Goal: Information Seeking & Learning: Learn about a topic

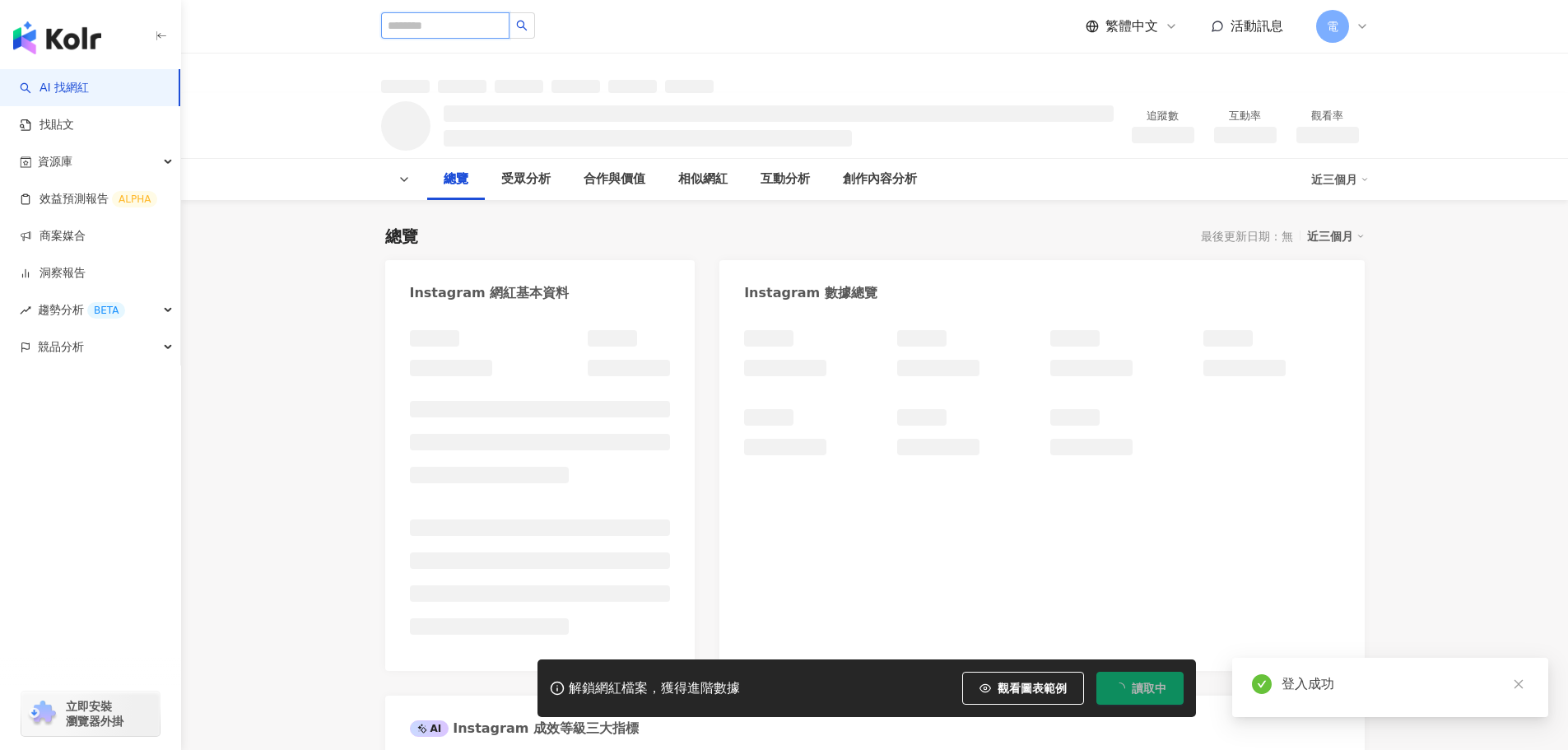
click at [450, 31] on input "search" at bounding box center [445, 26] width 128 height 26
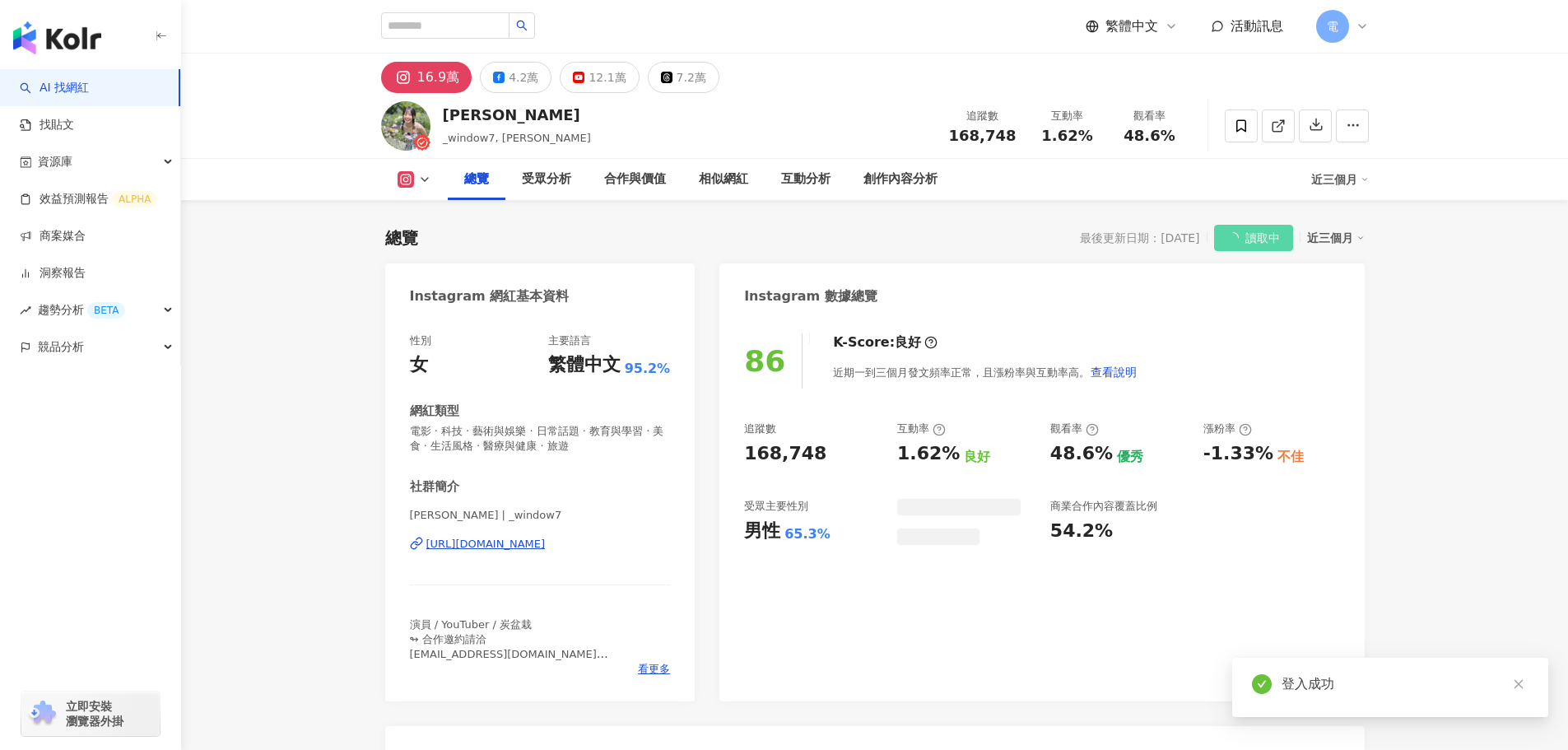
click at [56, 50] on img "button" at bounding box center [56, 37] width 88 height 33
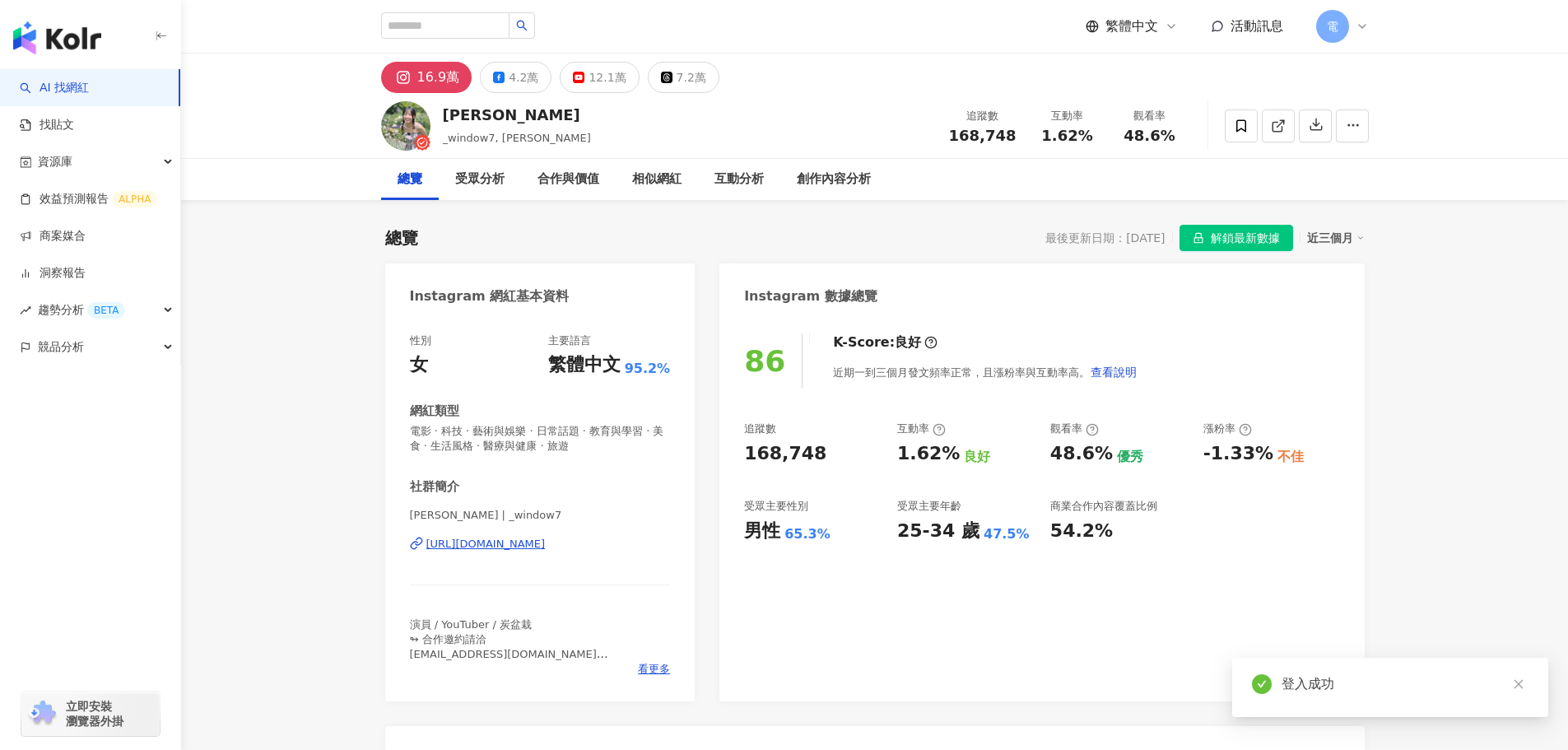
click at [63, 30] on img "button" at bounding box center [56, 37] width 88 height 33
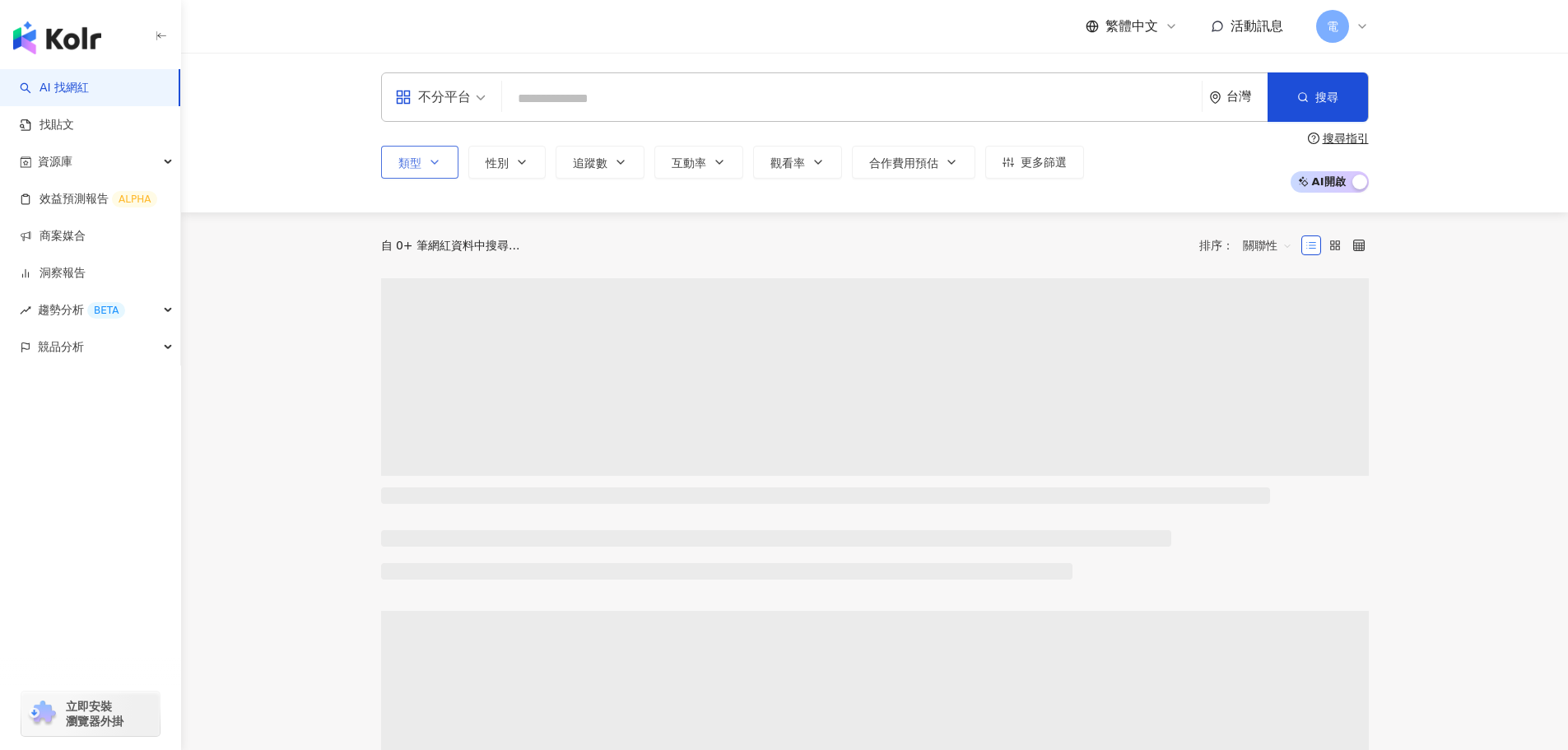
click at [422, 149] on button "類型" at bounding box center [419, 162] width 77 height 33
click at [447, 174] on button "類型" at bounding box center [419, 162] width 77 height 33
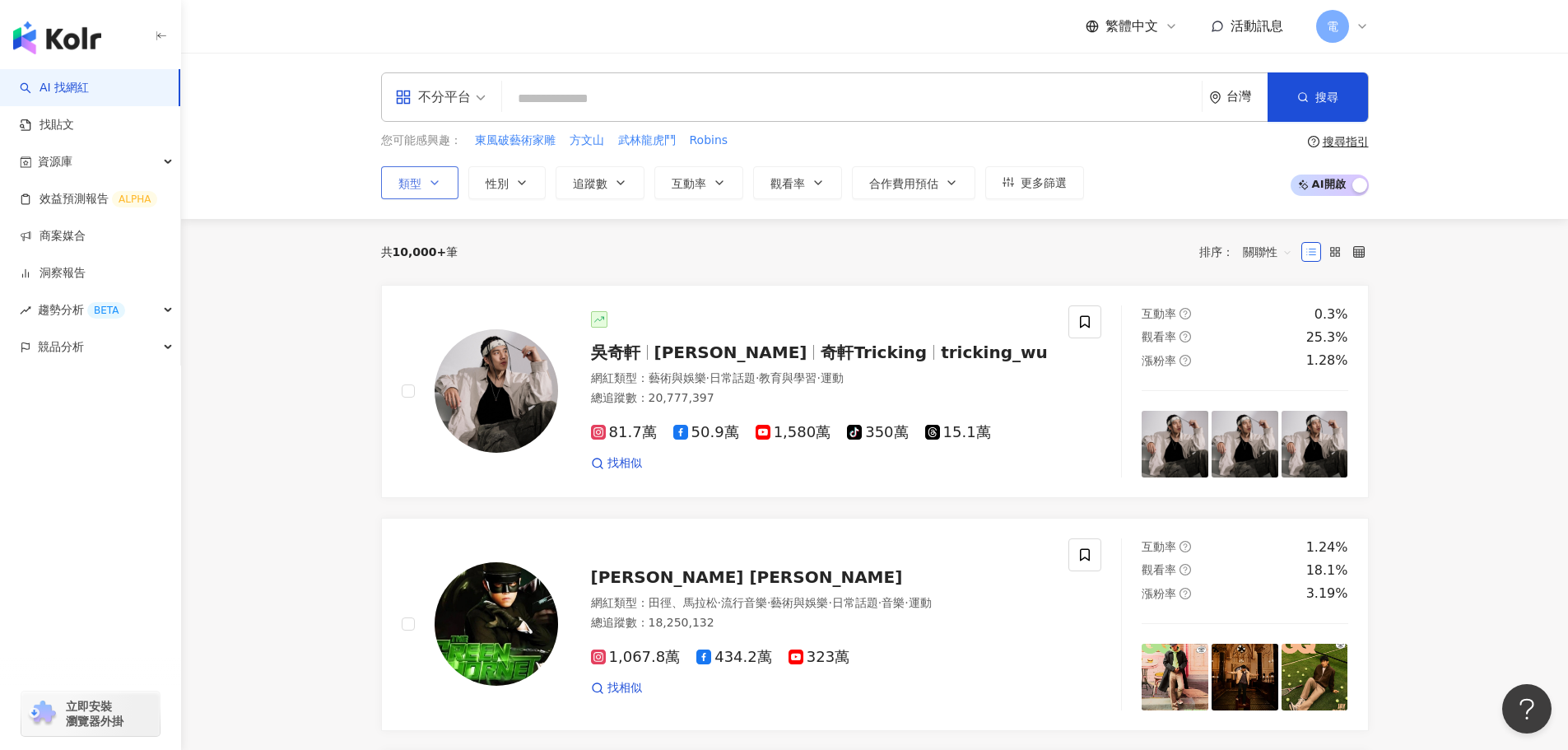
click at [446, 169] on button "類型" at bounding box center [419, 182] width 77 height 33
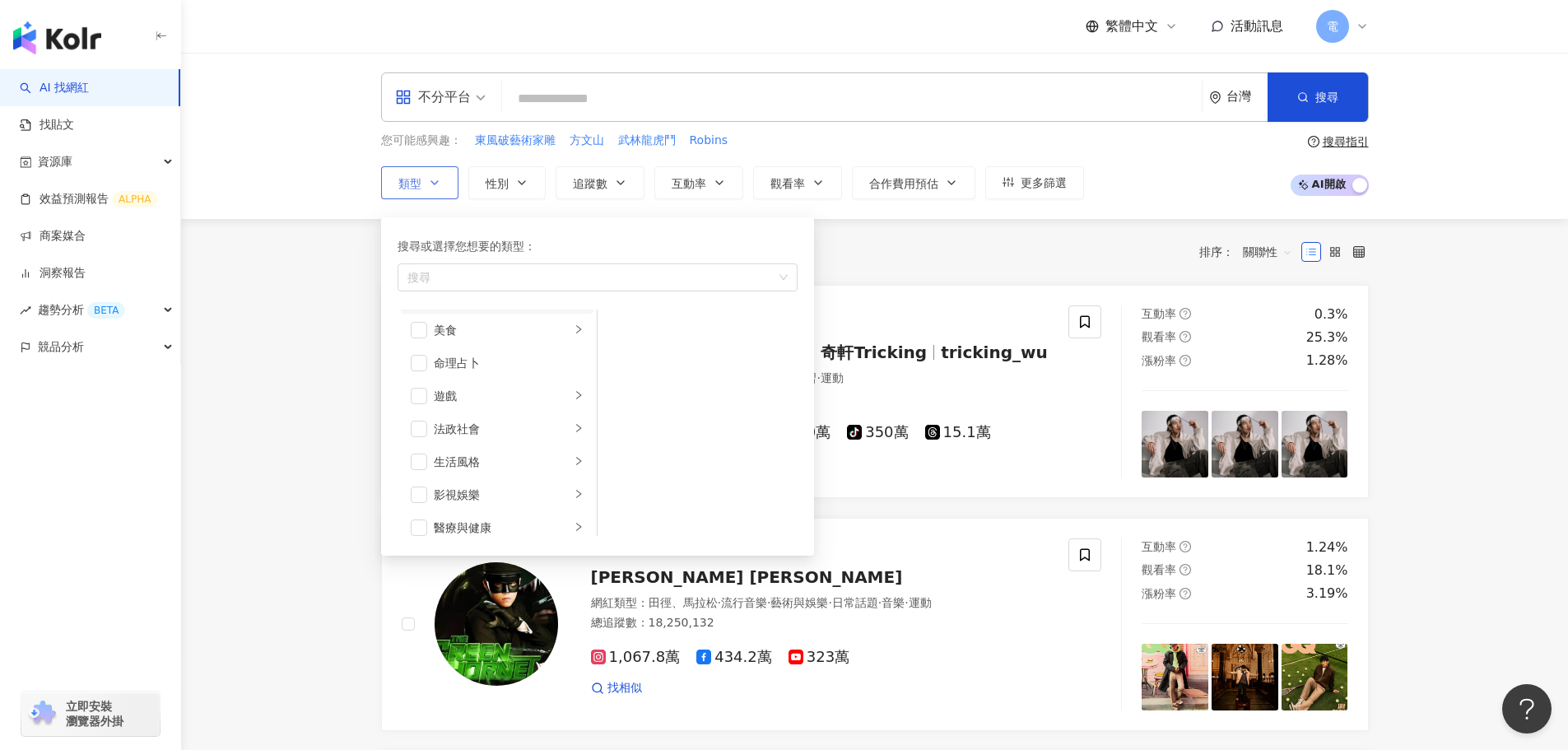
scroll to position [247, 0]
click at [546, 473] on div "影視娛樂" at bounding box center [502, 478] width 137 height 18
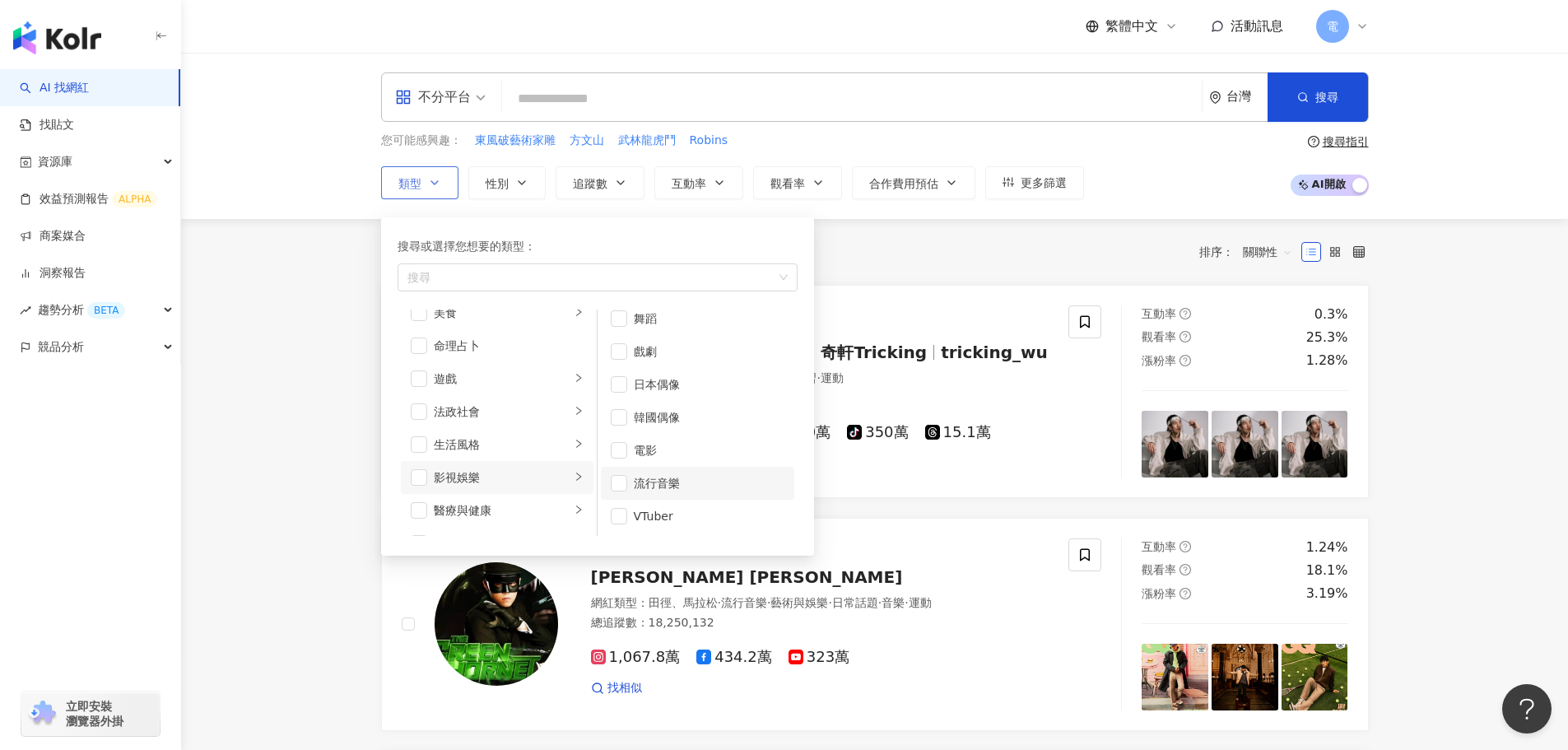
click at [666, 486] on div "流行音樂" at bounding box center [709, 483] width 150 height 18
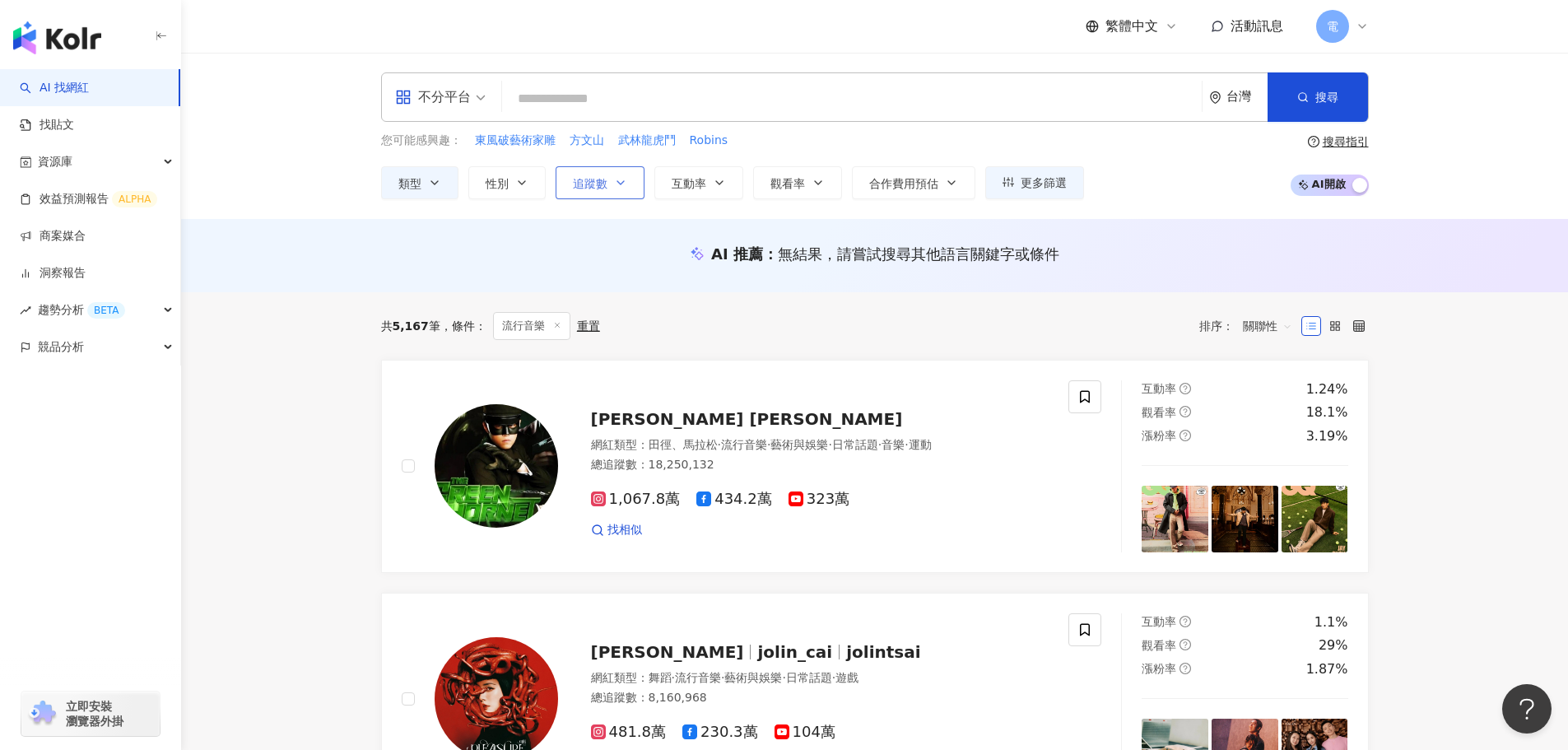
click at [597, 188] on span "追蹤數" at bounding box center [590, 183] width 35 height 13
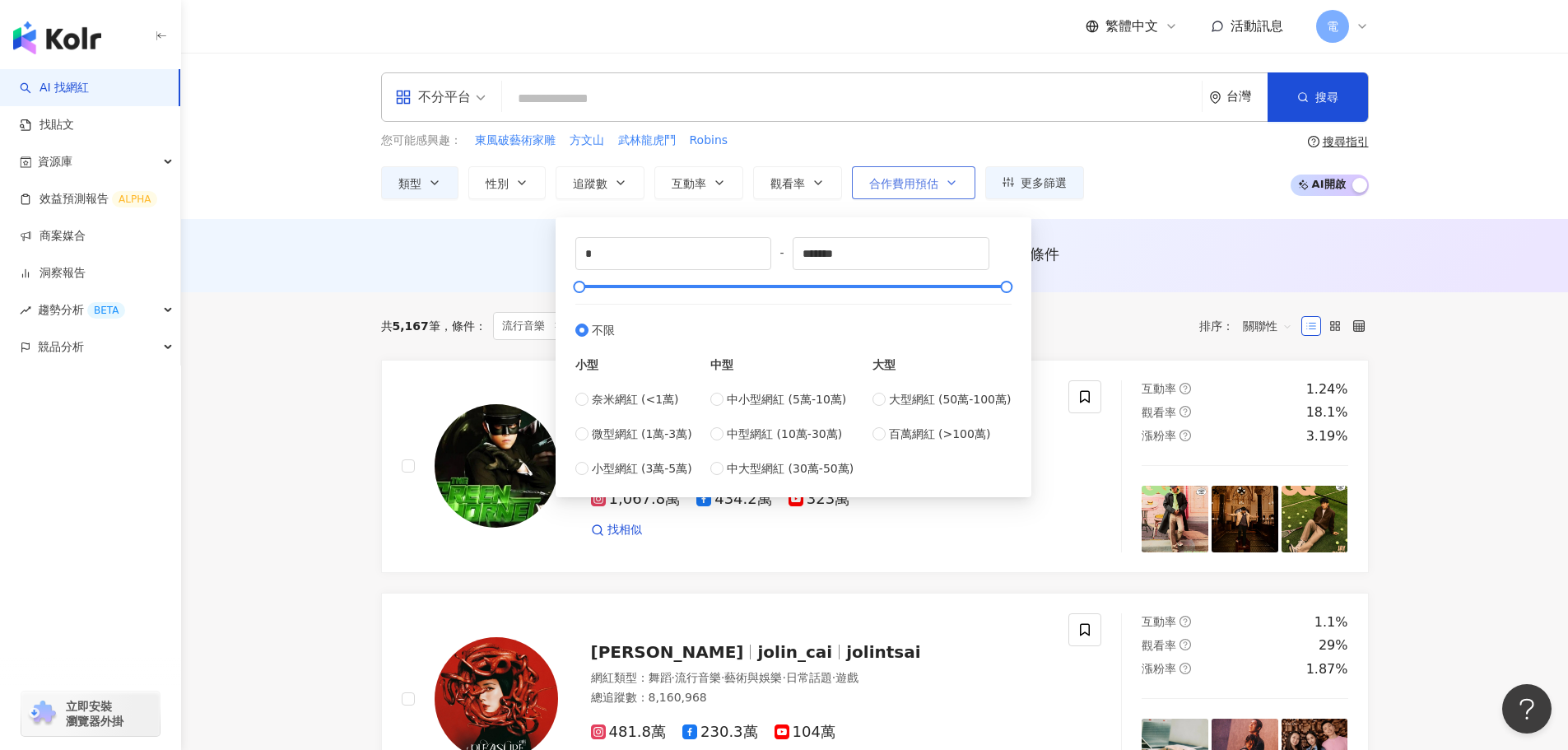
click at [932, 170] on button "合作費用預估" at bounding box center [913, 182] width 123 height 33
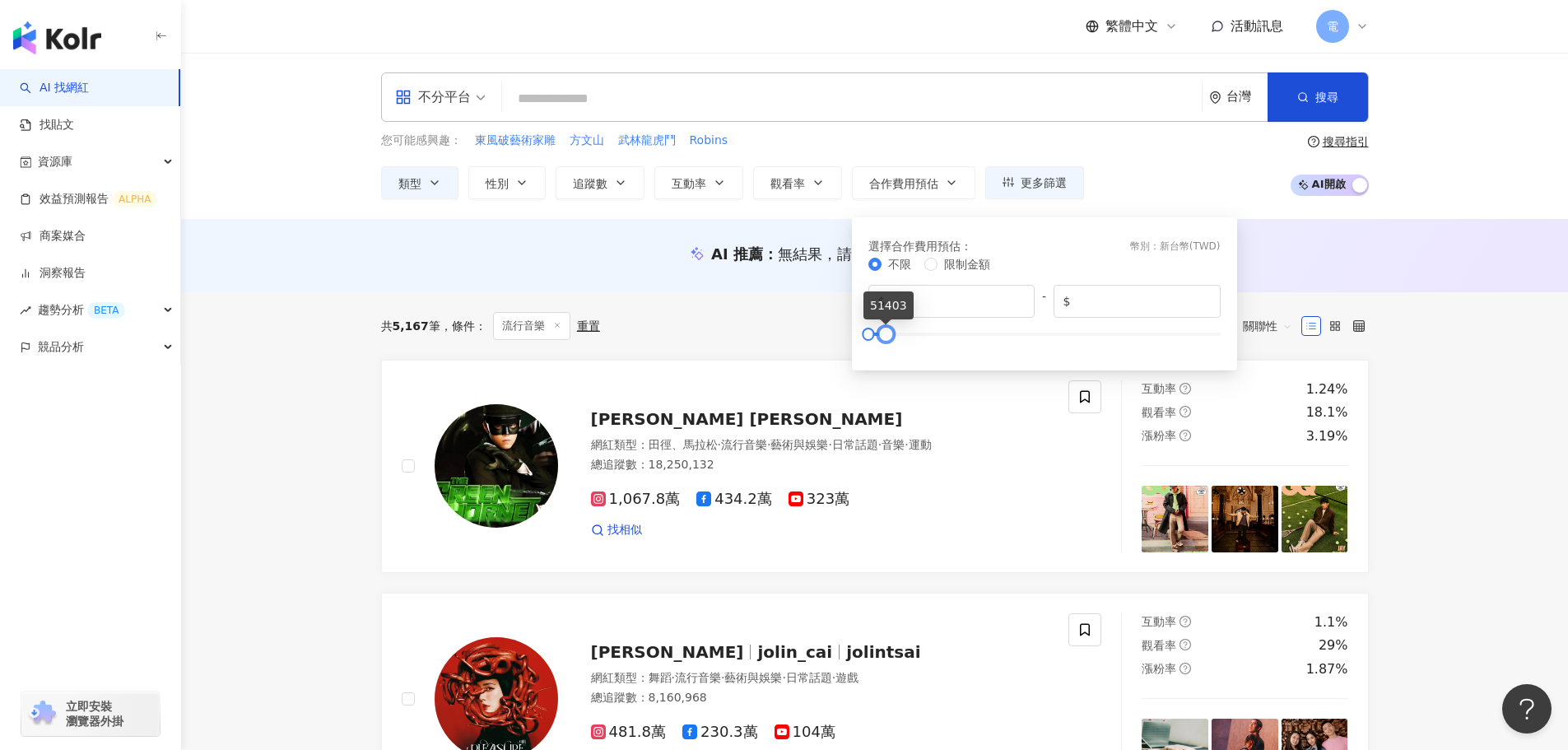
drag, startPoint x: 1218, startPoint y: 336, endPoint x: 884, endPoint y: 344, distance: 334.1
click at [884, 344] on div "不限 限制金額 $ * - $ *****" at bounding box center [1044, 303] width 353 height 96
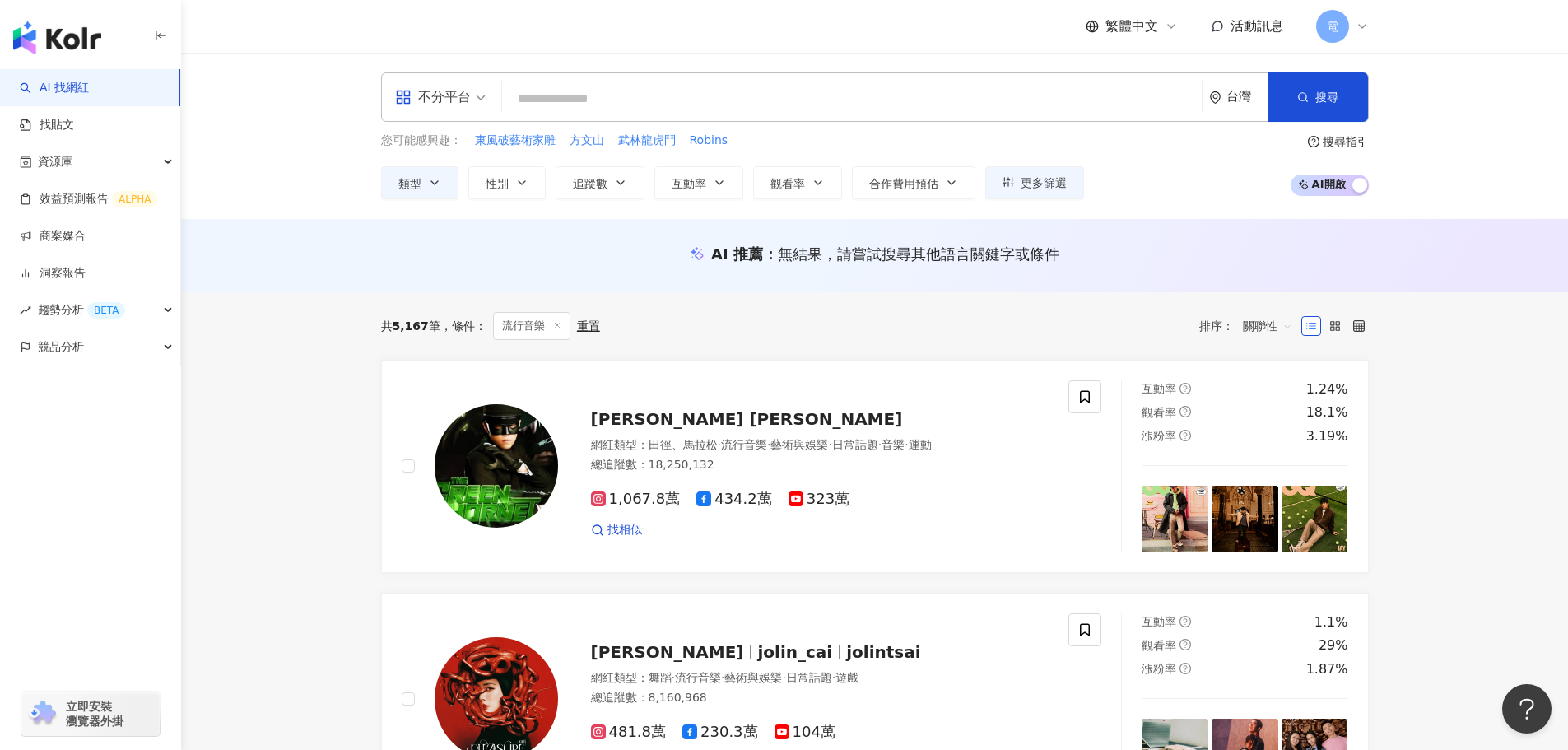
click at [759, 358] on div "共 5,167 筆 條件 ： 流行音樂 重置 排序： 關聯性" at bounding box center [875, 326] width 988 height 67
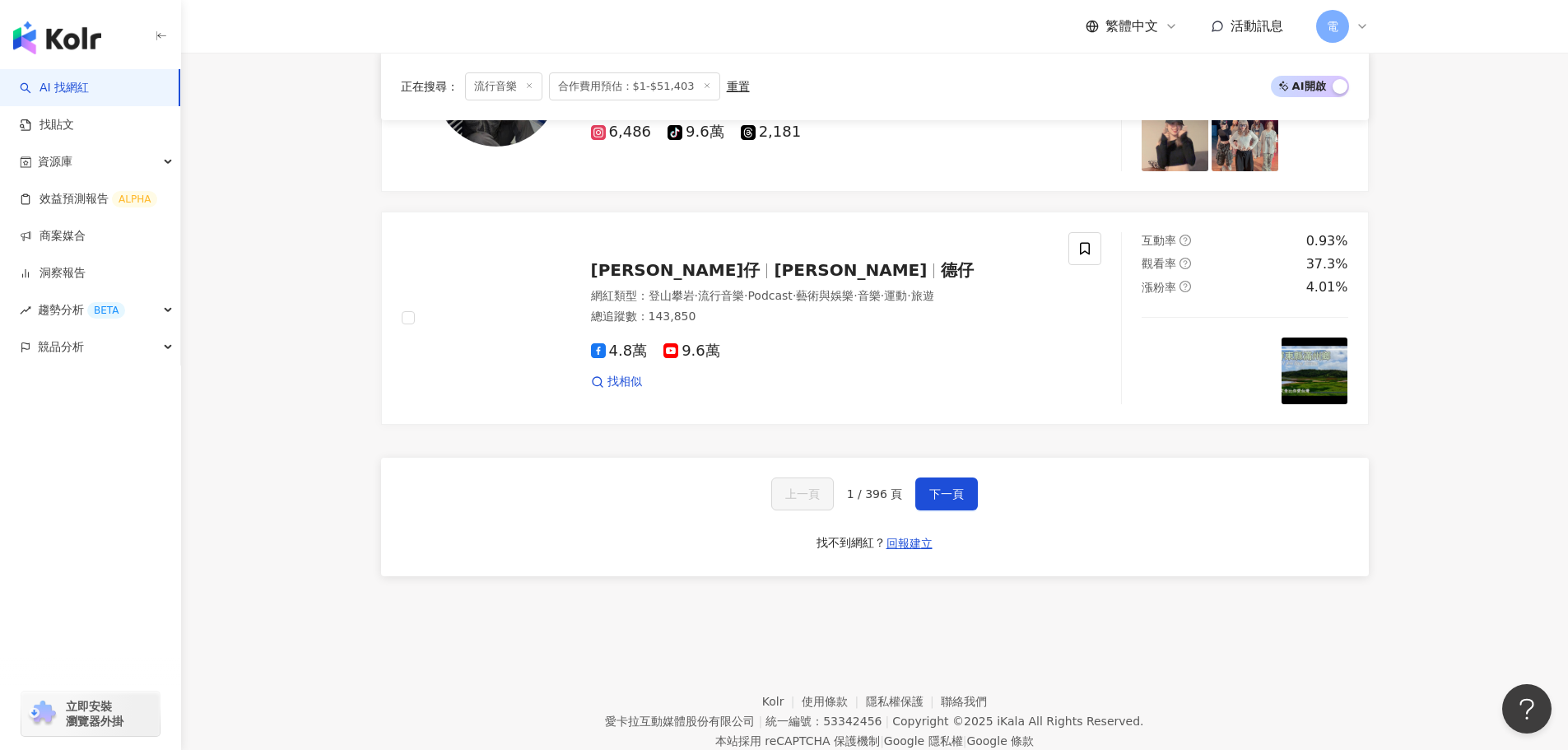
scroll to position [3065, 0]
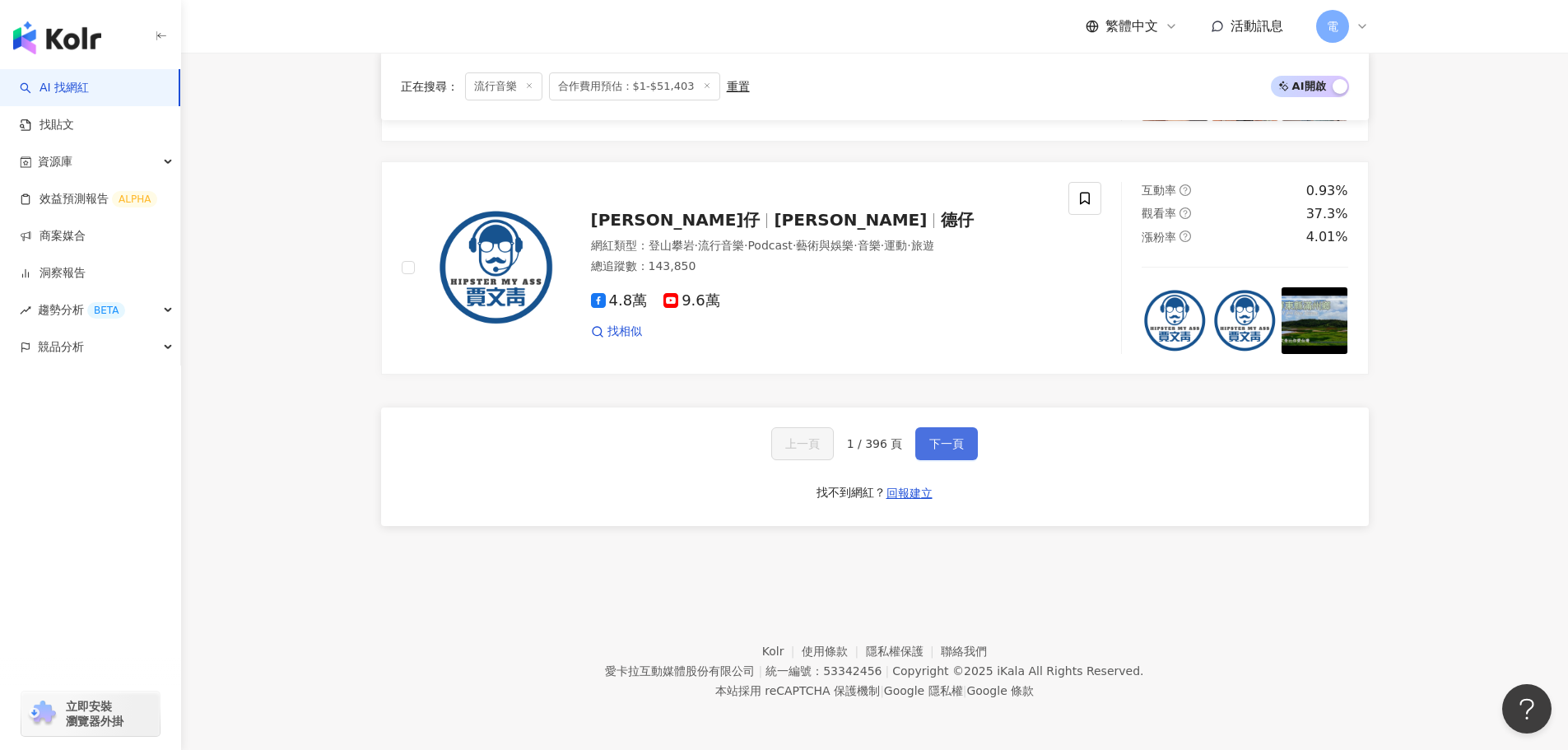
click at [940, 450] on span "下一頁" at bounding box center [947, 444] width 35 height 13
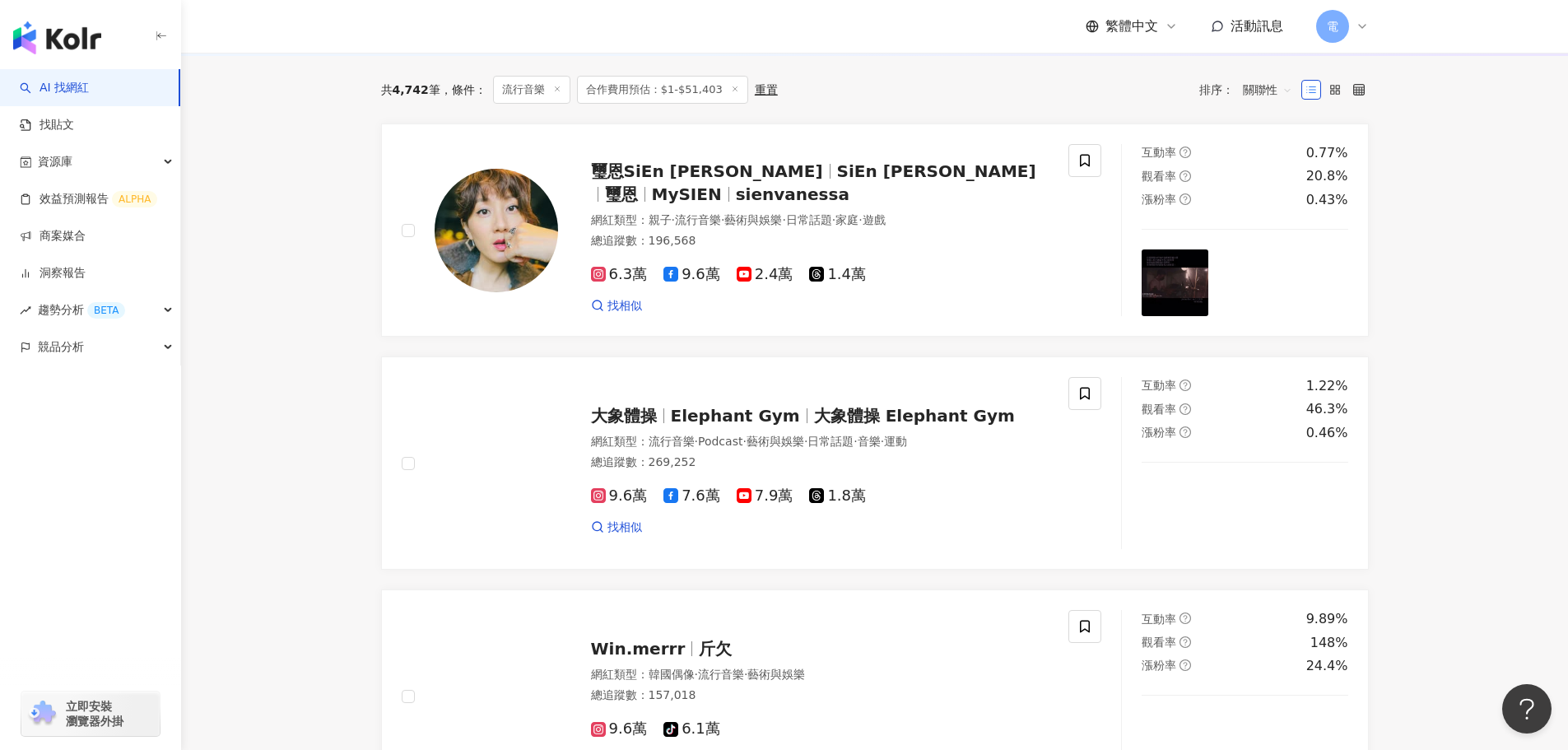
scroll to position [0, 0]
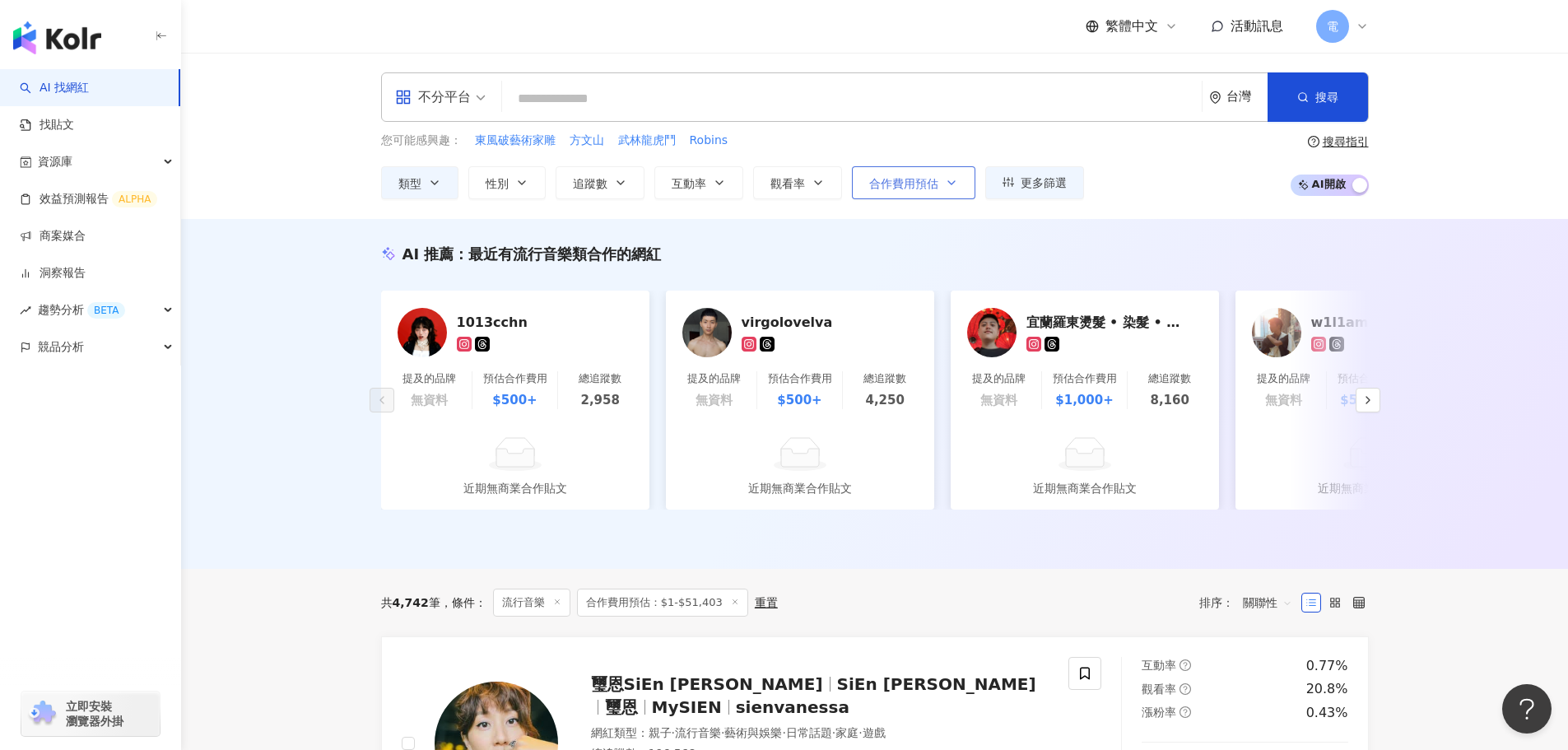
click at [906, 185] on span "合作費用預估" at bounding box center [904, 183] width 69 height 13
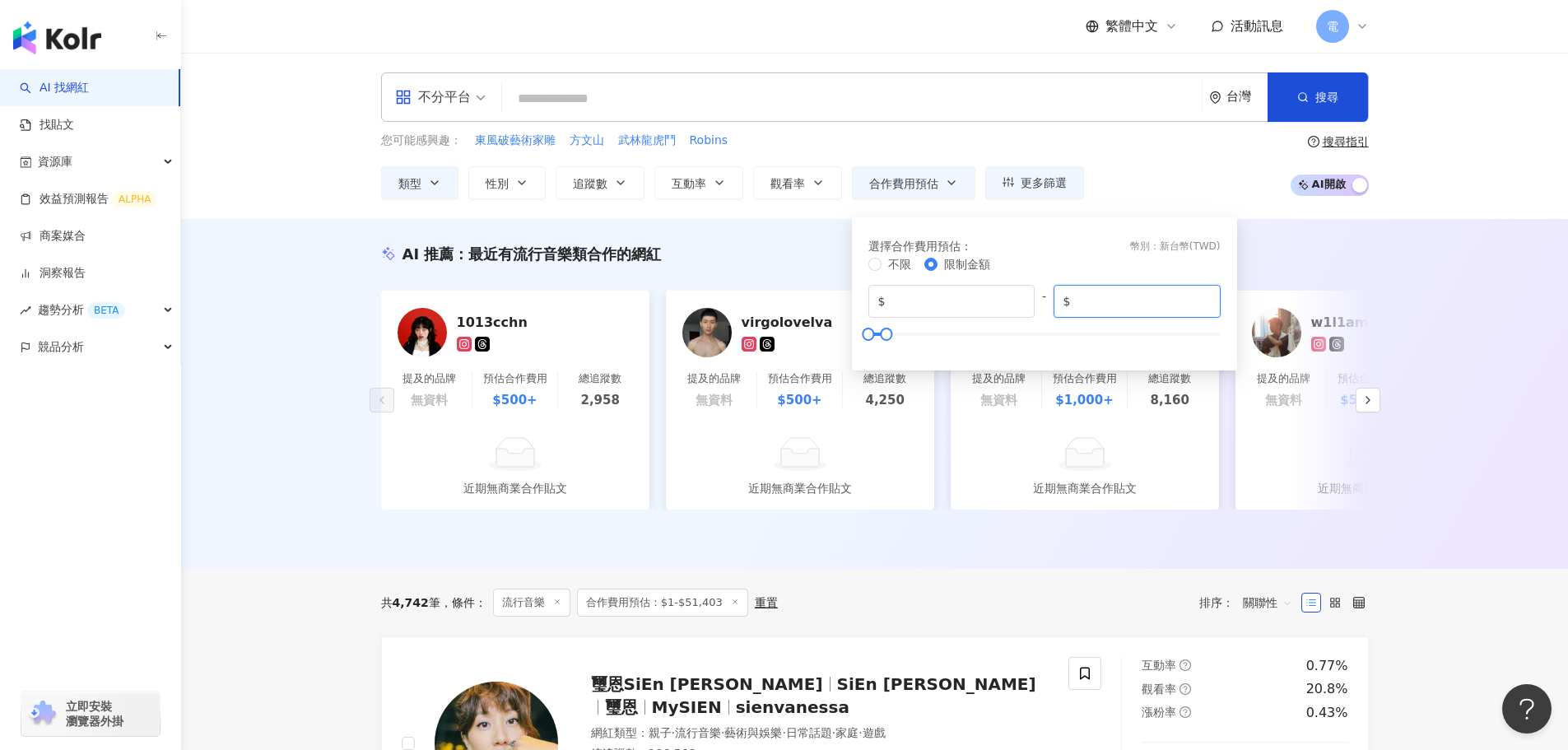
click at [1109, 300] on input "*****" at bounding box center [1143, 302] width 137 height 18
drag, startPoint x: 1076, startPoint y: 303, endPoint x: 1121, endPoint y: 302, distance: 45.0
click at [1121, 302] on input "*****" at bounding box center [1143, 302] width 137 height 18
click at [1122, 302] on input "*****" at bounding box center [1143, 302] width 137 height 18
click at [1119, 301] on input "*****" at bounding box center [1143, 302] width 137 height 18
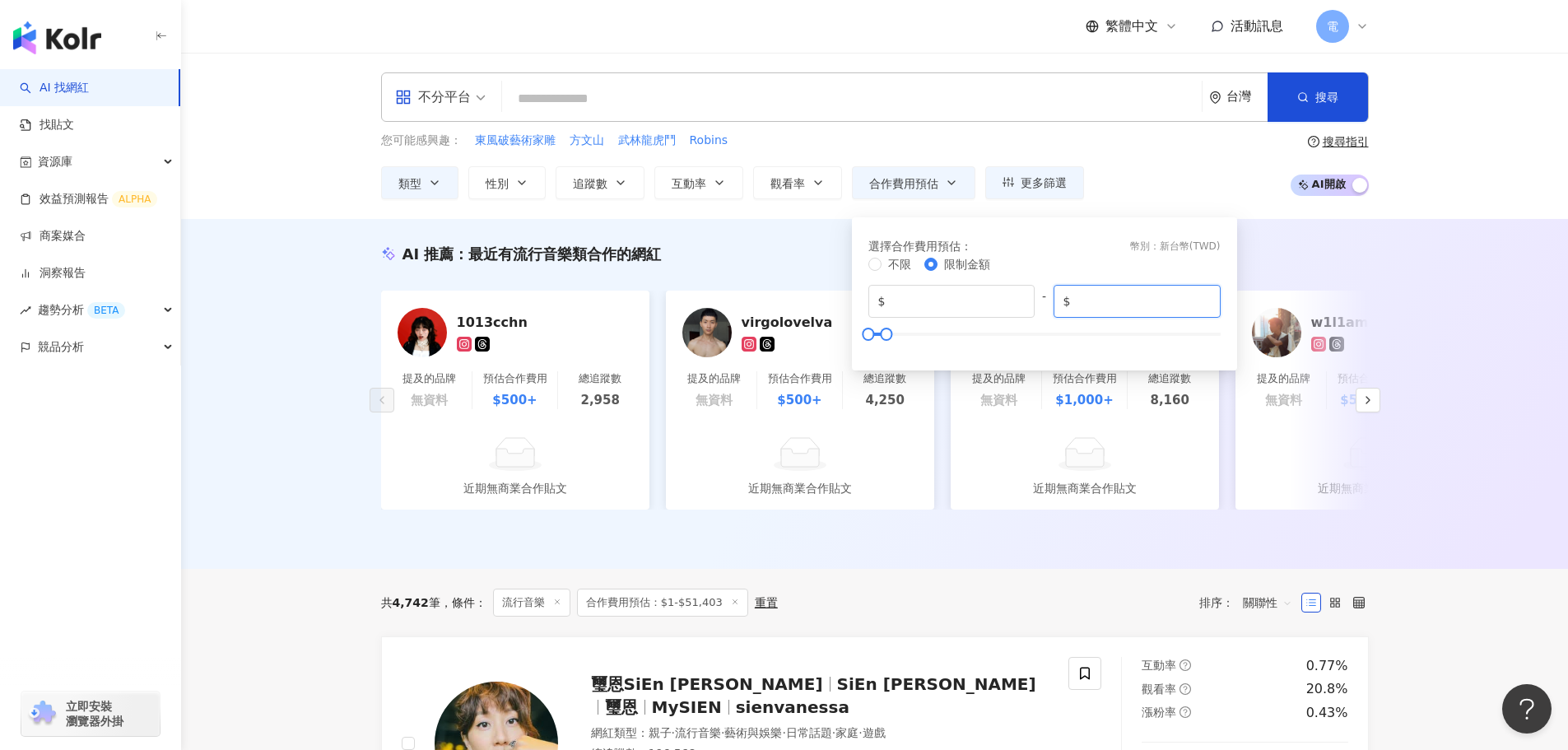
click at [1112, 301] on input "*****" at bounding box center [1143, 302] width 137 height 18
drag, startPoint x: 1081, startPoint y: 302, endPoint x: 1112, endPoint y: 302, distance: 31.0
click at [1112, 302] on input "*****" at bounding box center [1143, 302] width 137 height 18
type input "*****"
click at [1161, 172] on div "您可能感興趣： 東風破藝術家雕 方文山 武林龍虎鬥 Robins 類型 性別 追蹤數 互動率 觀看率 合作費用預估 更多篩選 * - ******* 不限 小…" at bounding box center [875, 166] width 988 height 67
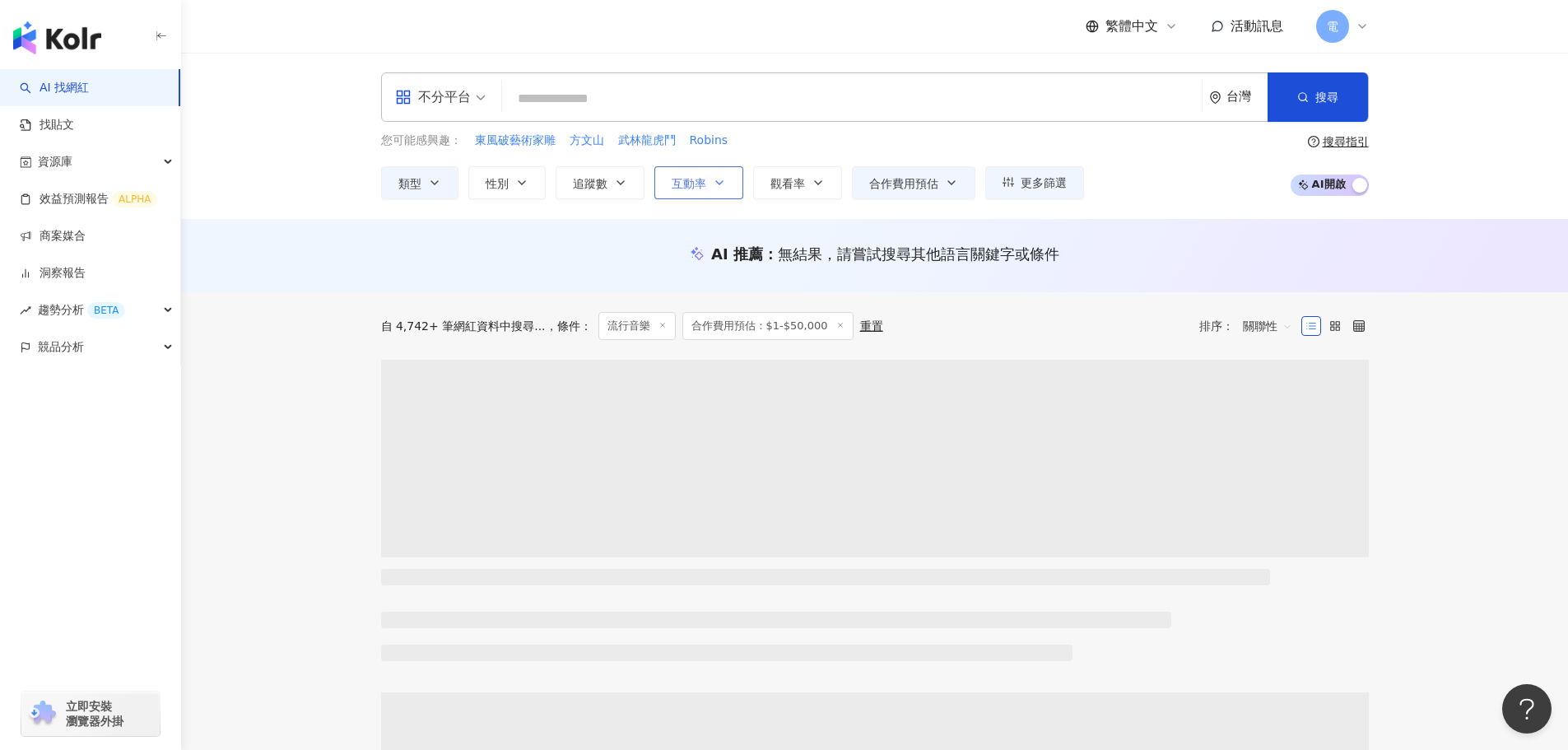
click at [698, 184] on span "互動率" at bounding box center [689, 183] width 35 height 13
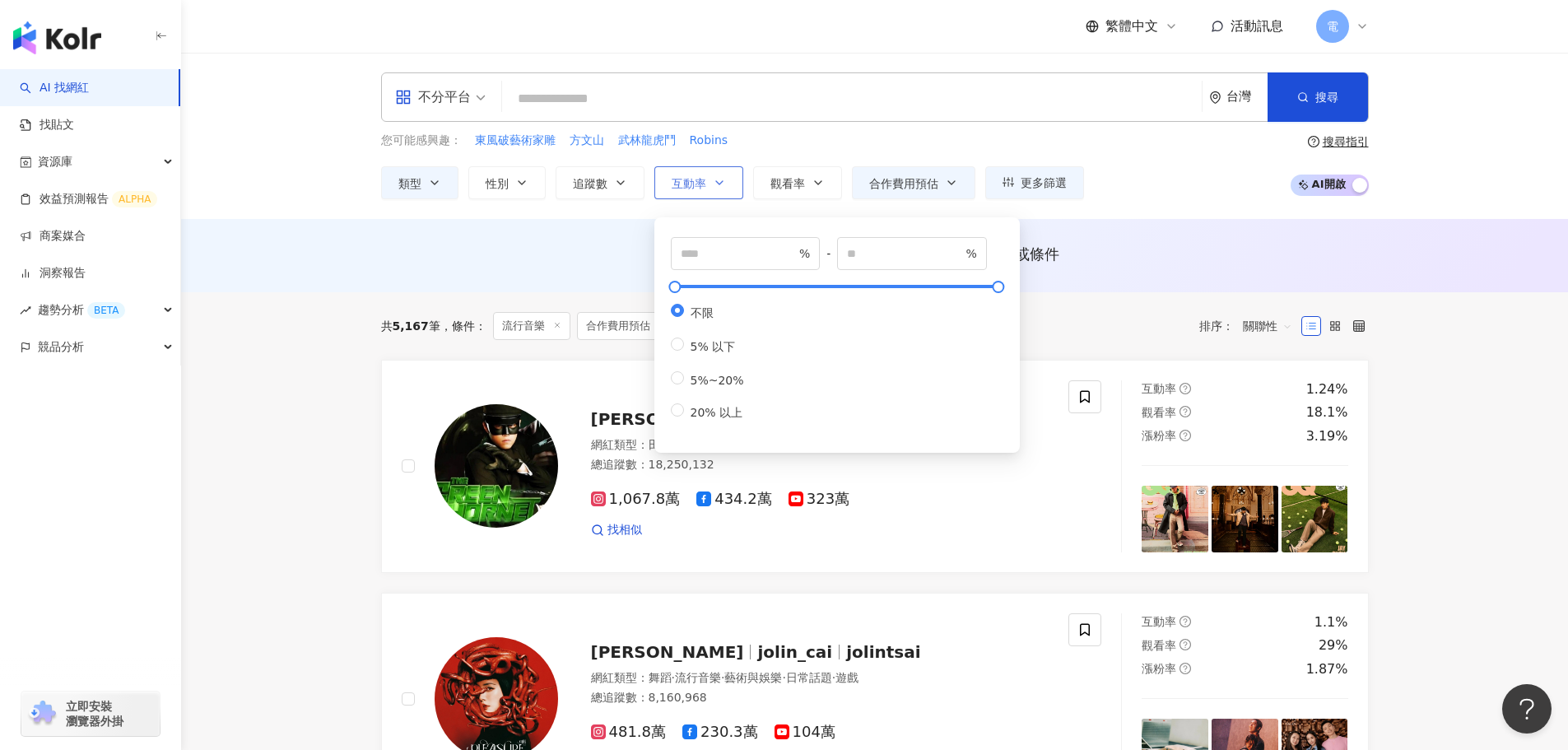
click at [698, 184] on span "互動率" at bounding box center [689, 183] width 35 height 13
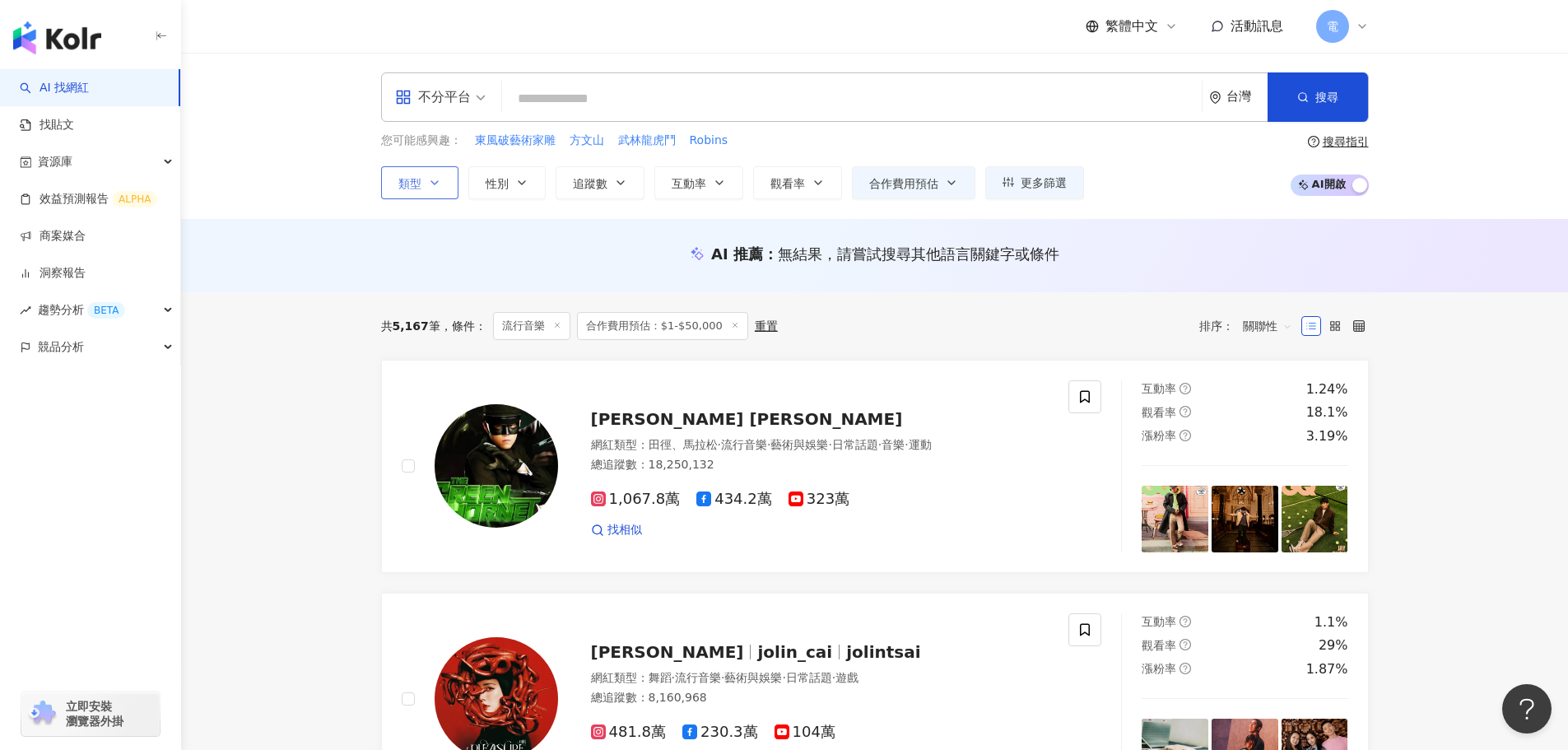
click at [429, 192] on button "類型" at bounding box center [419, 182] width 77 height 33
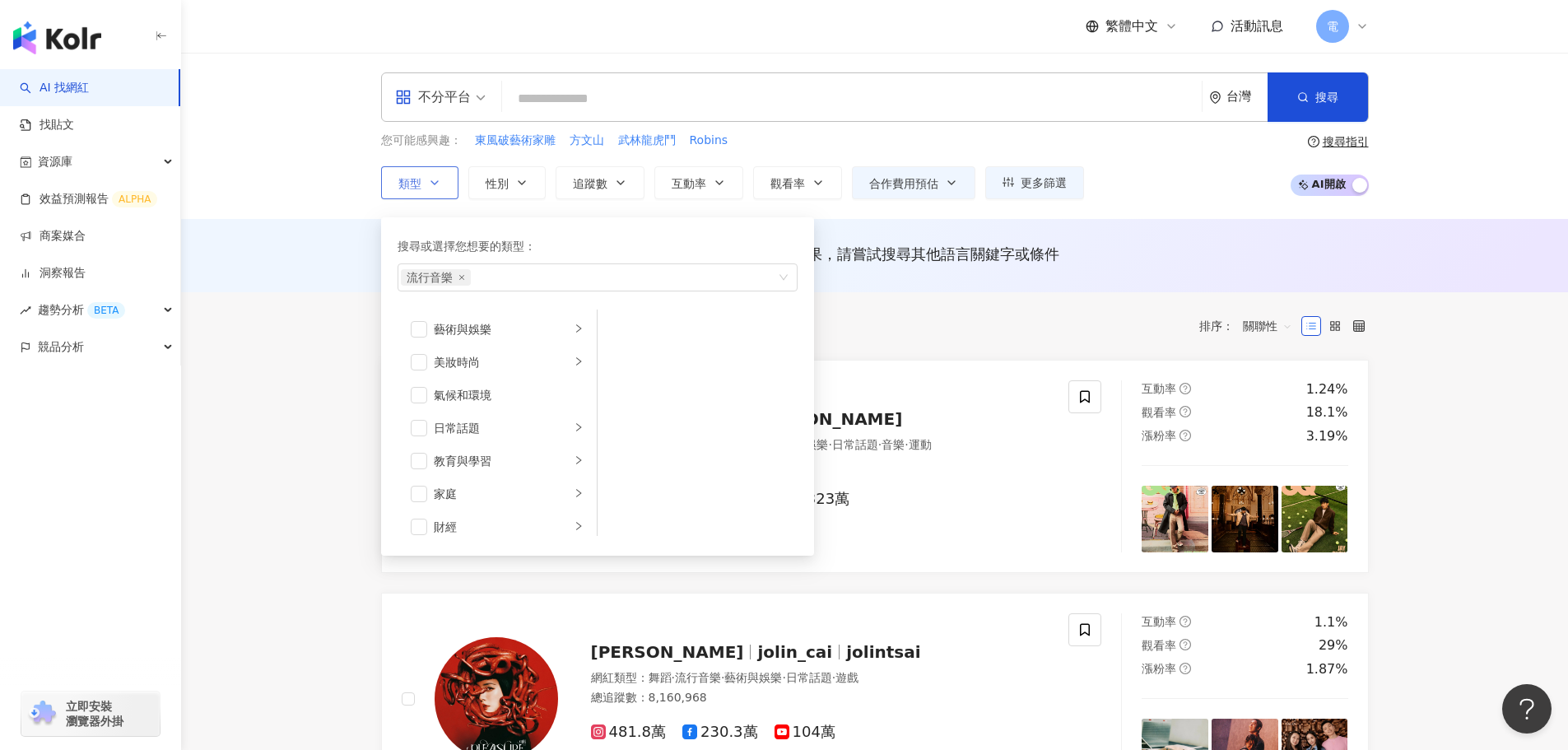
click at [429, 192] on button "類型 搜尋或選擇您想要的類型： 流行音樂 藝術與娛樂 美妝時尚 氣候和環境 日常話題 教育與學習 家庭 財經 美食 命理占卜 遊戲 法政社會 生活風格 影視娛…" at bounding box center [419, 182] width 77 height 33
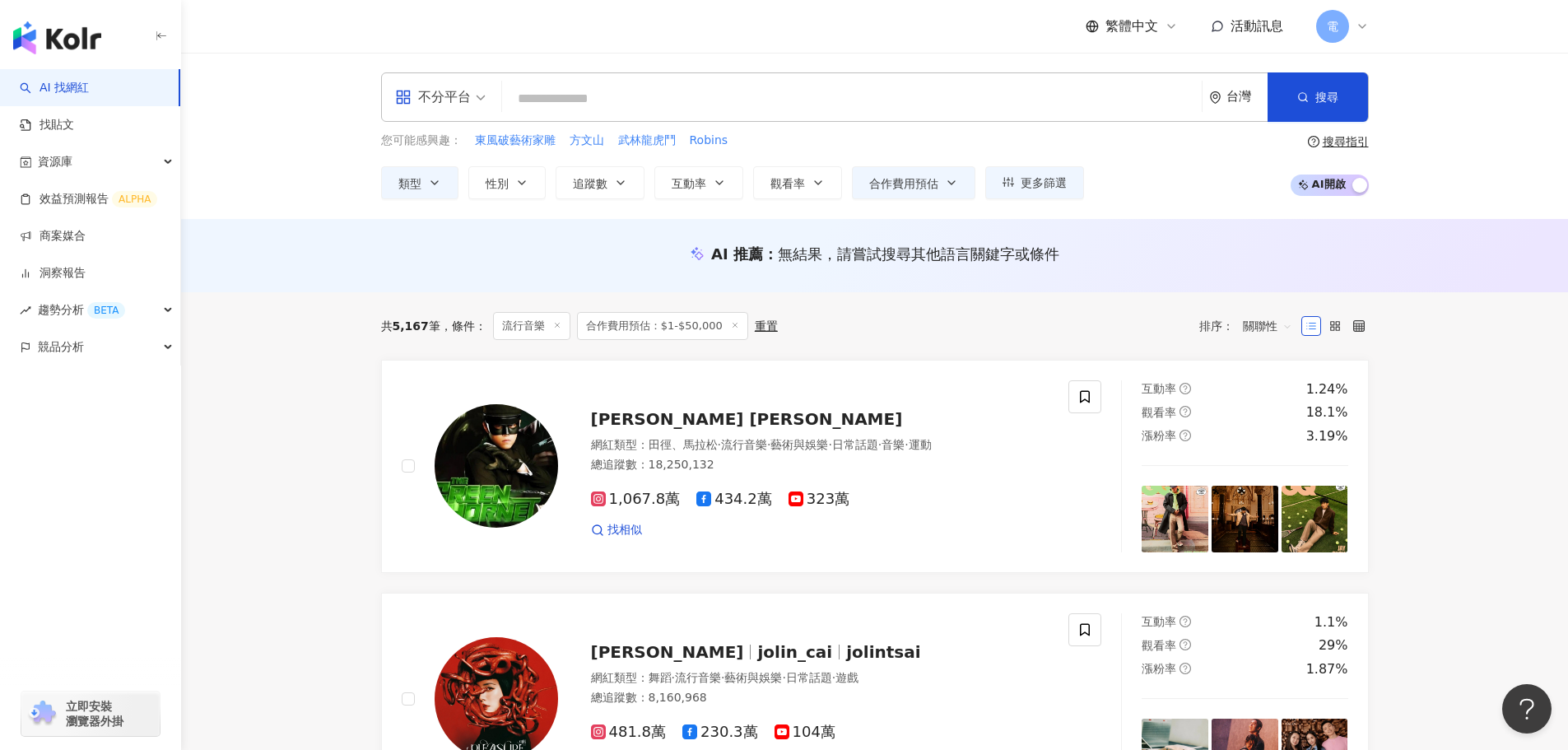
click at [962, 190] on button "合作費用預估" at bounding box center [913, 182] width 123 height 33
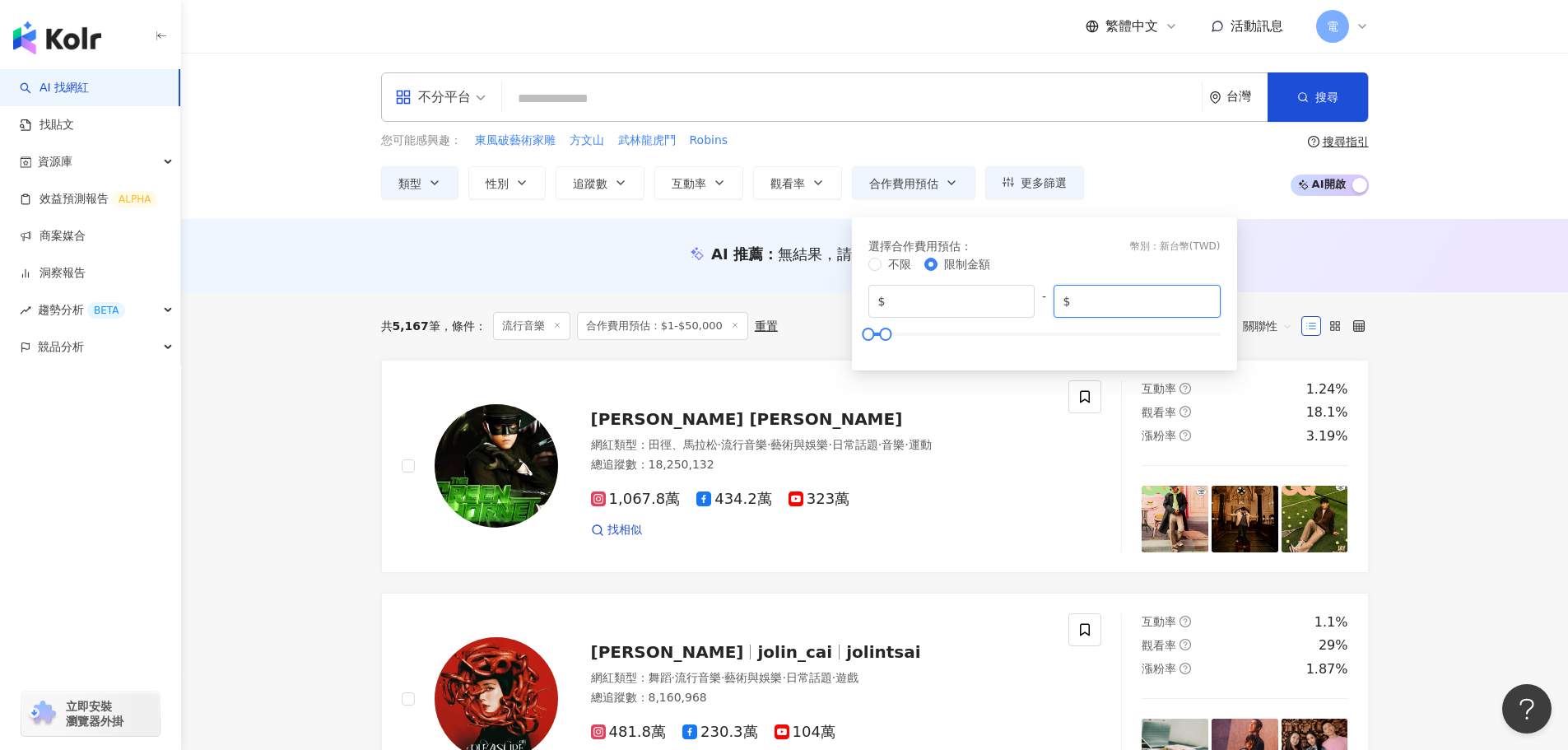
click at [1142, 304] on input "*****" at bounding box center [1143, 302] width 137 height 18
click at [1178, 179] on div "您可能感興趣： 東風破藝術家雕 方文山 武林龍虎鬥 Robins 類型 性別 追蹤數 互動率 觀看率 合作費用預估 更多篩選 * - ******* 不限 小…" at bounding box center [875, 166] width 988 height 67
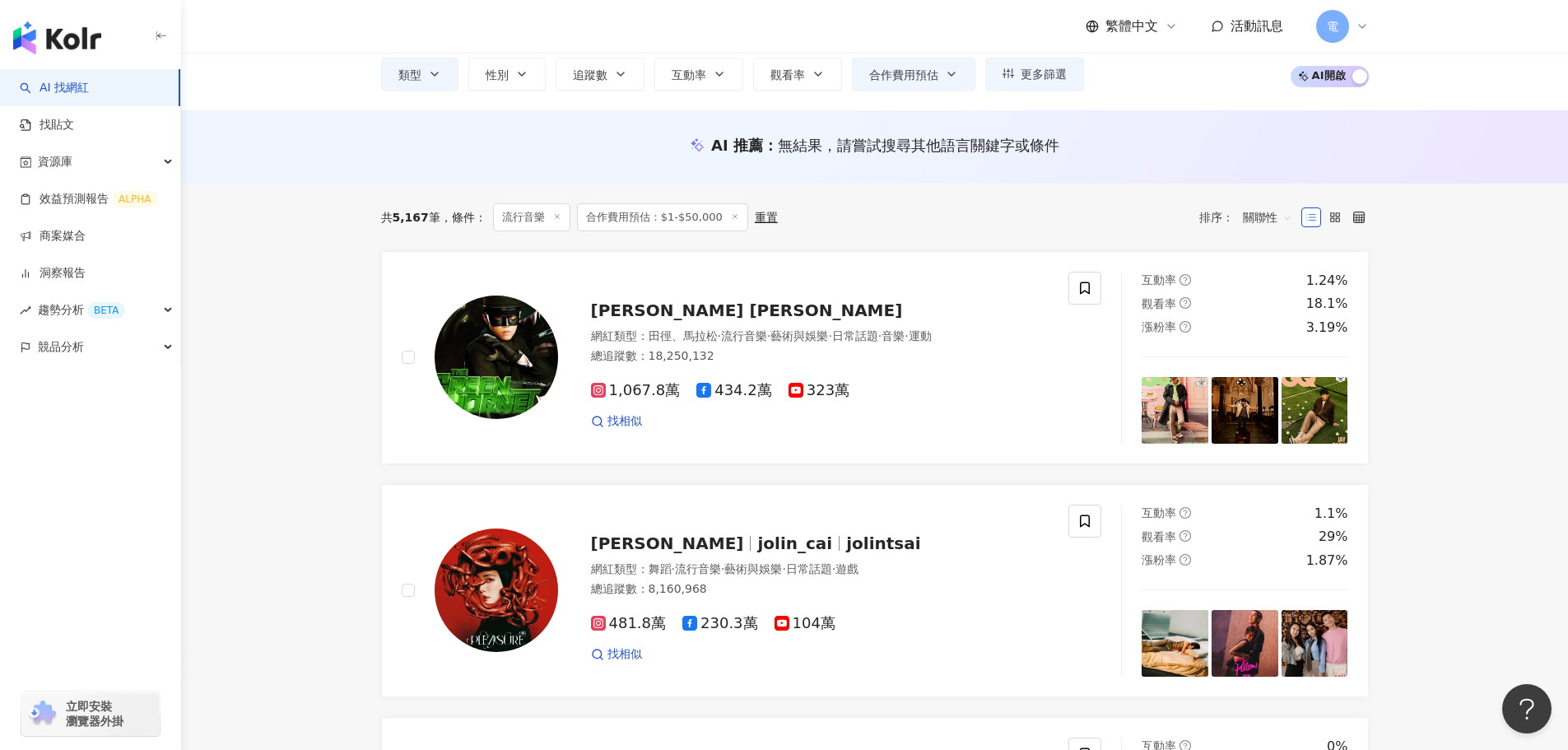
scroll to position [247, 0]
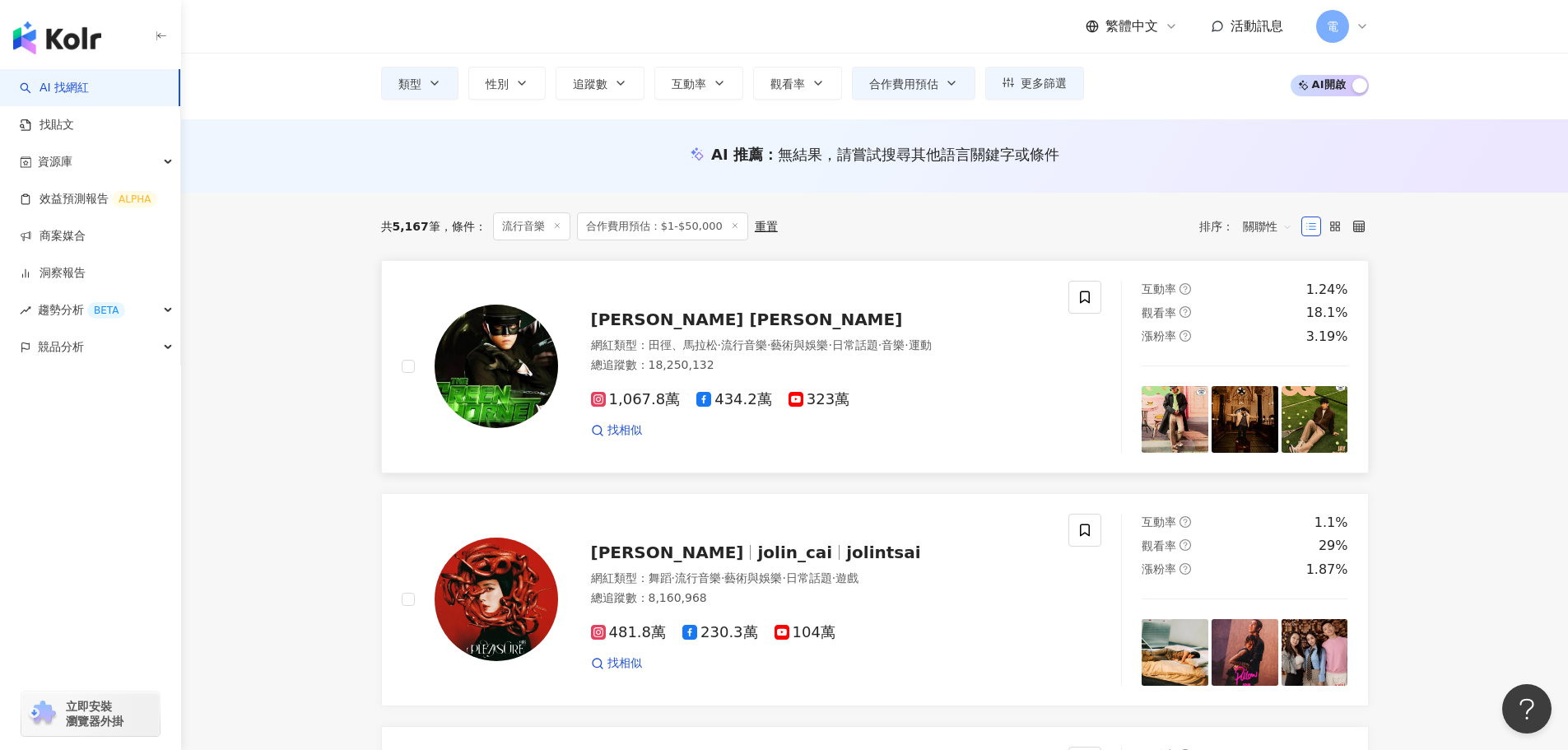
scroll to position [82, 0]
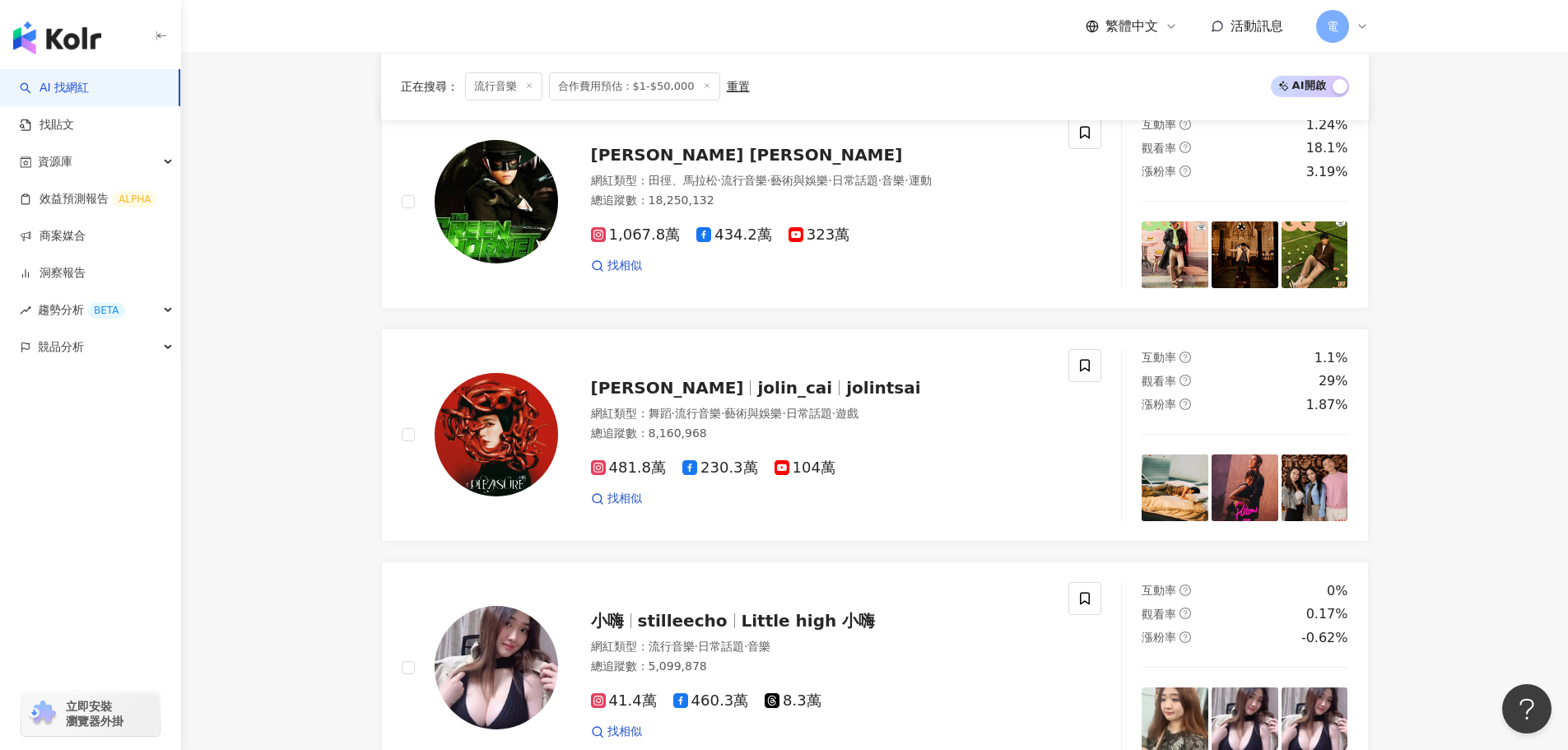
scroll to position [494, 0]
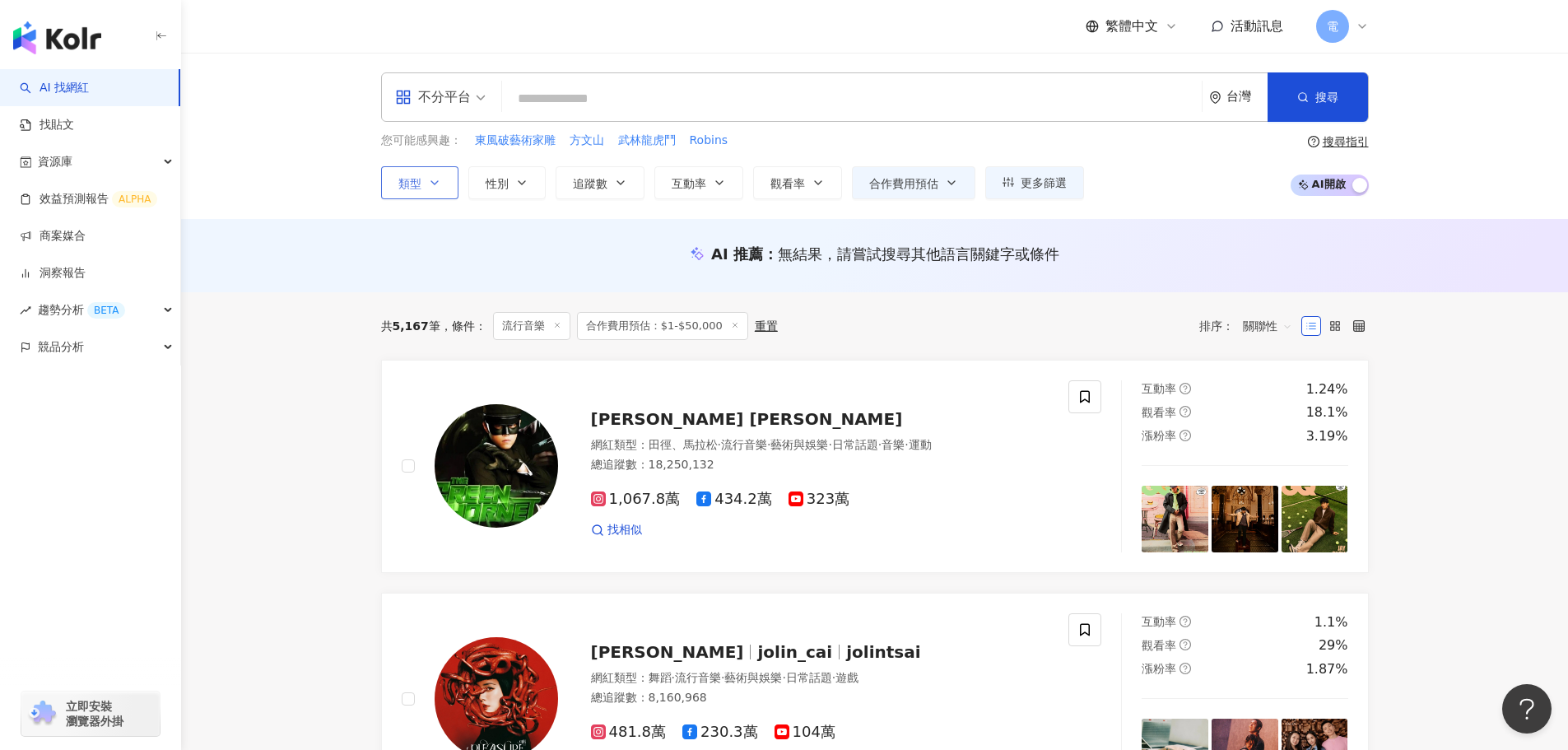
click at [450, 189] on button "類型" at bounding box center [419, 182] width 77 height 33
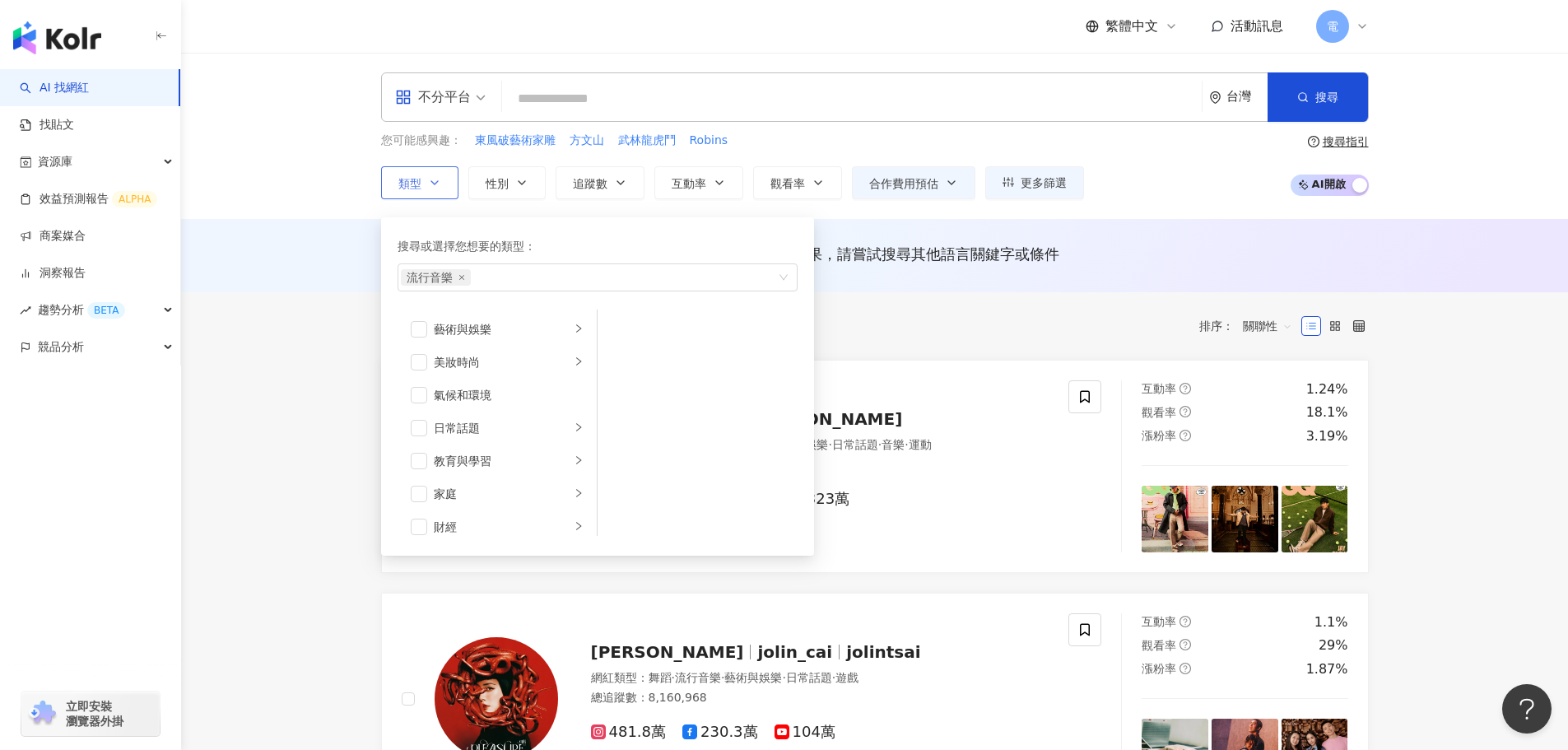
click at [450, 189] on button "類型 搜尋或選擇您想要的類型： 流行音樂 藝術與娛樂 美妝時尚 氣候和環境 日常話題 教育與學習 家庭 財經 美食 命理占卜 遊戲 法政社會 生活風格 影視娛…" at bounding box center [419, 182] width 77 height 33
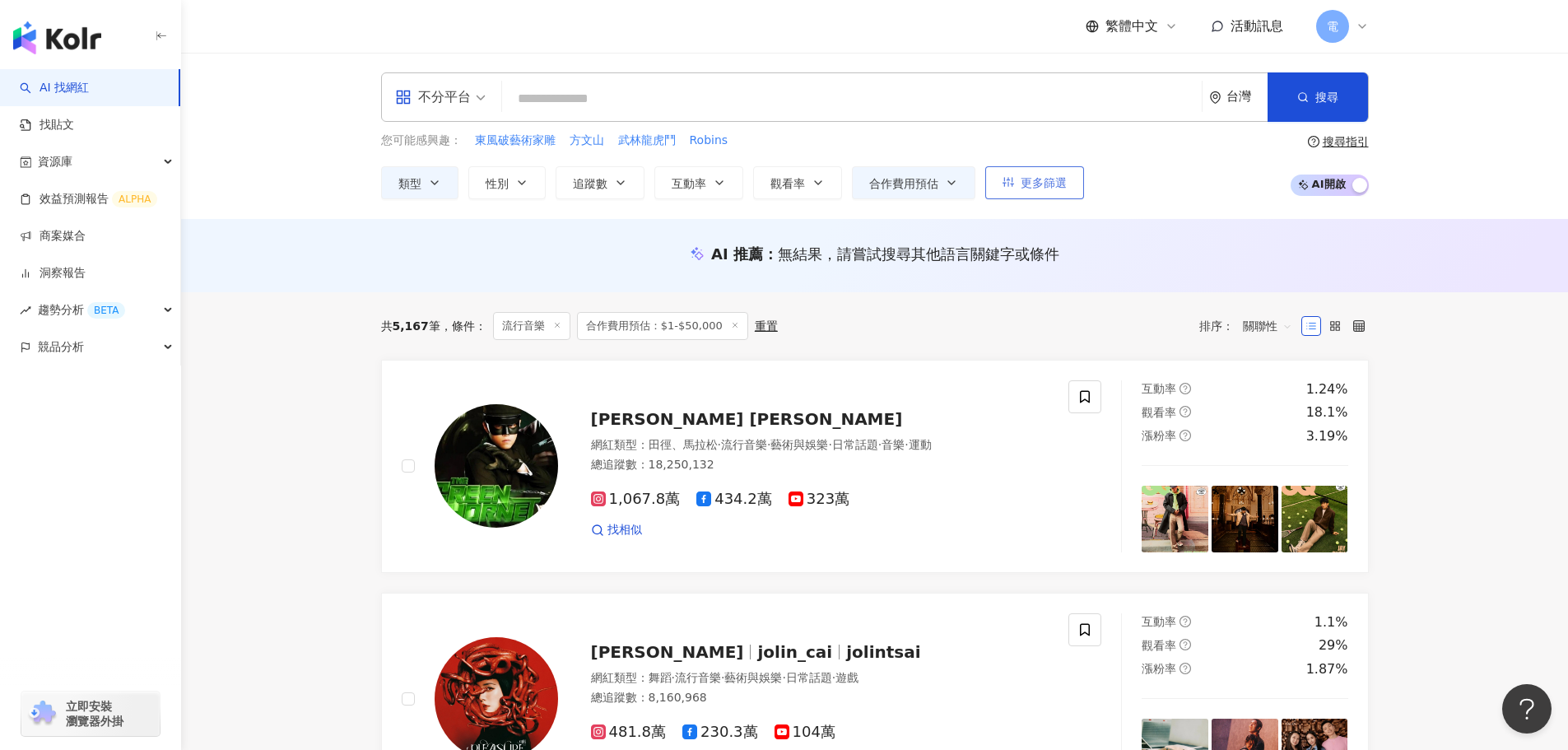
click at [1014, 183] on button "更多篩選" at bounding box center [1034, 182] width 98 height 33
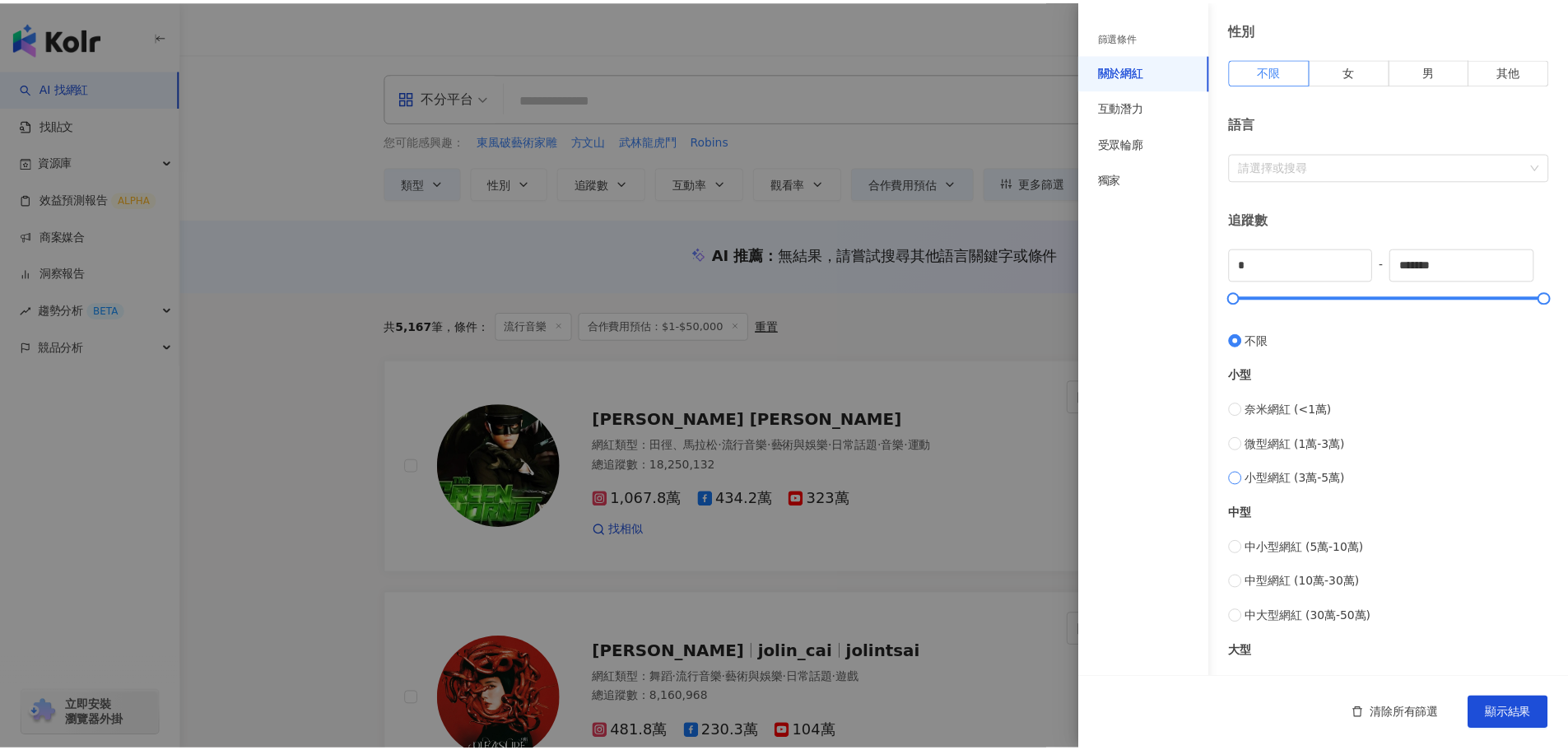
scroll to position [247, 0]
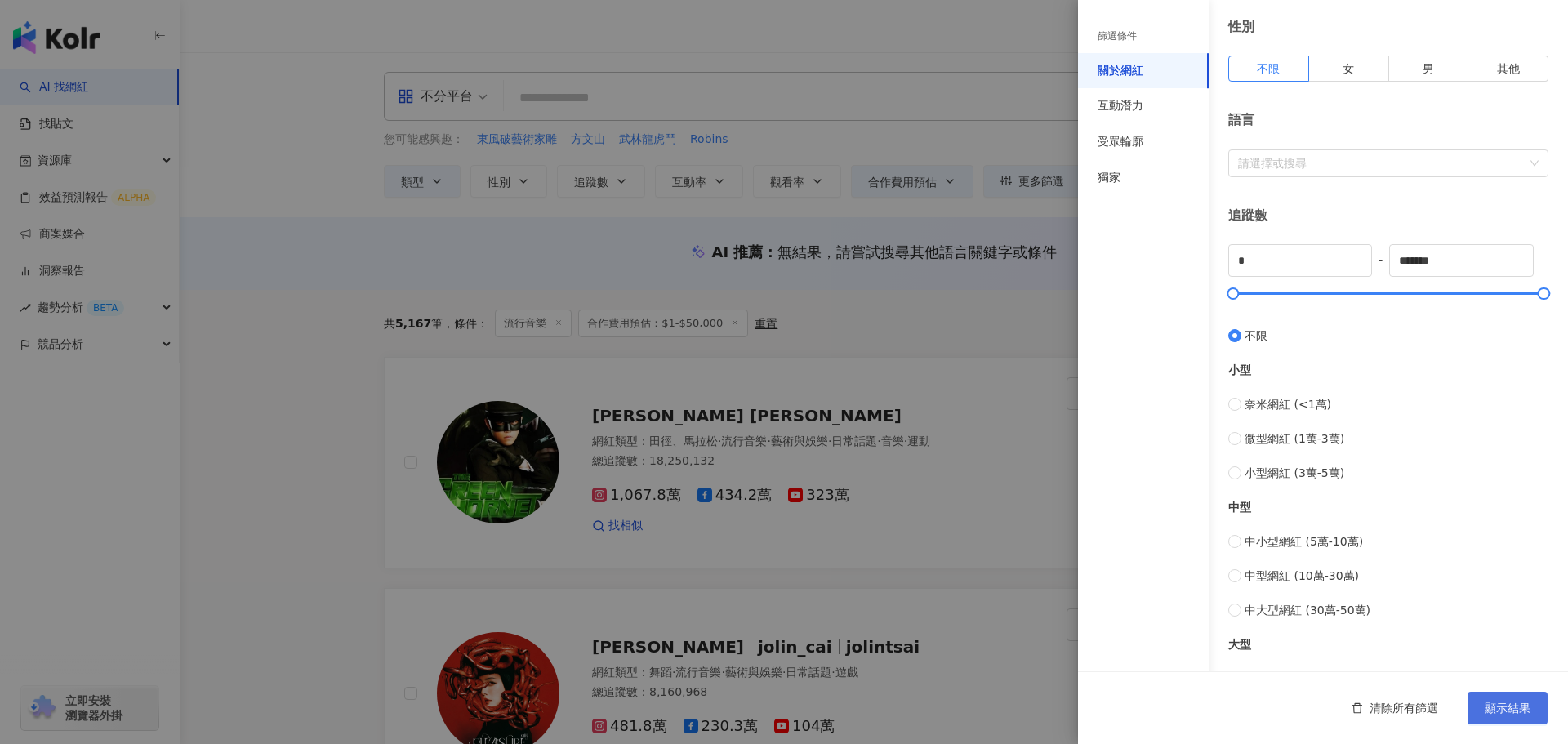
click at [1517, 711] on span "顯示結果" at bounding box center [1507, 708] width 46 height 13
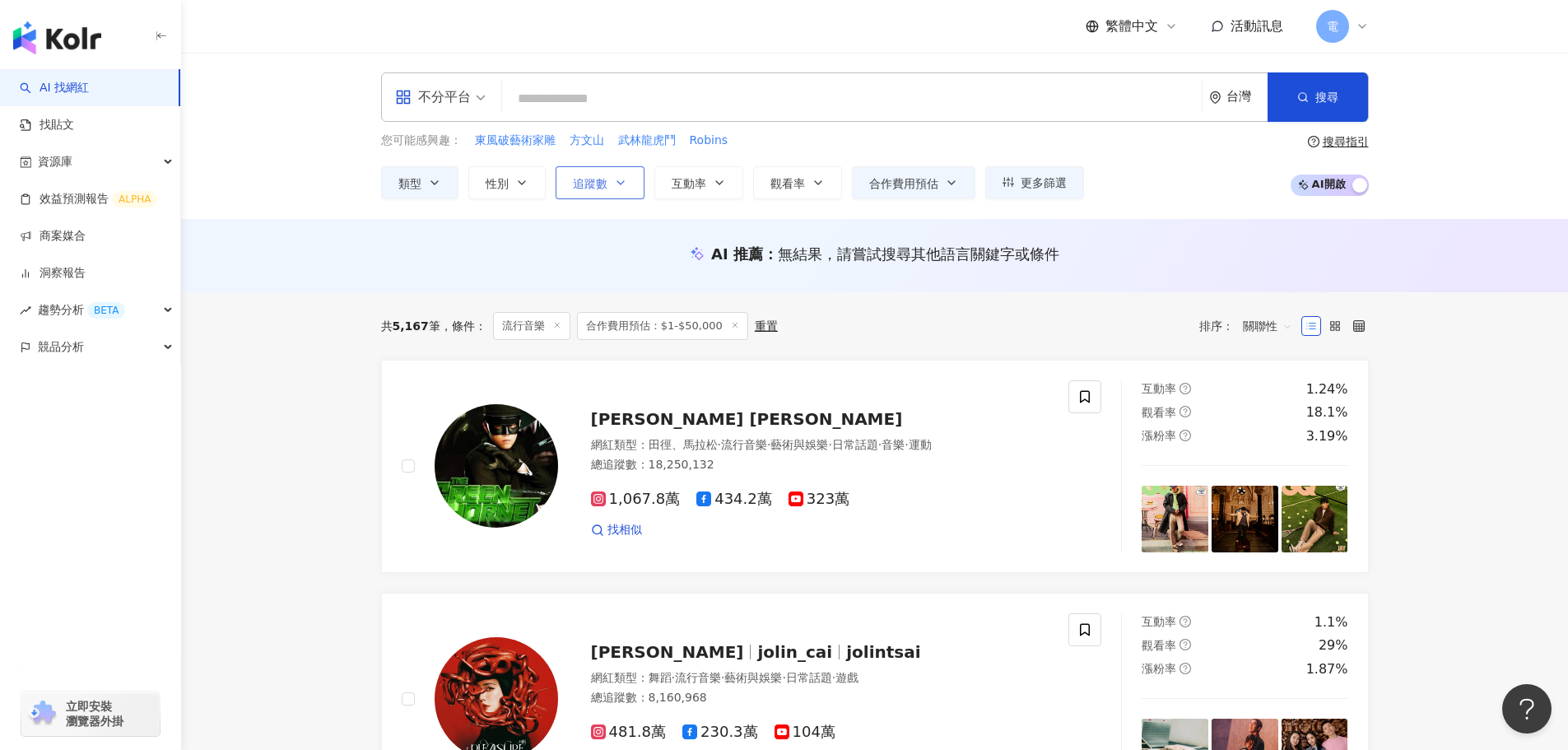
drag, startPoint x: 610, startPoint y: 180, endPoint x: 635, endPoint y: 199, distance: 31.4
click at [610, 180] on button "追蹤數" at bounding box center [600, 182] width 89 height 33
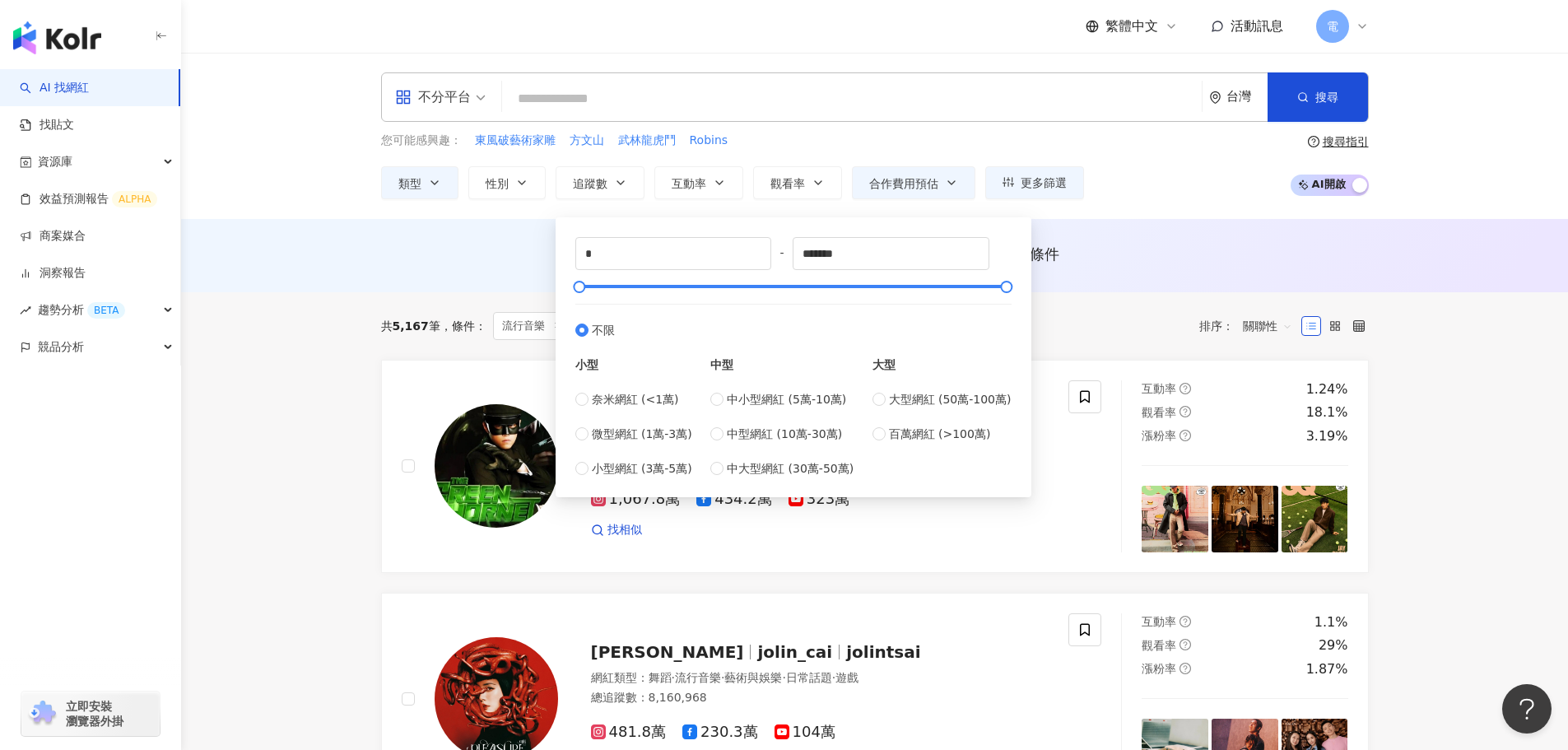
click at [229, 286] on div "AI 推薦 ： 無結果，請嘗試搜尋其他語言關鍵字或條件" at bounding box center [875, 255] width 1387 height 73
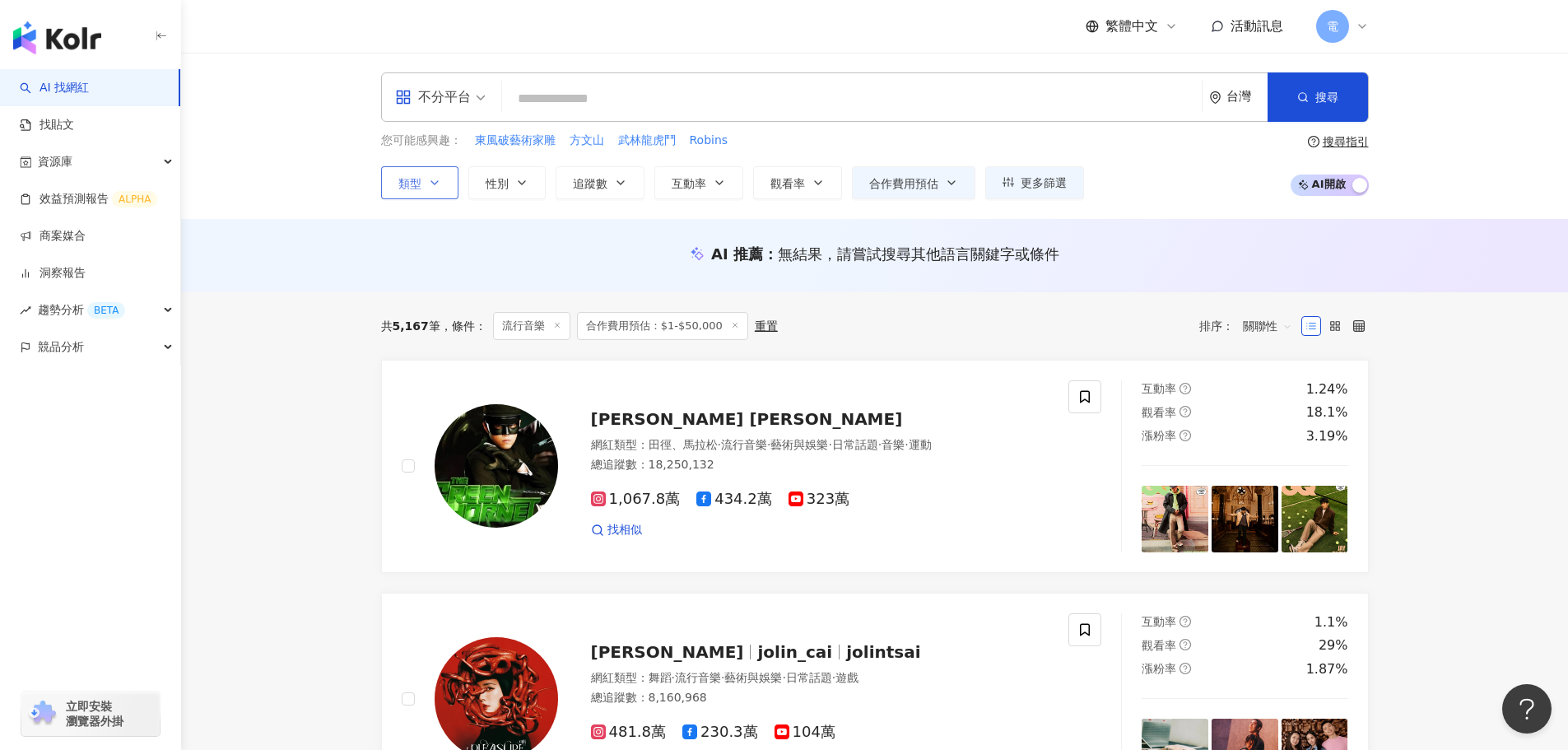
click at [425, 184] on button "類型" at bounding box center [419, 182] width 77 height 33
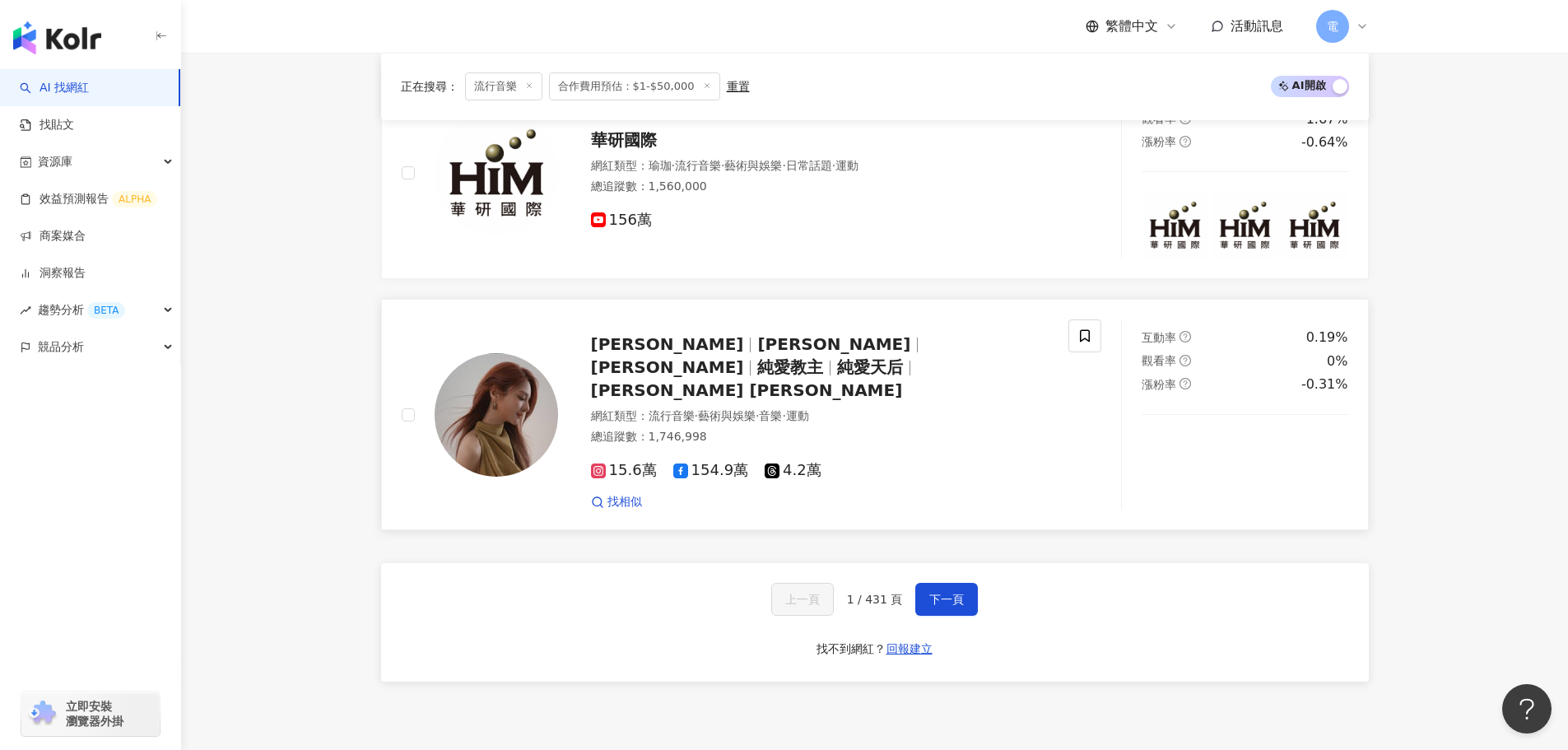
scroll to position [2761, 0]
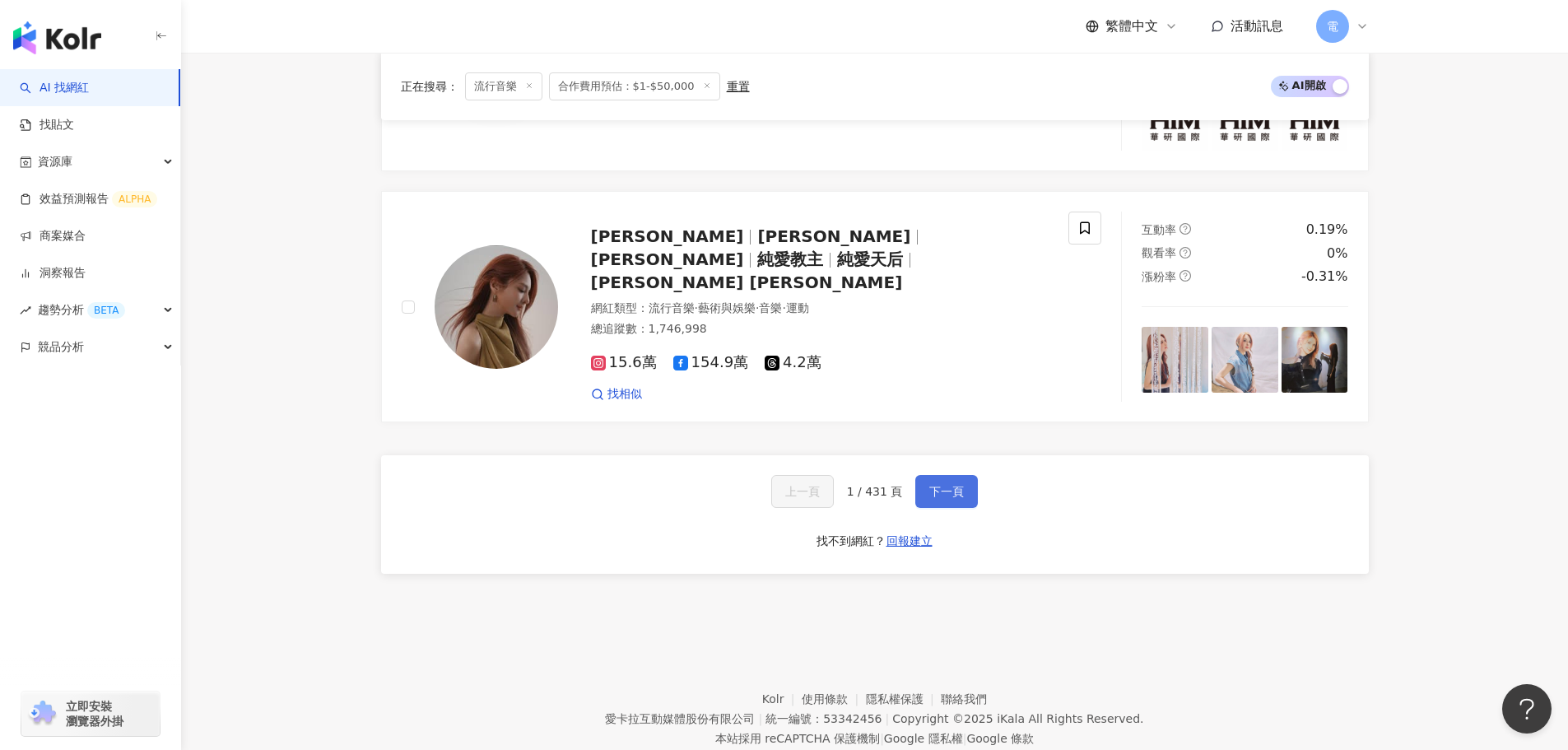
click at [935, 475] on button "下一頁" at bounding box center [946, 491] width 63 height 33
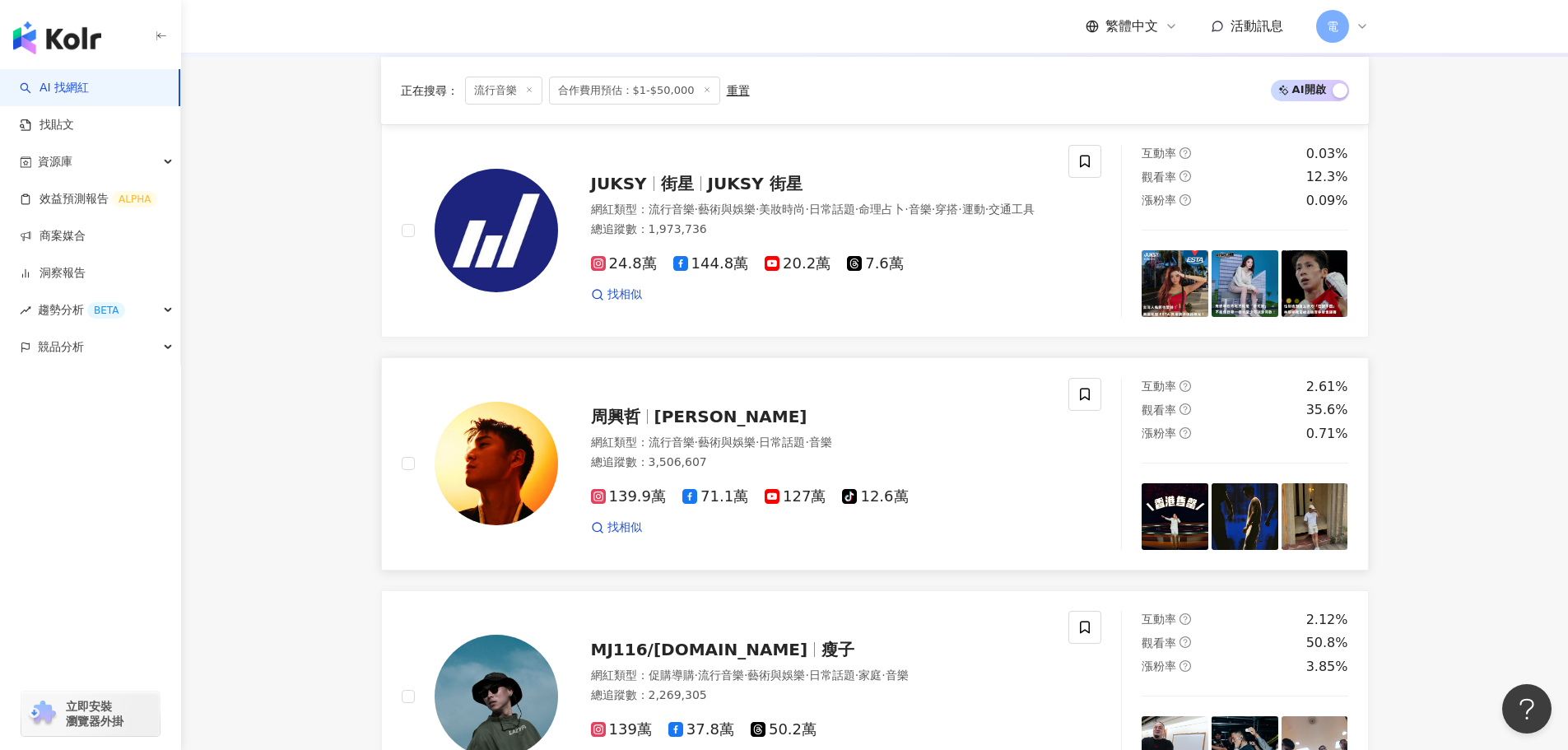
scroll to position [234, 0]
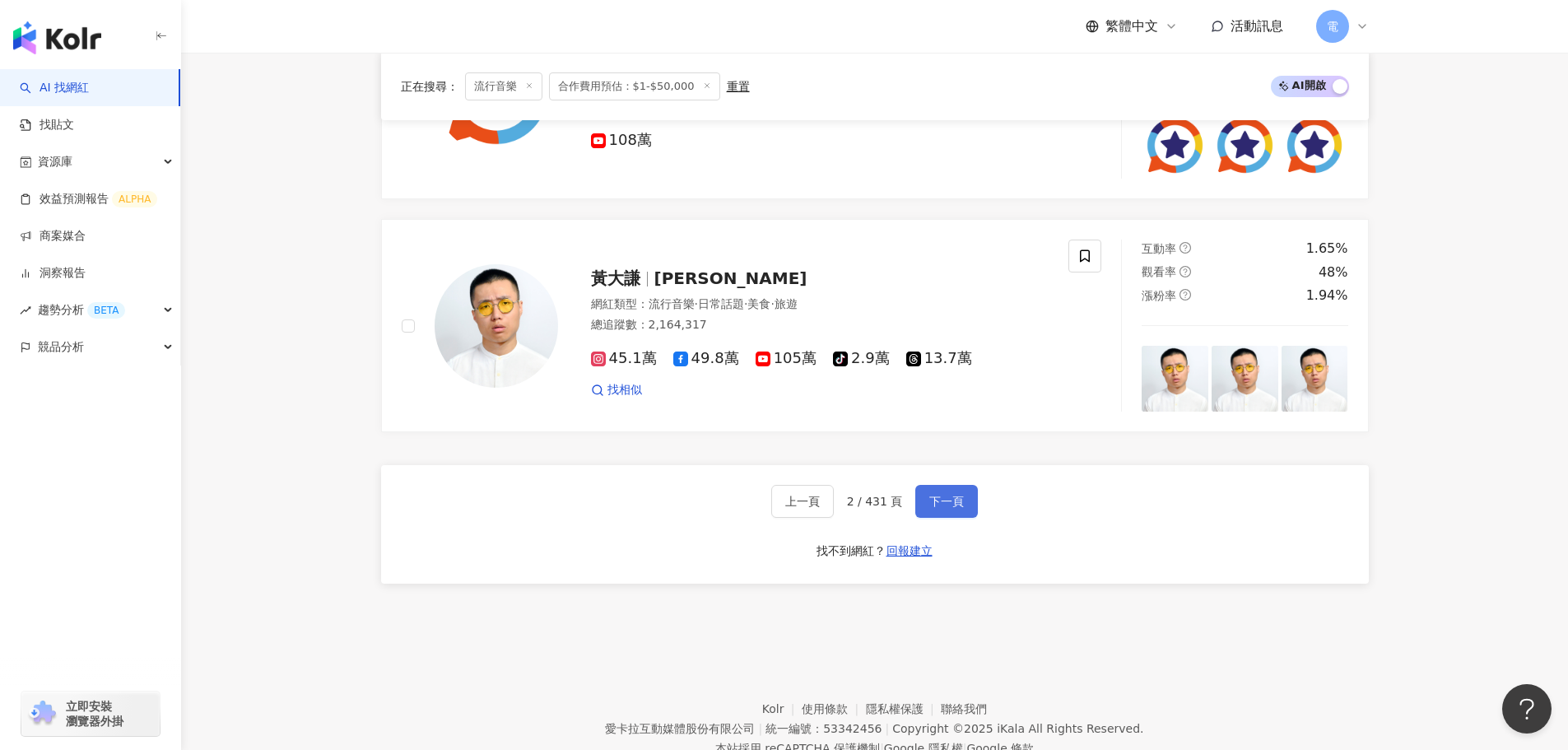
click at [944, 515] on button "下一頁" at bounding box center [946, 501] width 63 height 33
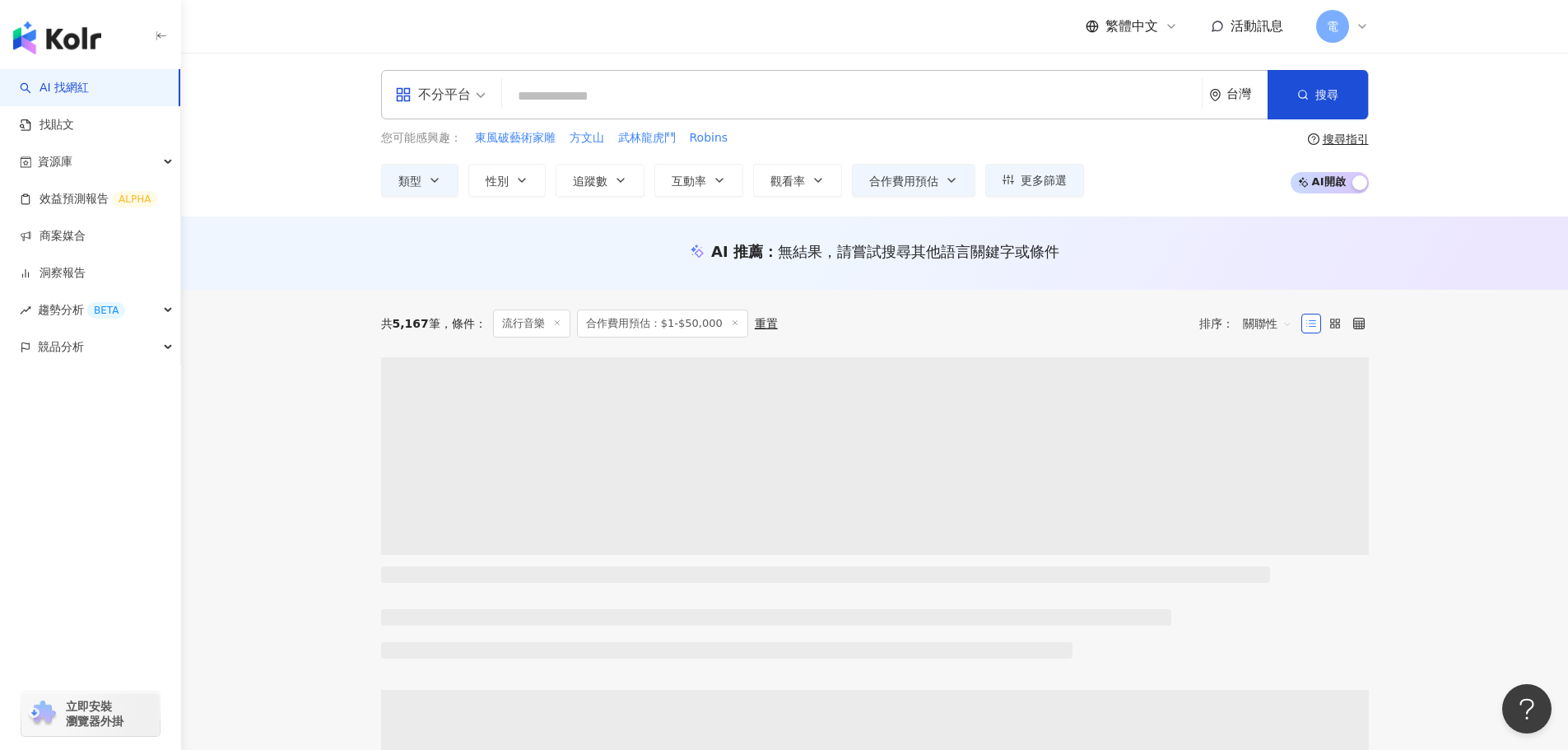
scroll to position [0, 0]
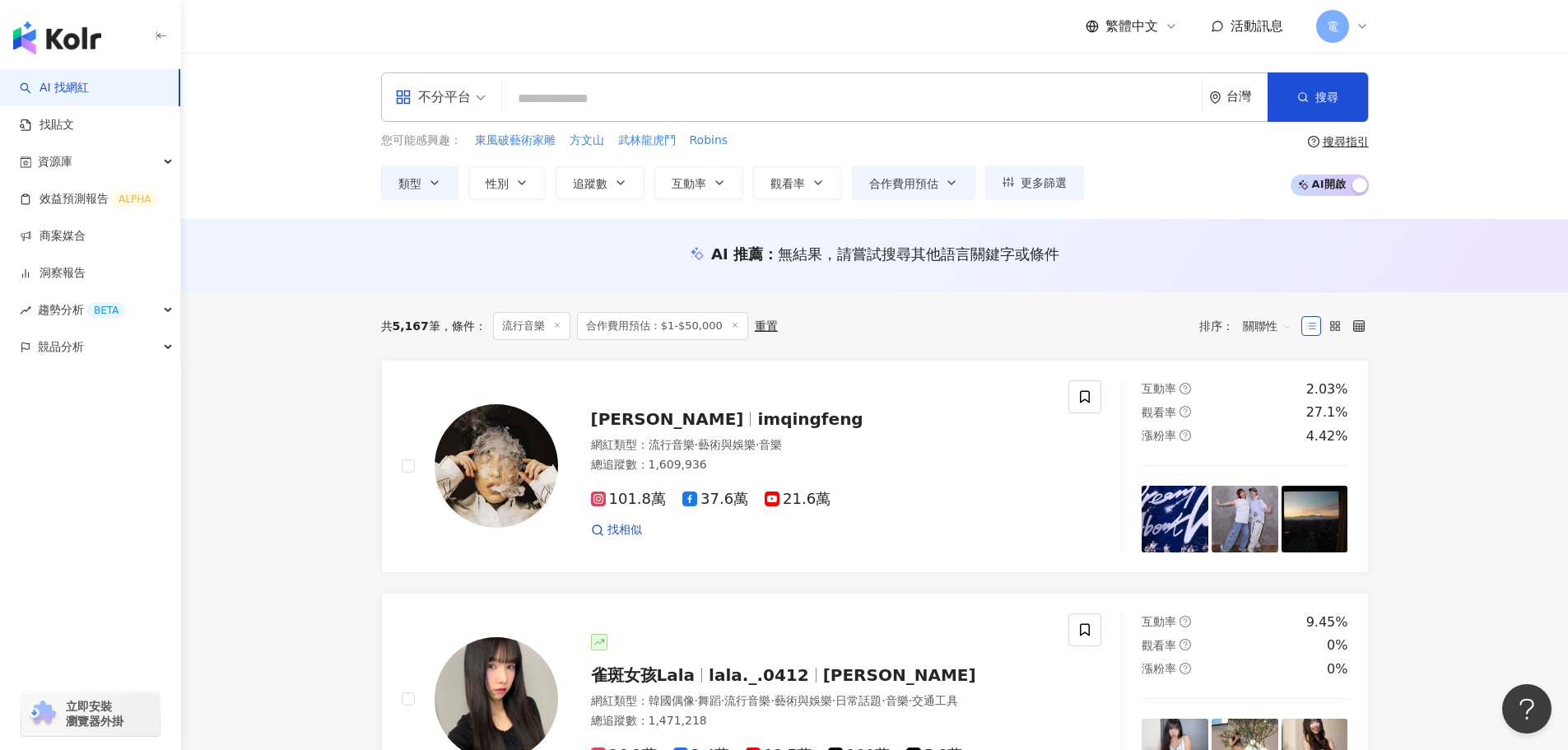
click at [703, 98] on input "search" at bounding box center [851, 98] width 686 height 31
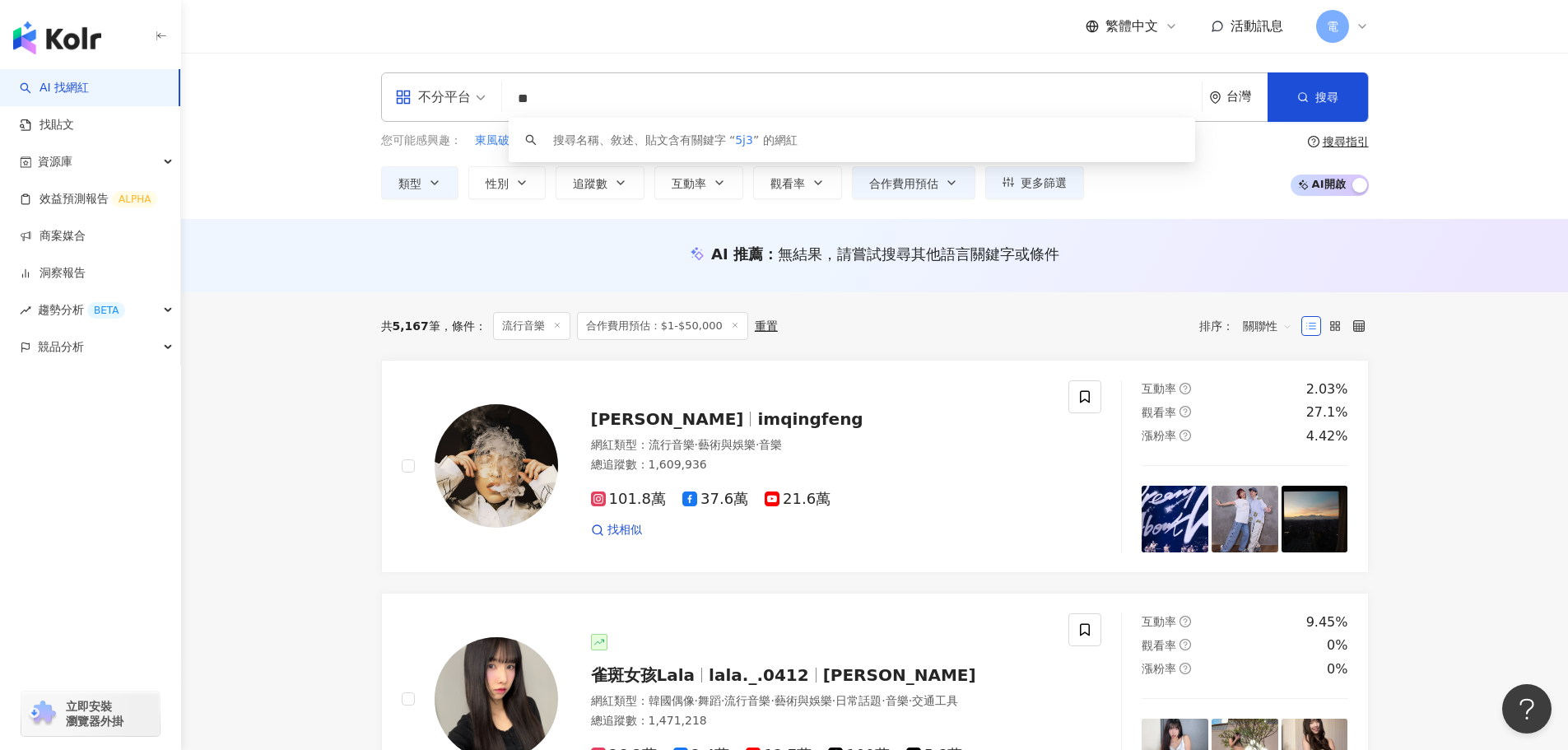
type input "*"
type input "**"
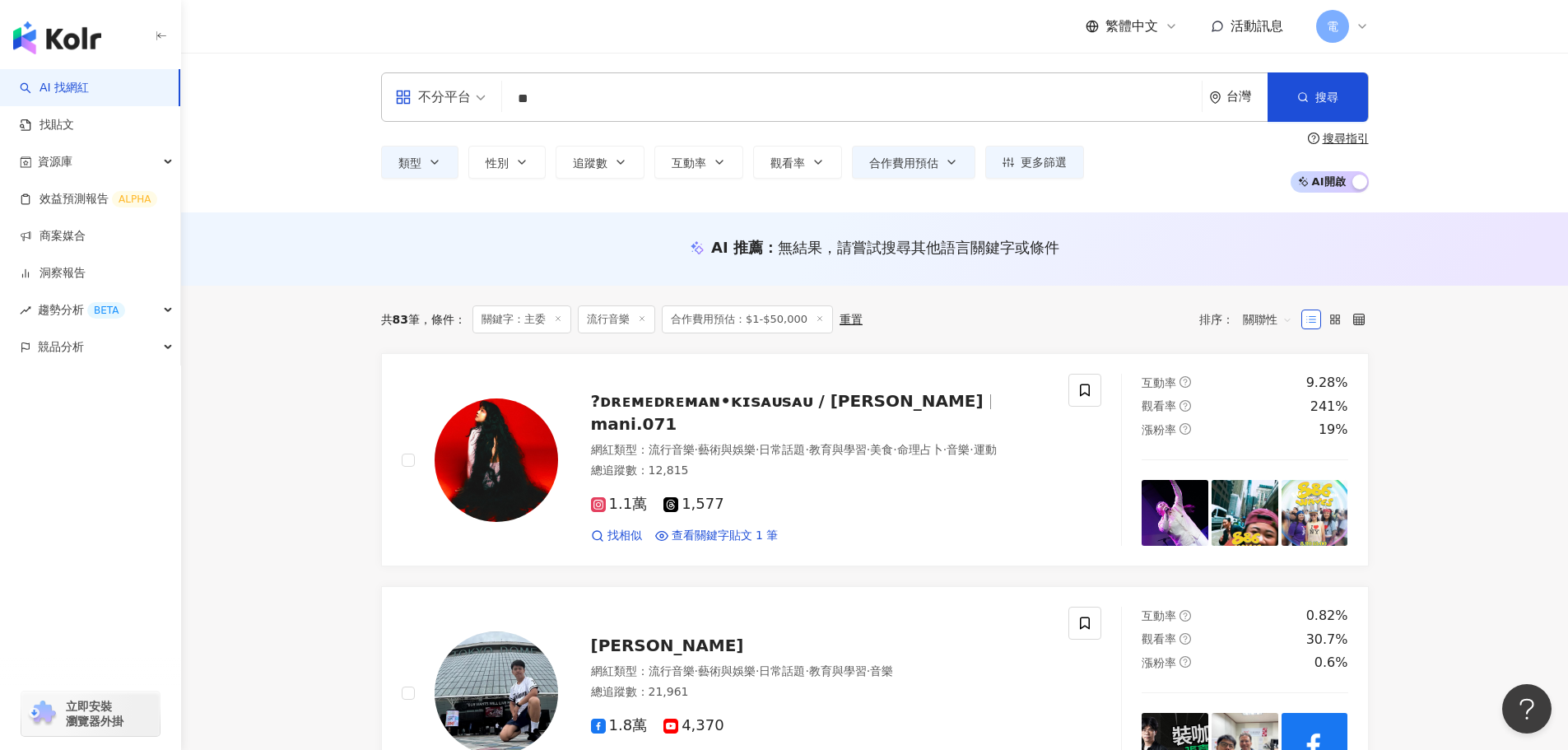
click at [644, 157] on div "類型 性別 追蹤數 互動率 觀看率 合作費用預估 更多篩選 篩選條件 關於網紅 互動潛力 受眾輪廓 獨家 關於網紅 類型 ( 請選擇您想要的類型 ) 流行音樂…" at bounding box center [732, 162] width 702 height 33
click at [624, 163] on icon "button" at bounding box center [620, 162] width 13 height 13
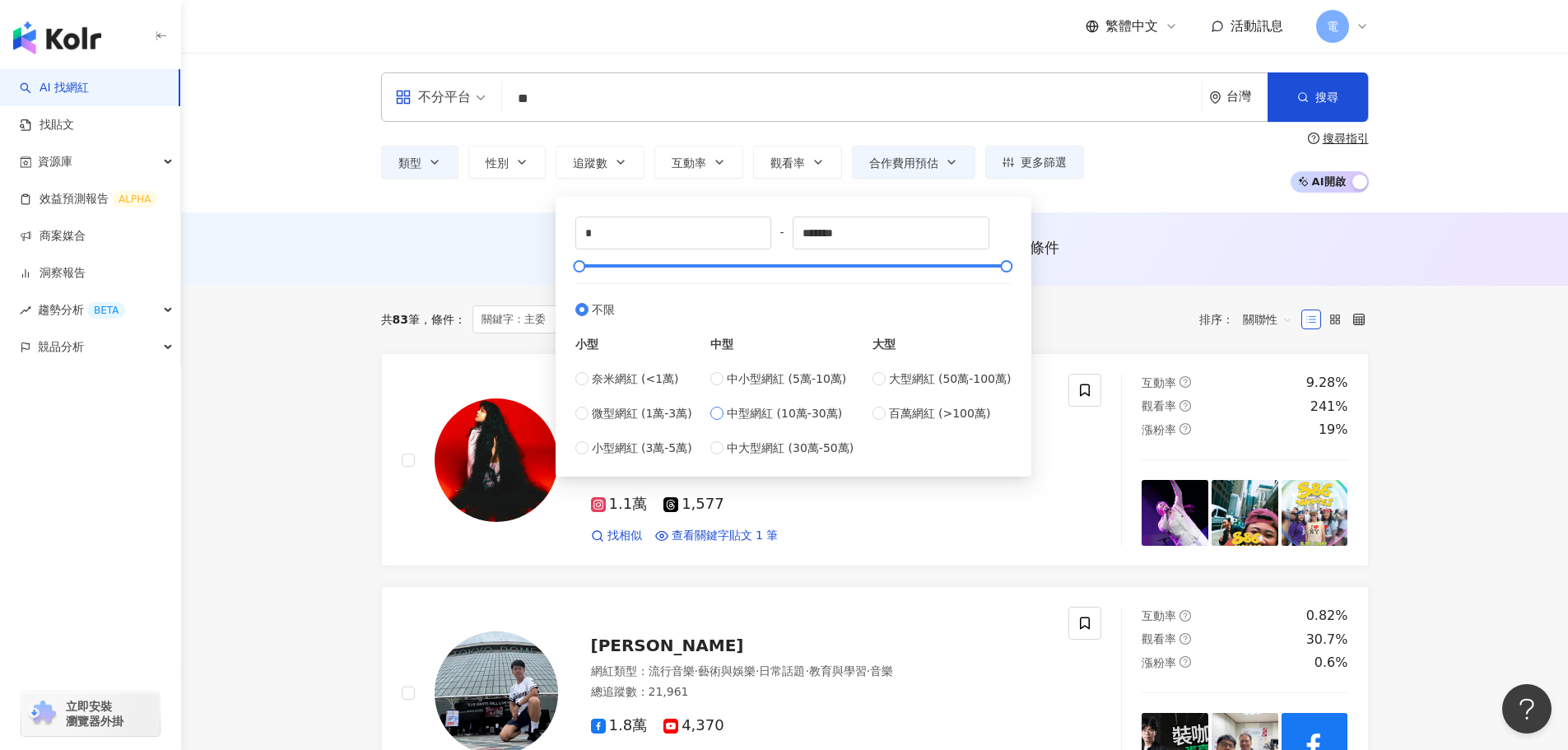
click at [795, 409] on span "中型網紅 (10萬-30萬)" at bounding box center [784, 413] width 115 height 18
type input "******"
click at [789, 381] on span "中小型網紅 (5萬-10萬)" at bounding box center [786, 379] width 119 height 18
type input "*****"
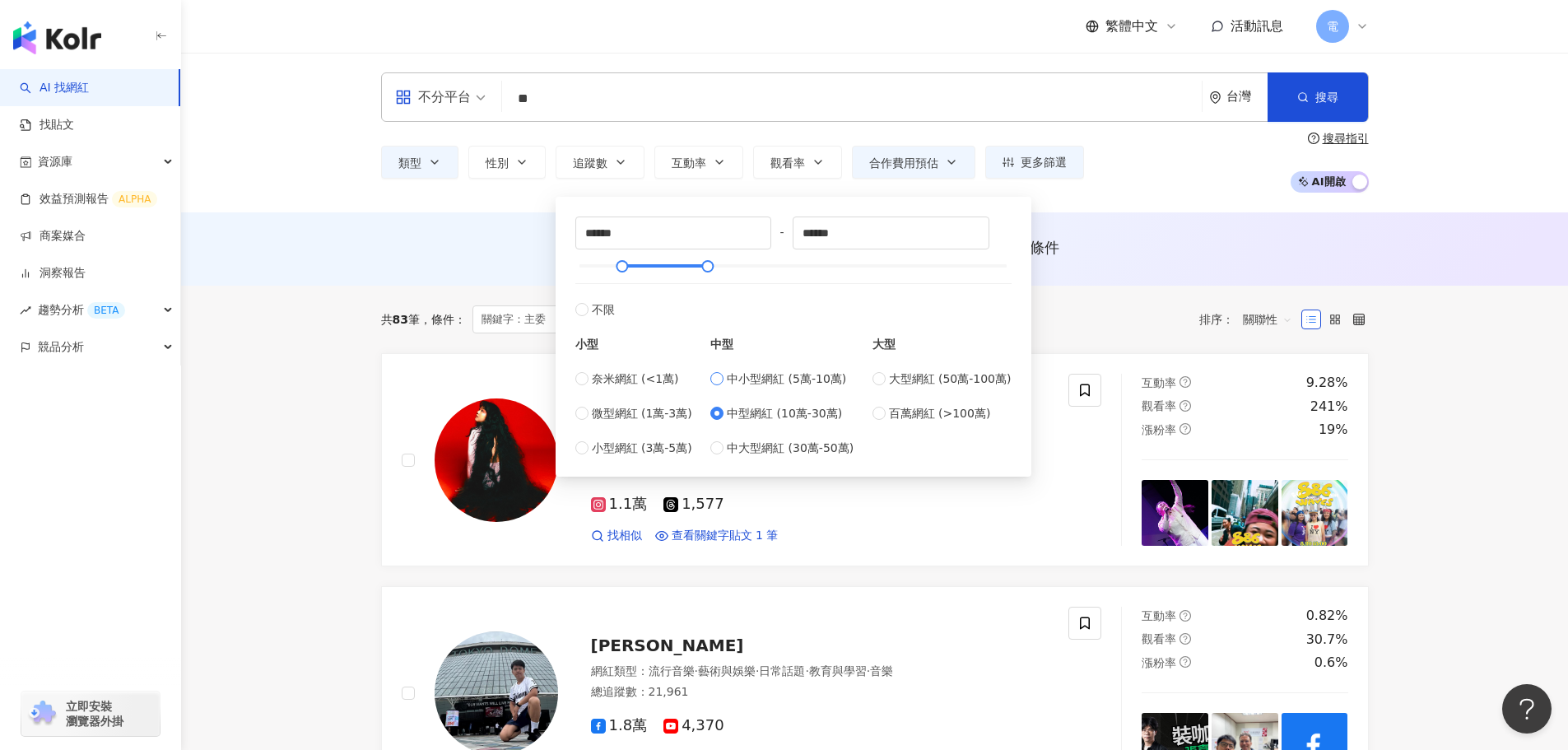
type input "*****"
click at [717, 404] on label "中型網紅 (10萬-30萬)" at bounding box center [782, 413] width 143 height 18
type input "******"
type input "*"
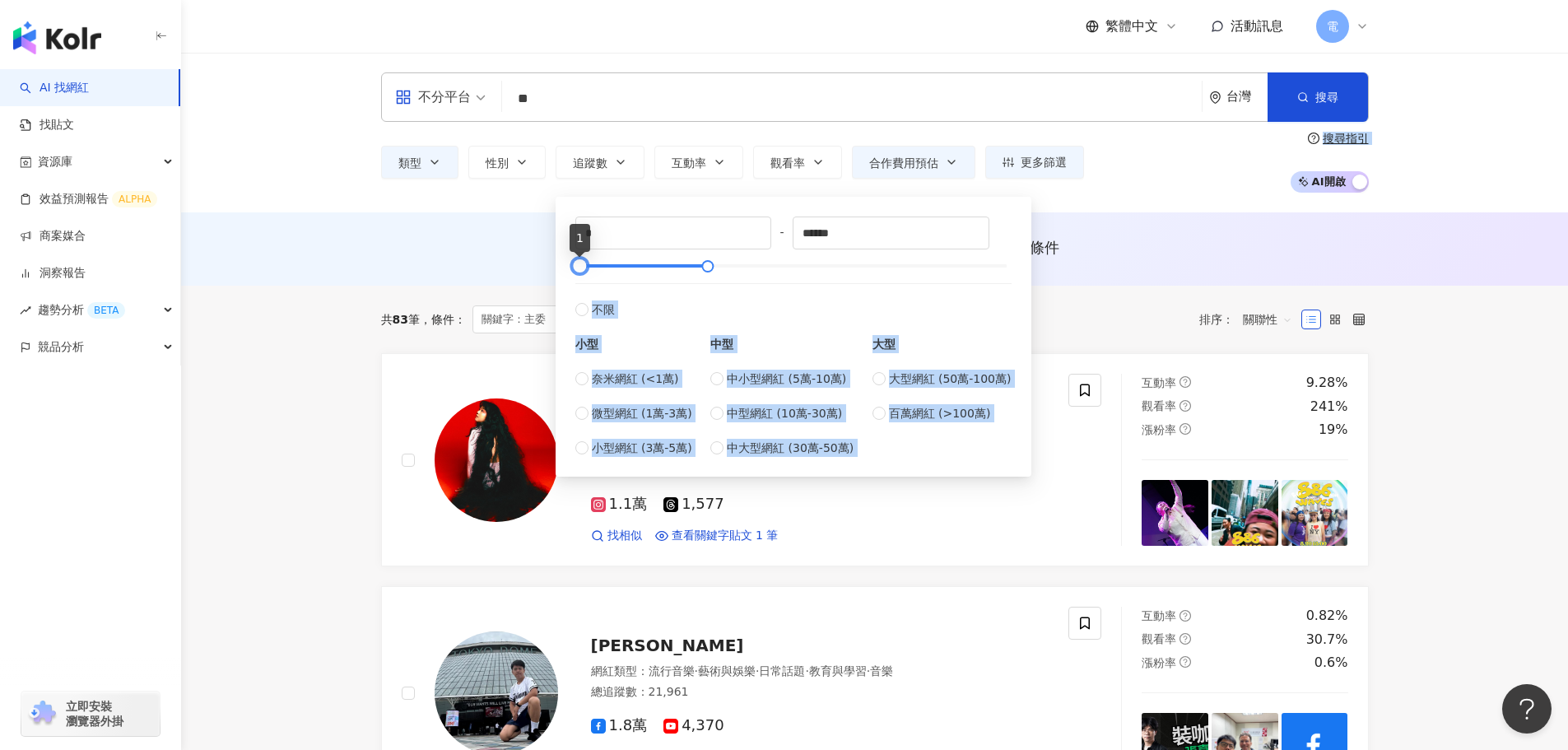
drag, startPoint x: 619, startPoint y: 262, endPoint x: 515, endPoint y: 265, distance: 104.0
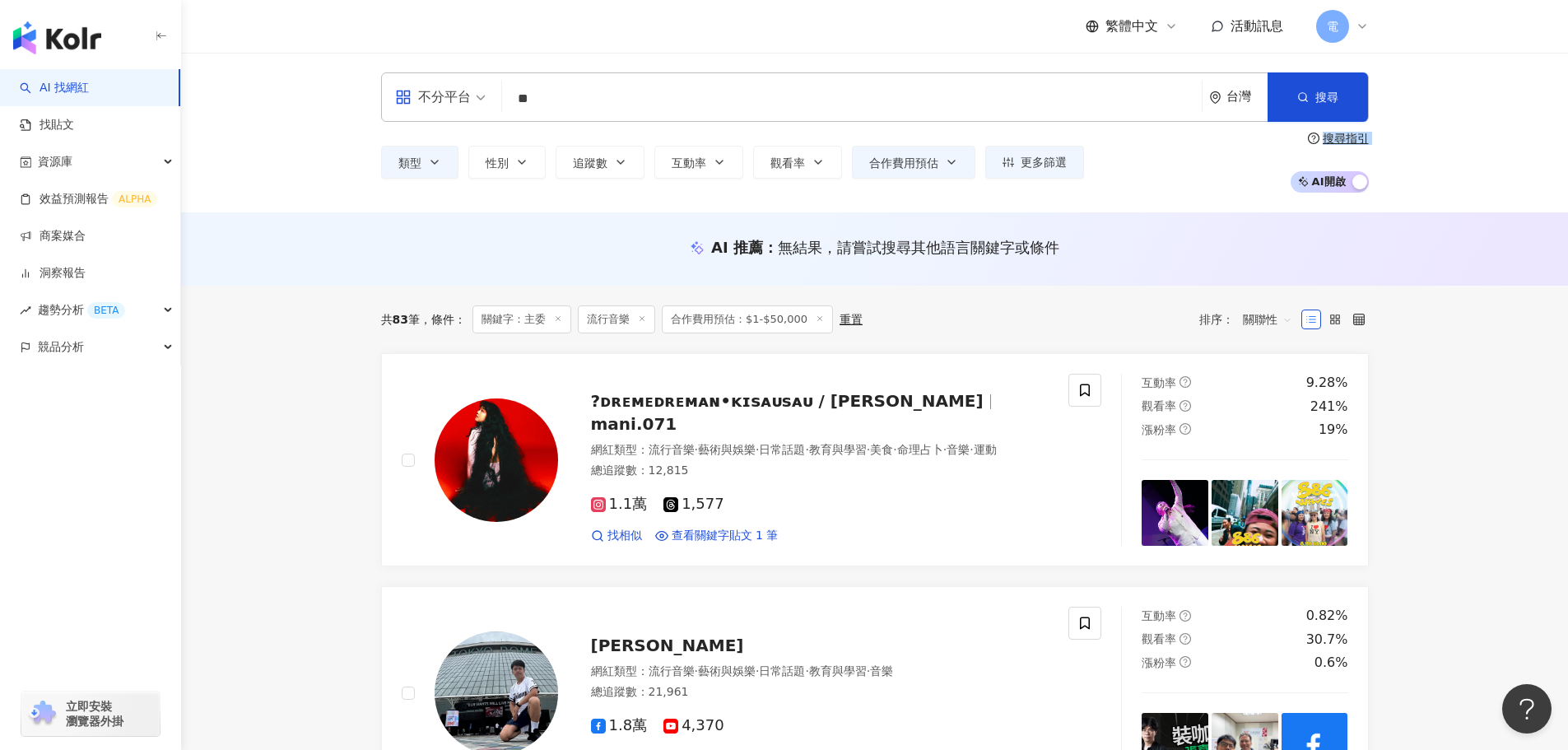
click at [438, 271] on div "AI 推薦 ： 無結果，請嘗試搜尋其他語言關鍵字或條件" at bounding box center [875, 249] width 1387 height 73
click at [655, 109] on input "**" at bounding box center [851, 98] width 686 height 31
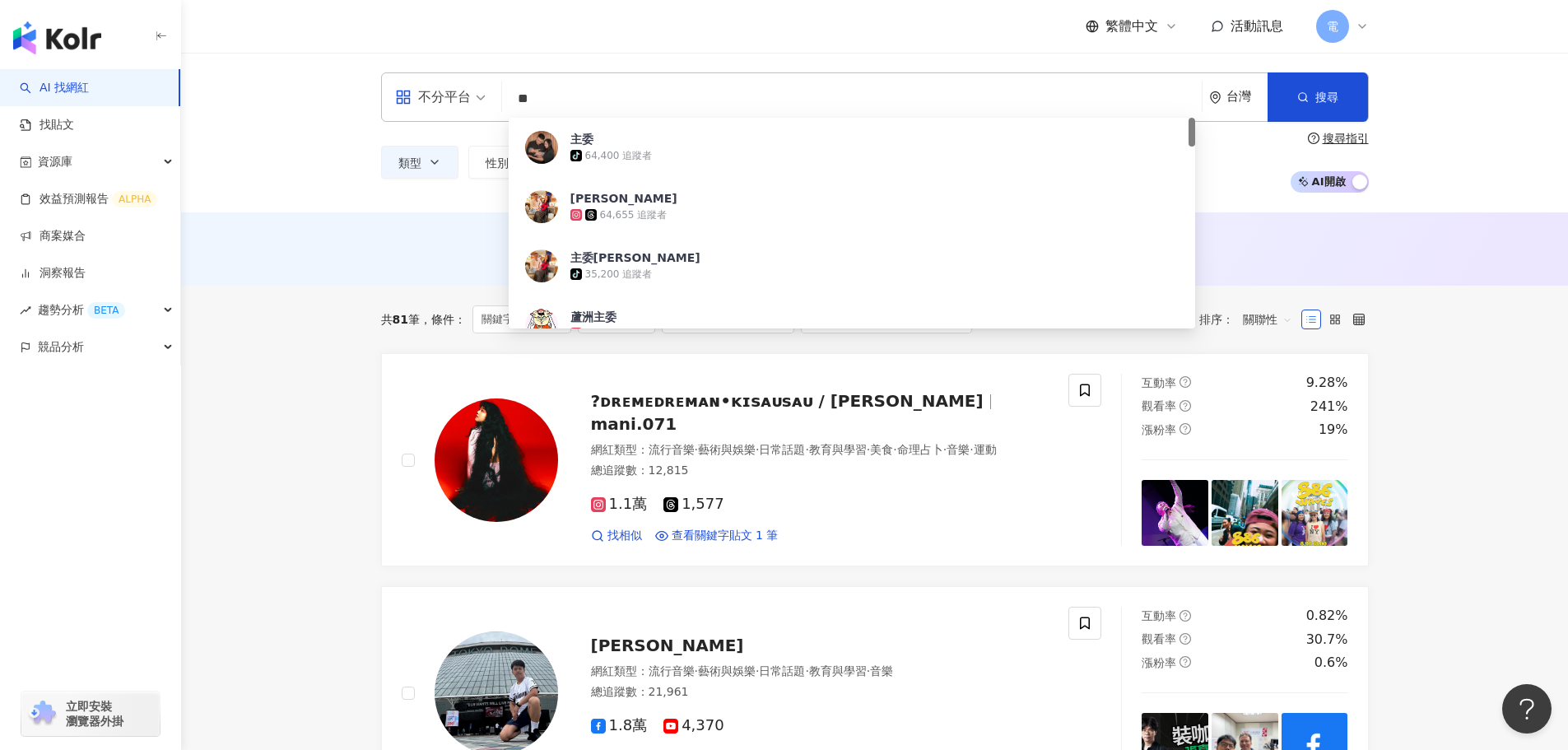
type input "*"
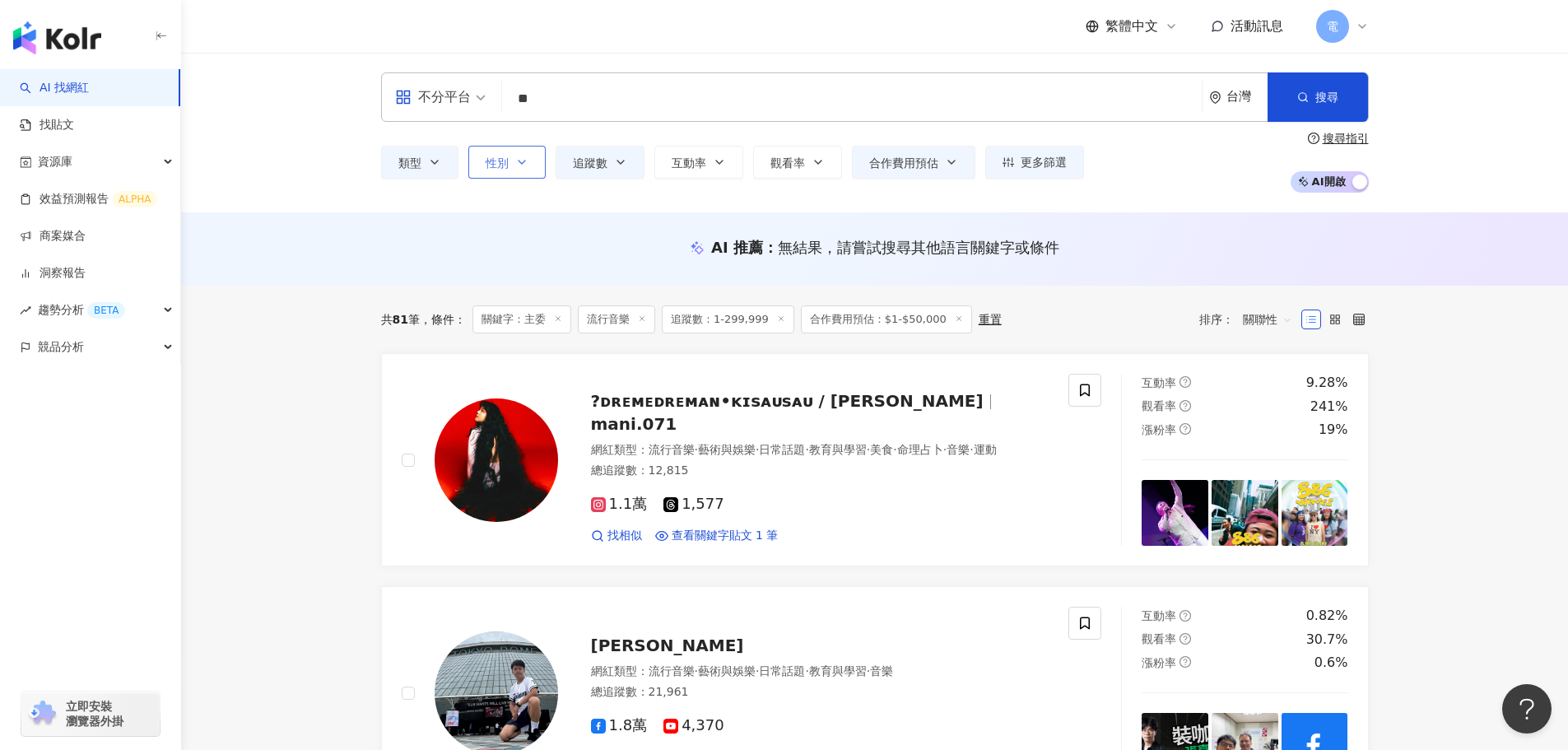
type input "**"
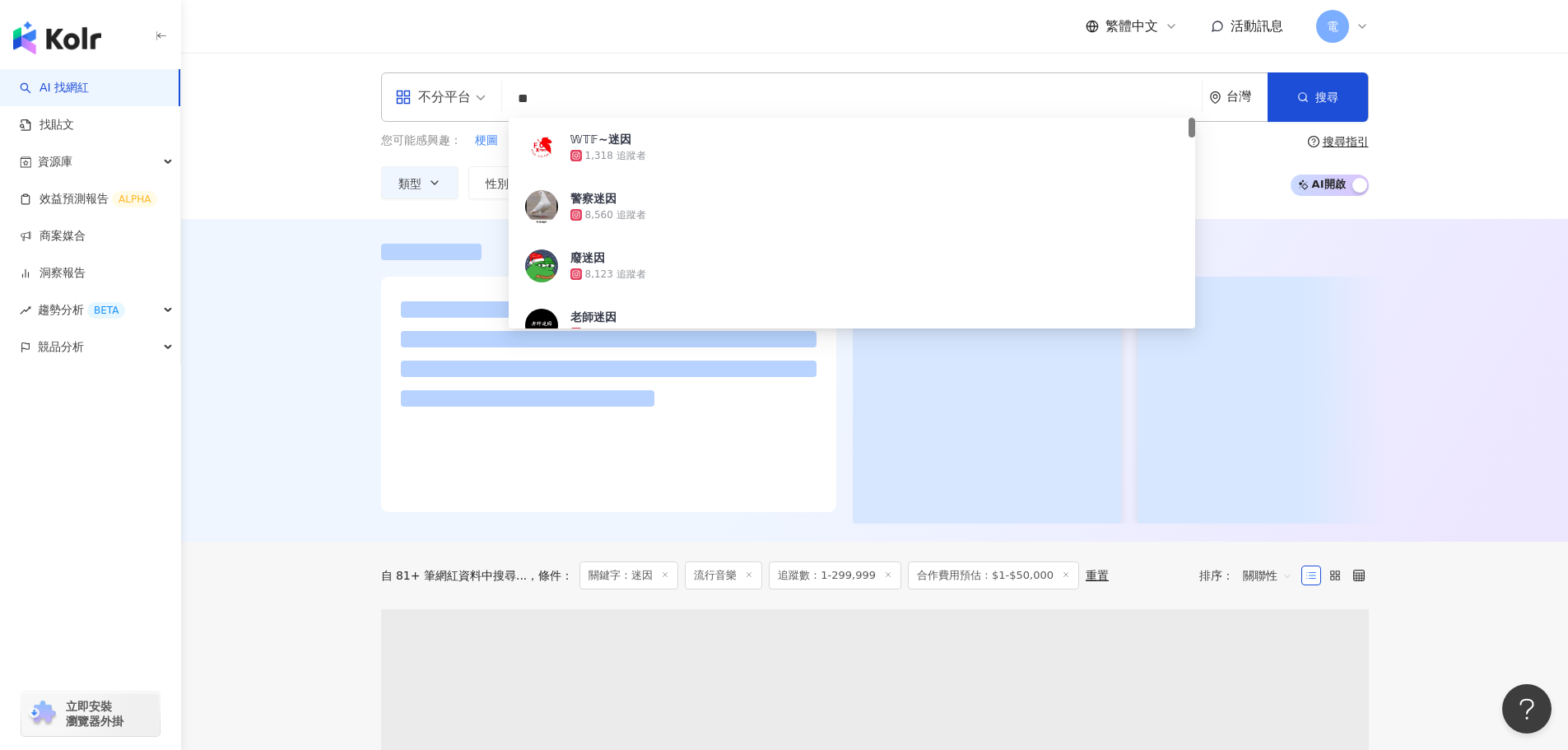
click at [266, 359] on div at bounding box center [875, 380] width 1387 height 323
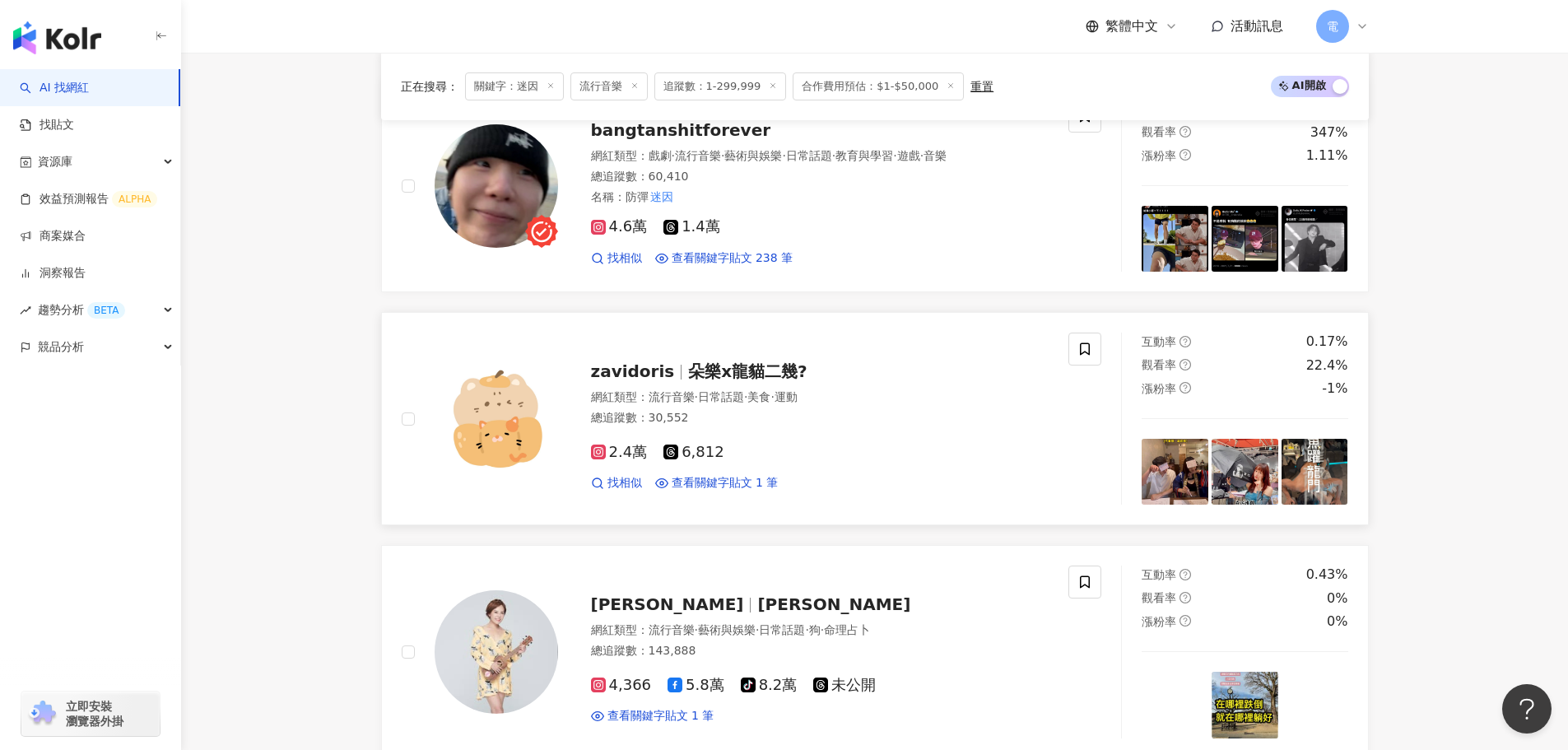
scroll to position [1153, 0]
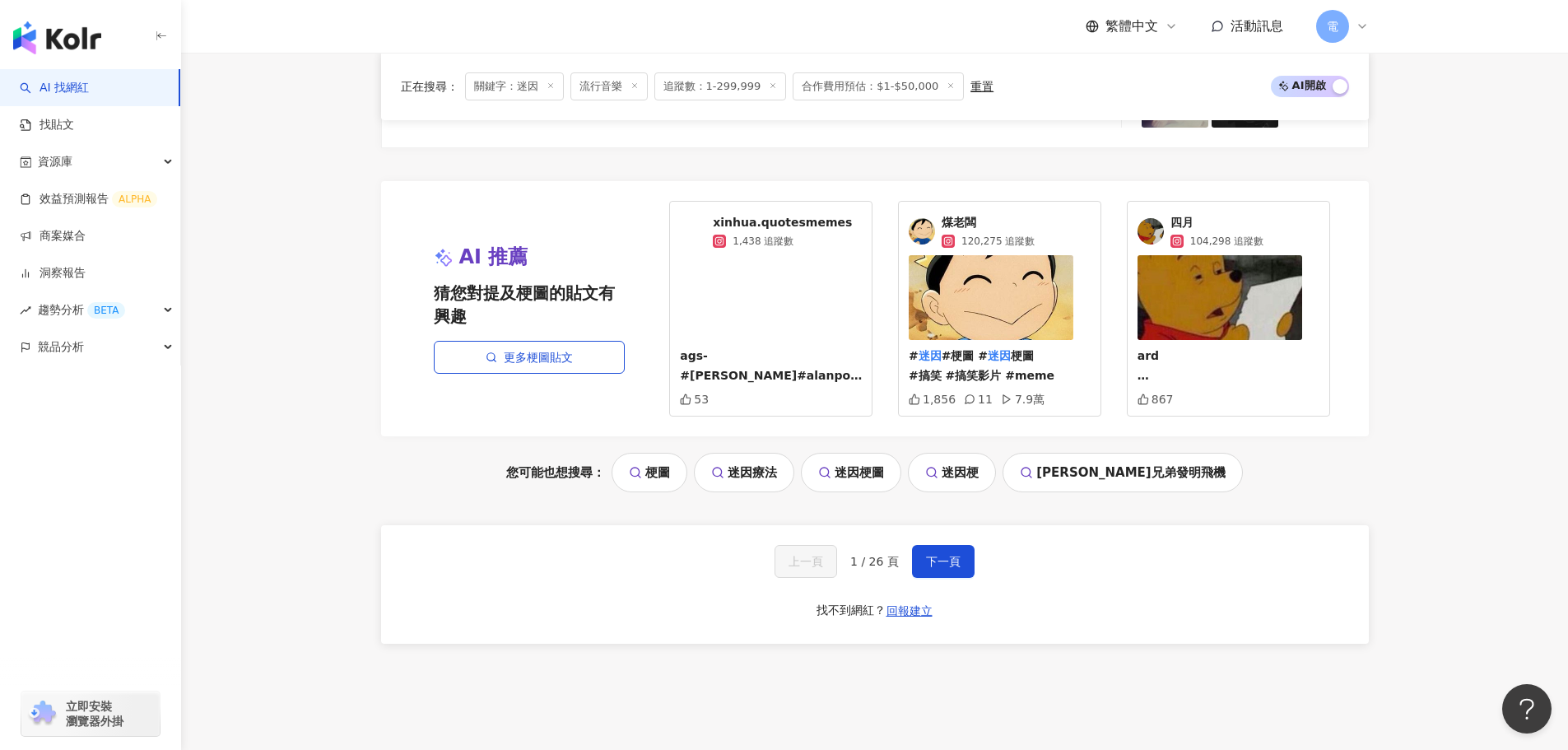
scroll to position [3253, 0]
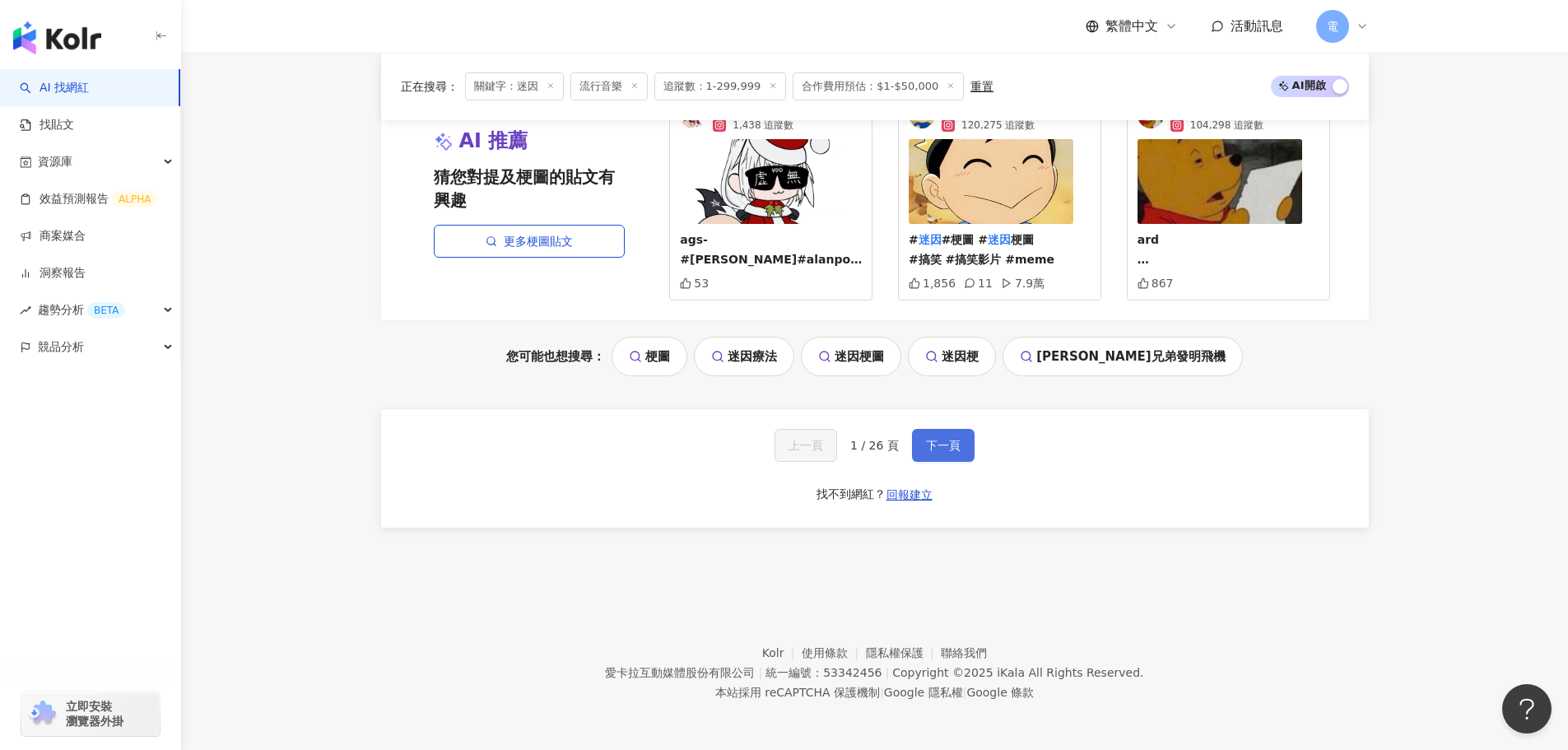
click at [938, 455] on button "下一頁" at bounding box center [943, 446] width 63 height 33
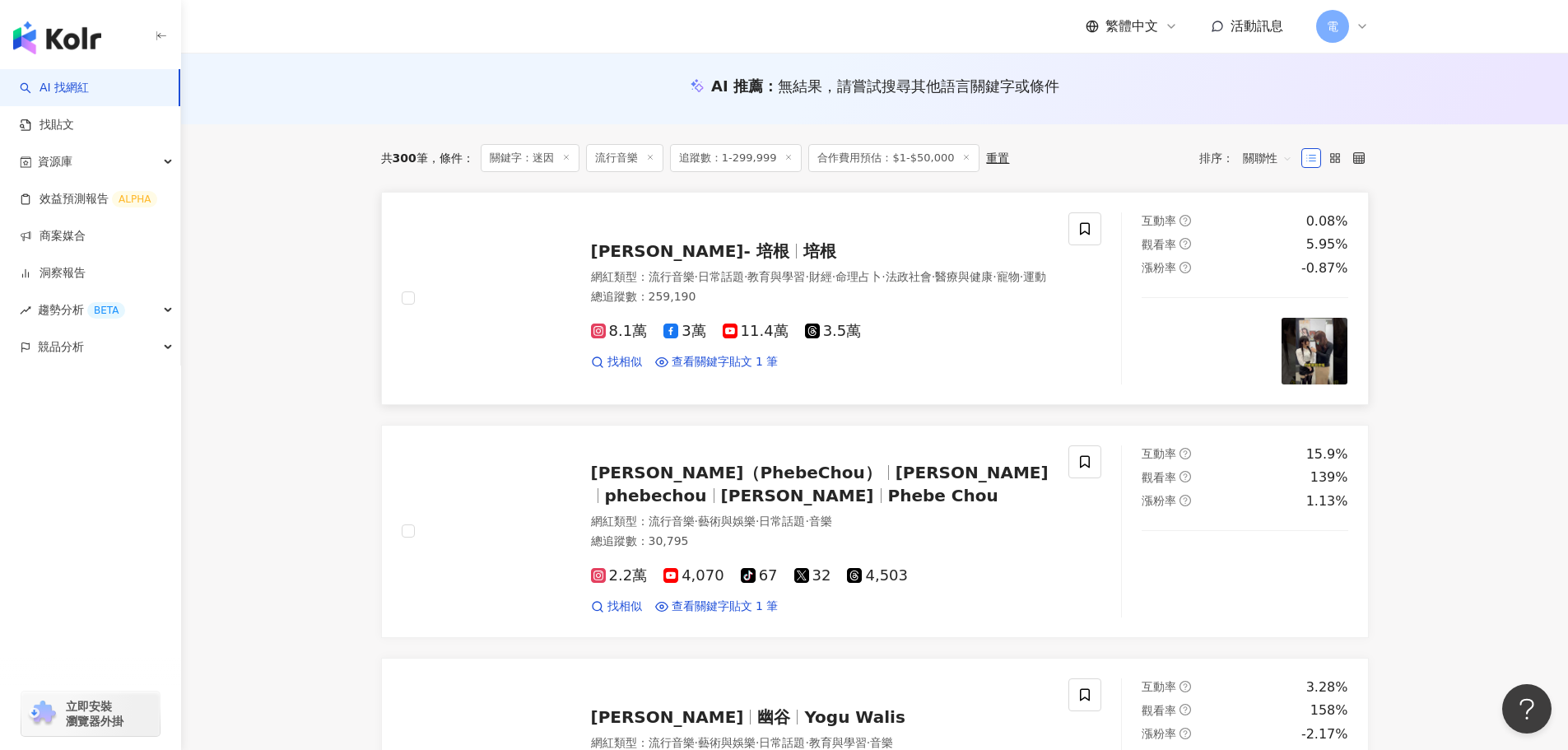
scroll to position [0, 0]
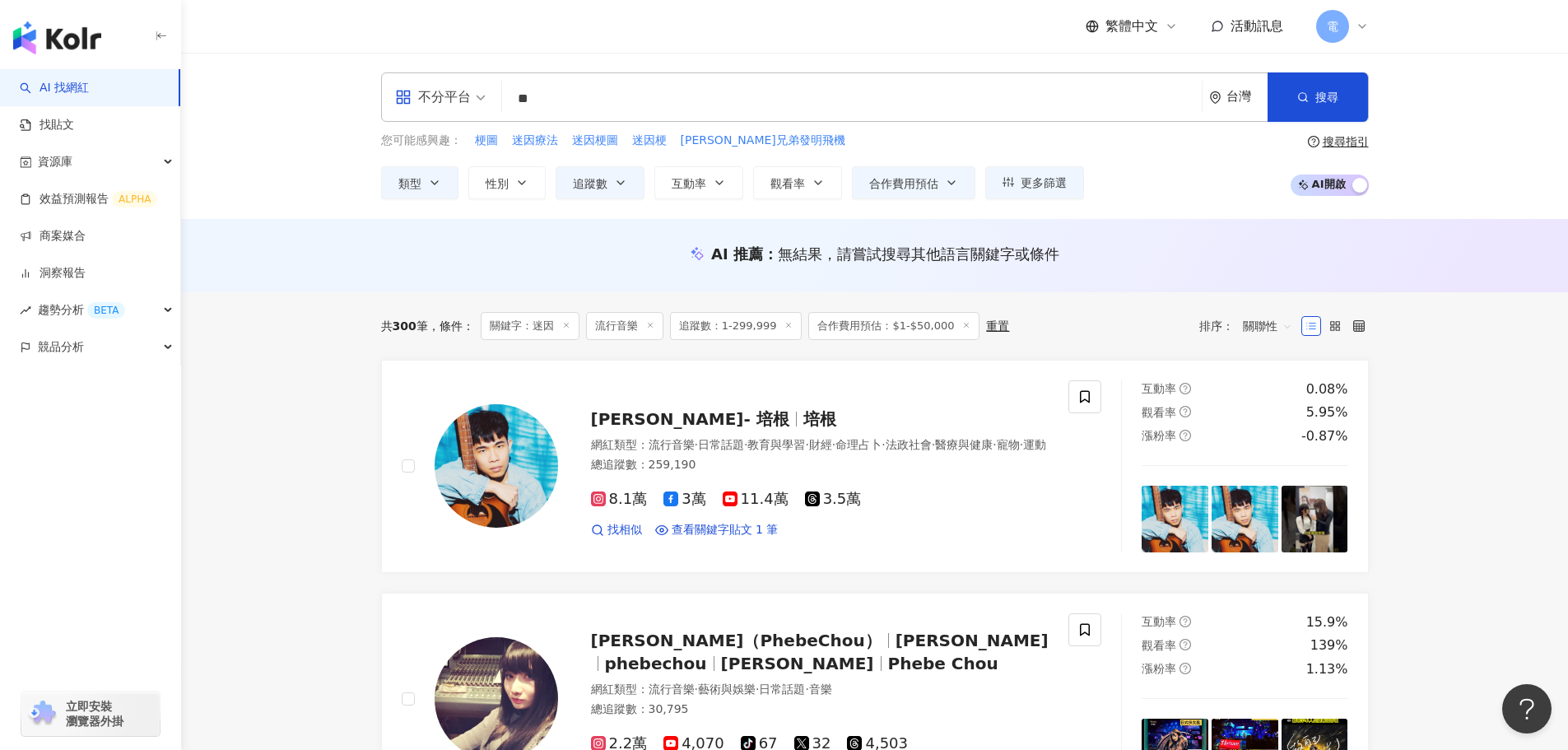
click at [568, 326] on line at bounding box center [566, 324] width 5 height 5
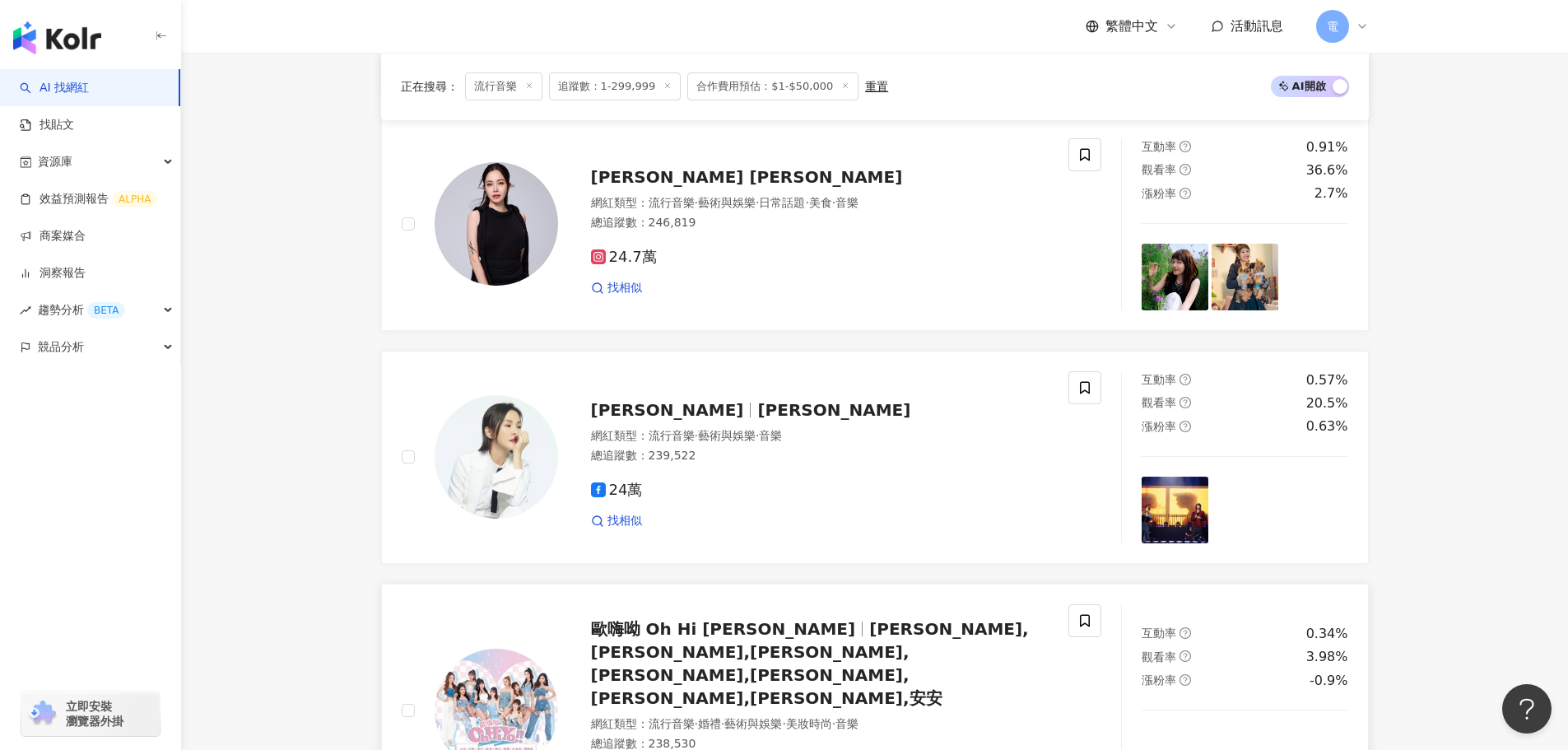
scroll to position [2964, 0]
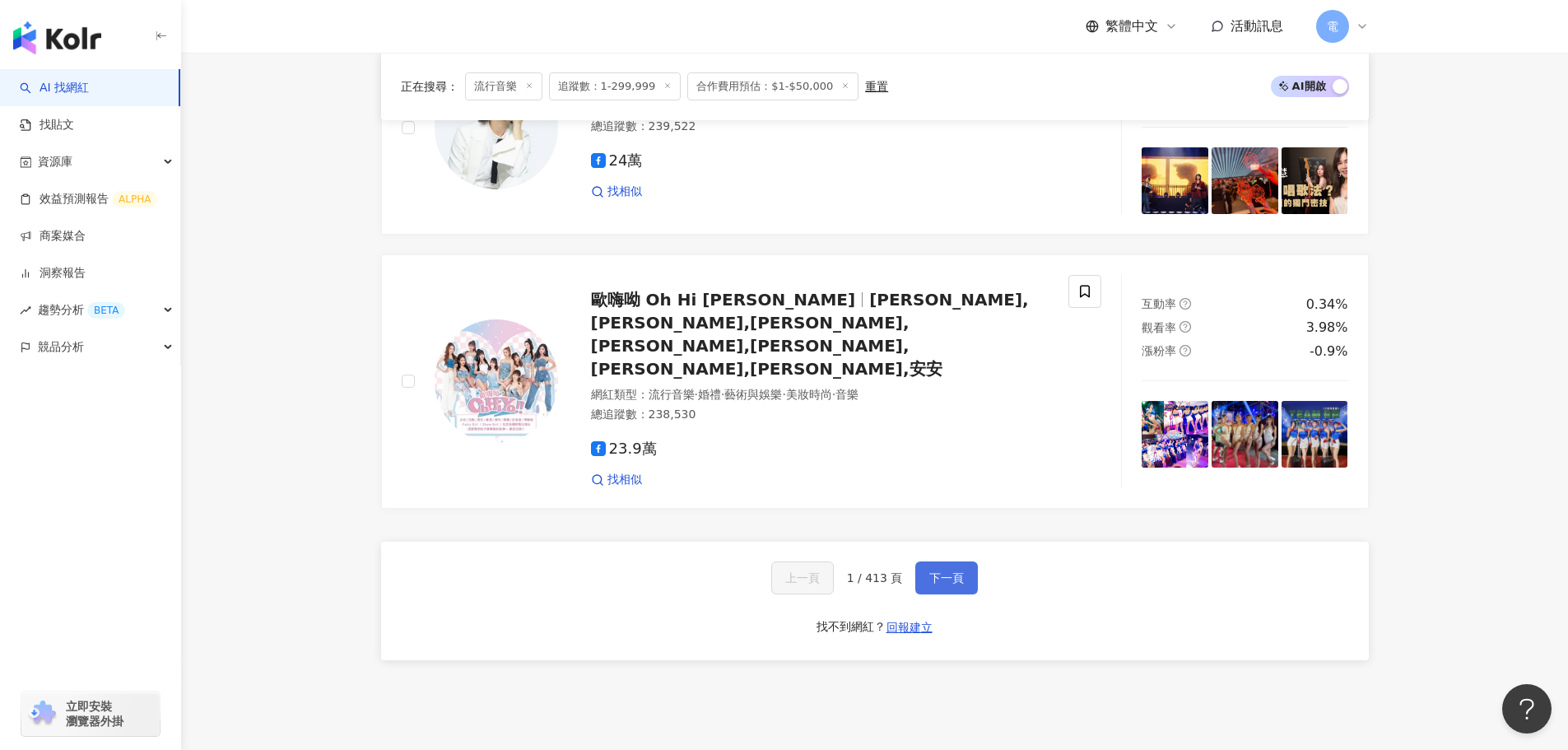
click at [929, 571] on span "下一頁" at bounding box center [947, 578] width 35 height 13
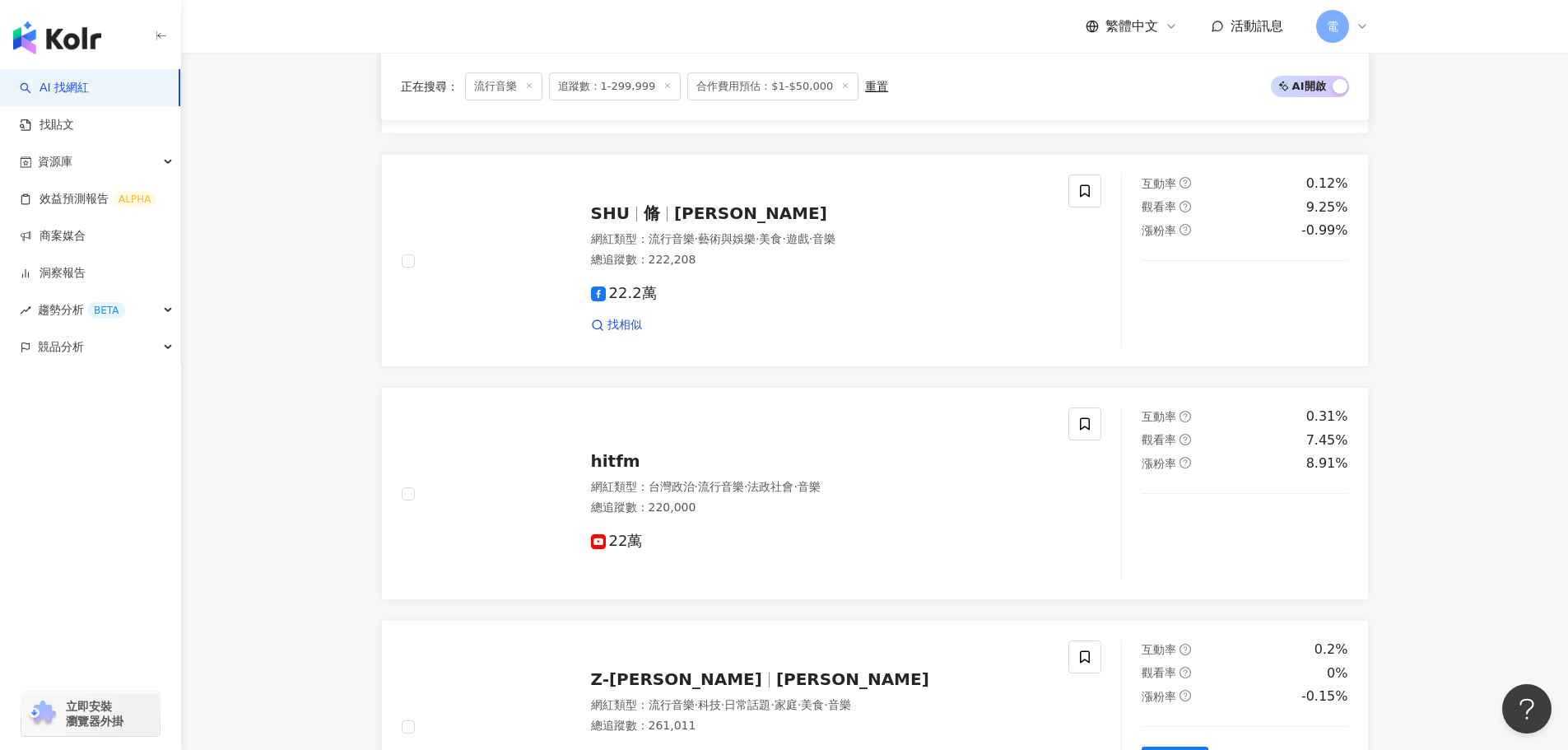
scroll to position [3050, 0]
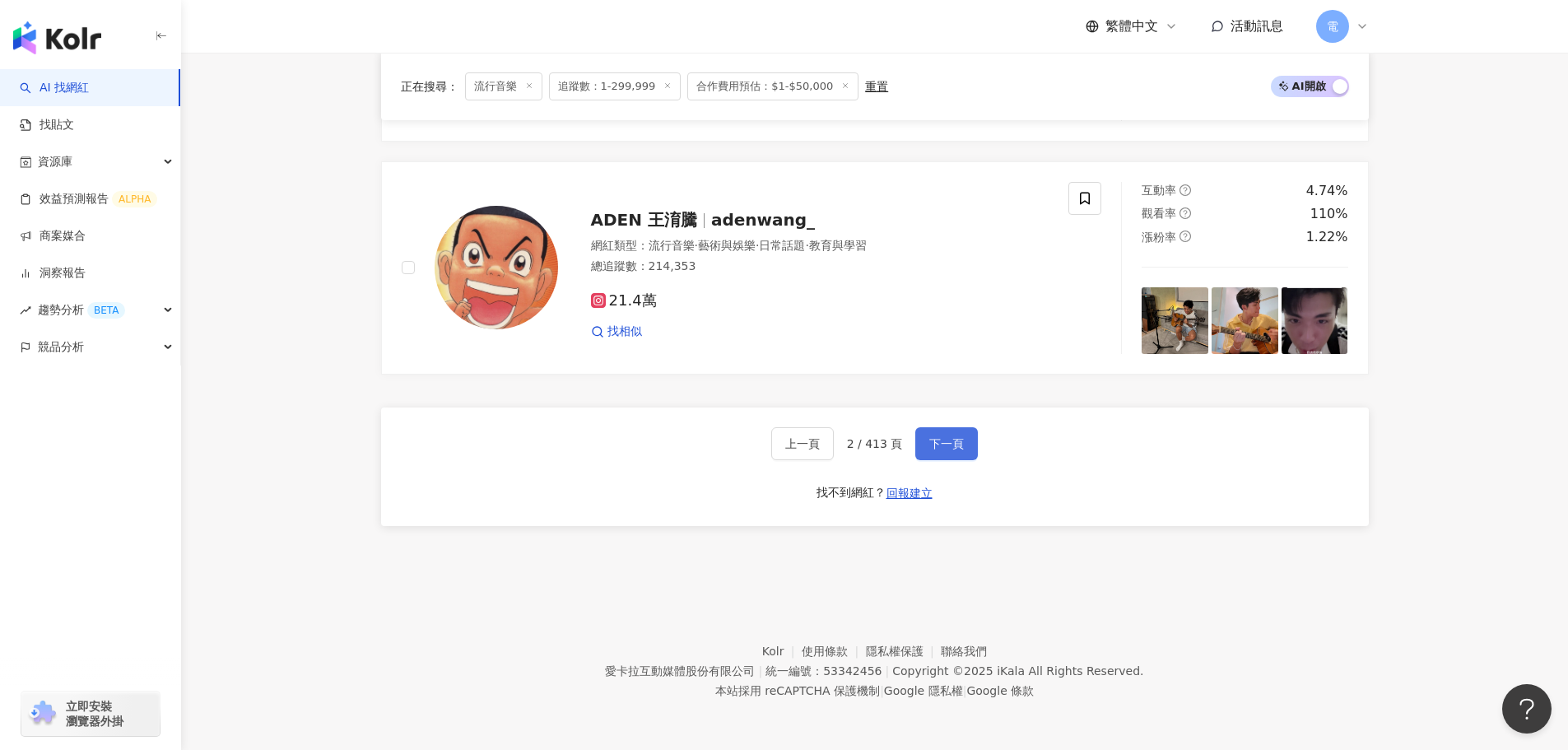
click at [971, 441] on button "下一頁" at bounding box center [946, 444] width 63 height 33
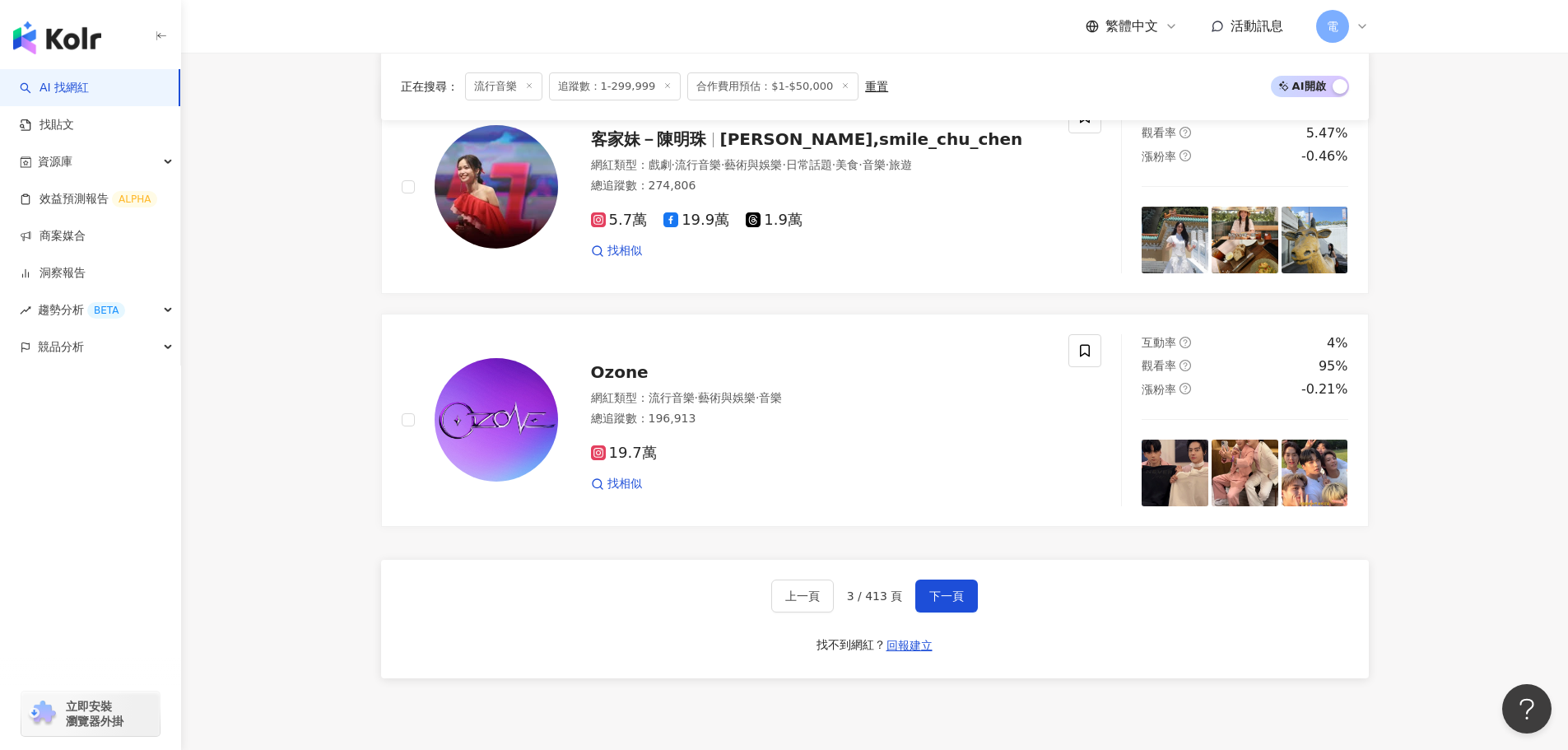
scroll to position [3037, 0]
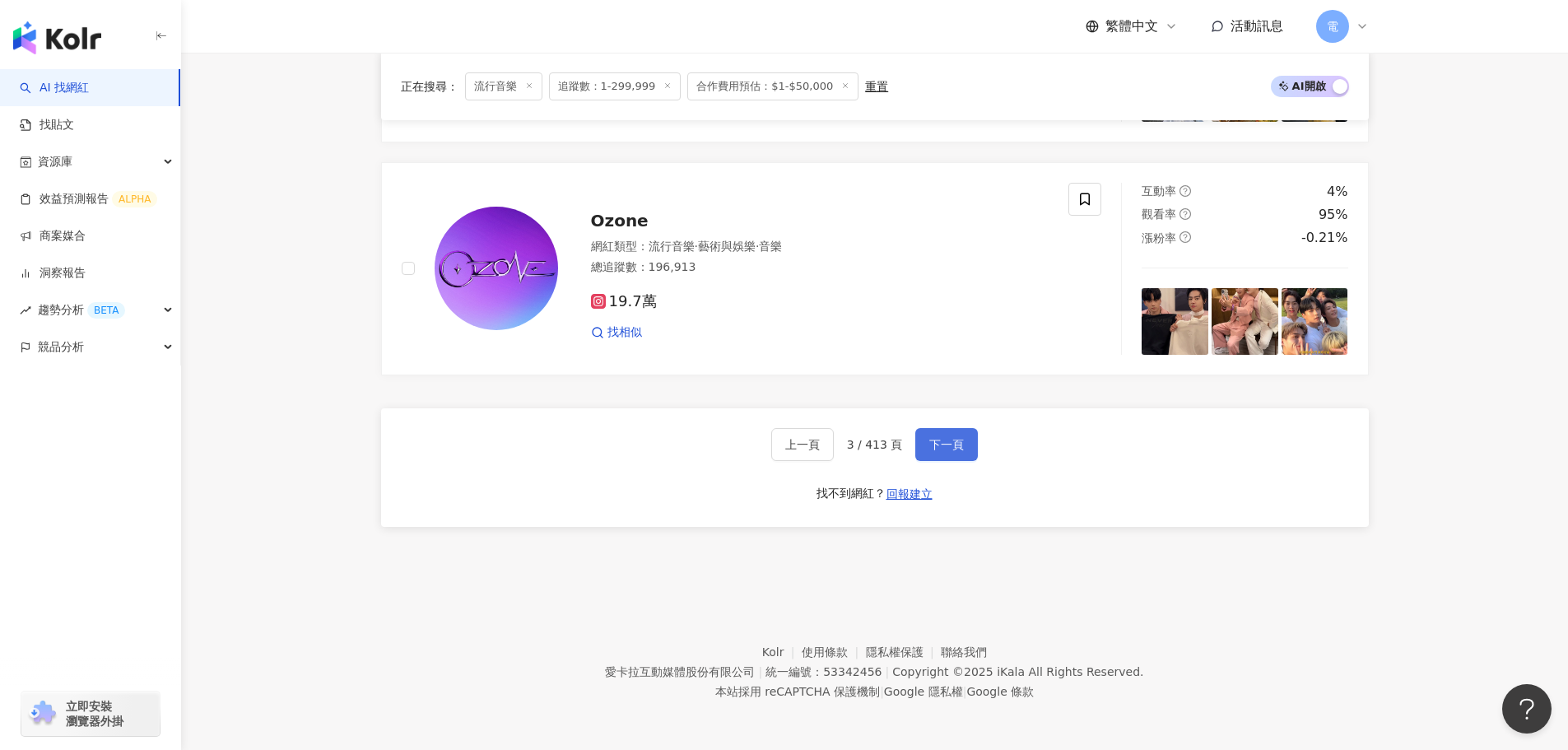
click at [966, 461] on button "下一頁" at bounding box center [946, 445] width 63 height 33
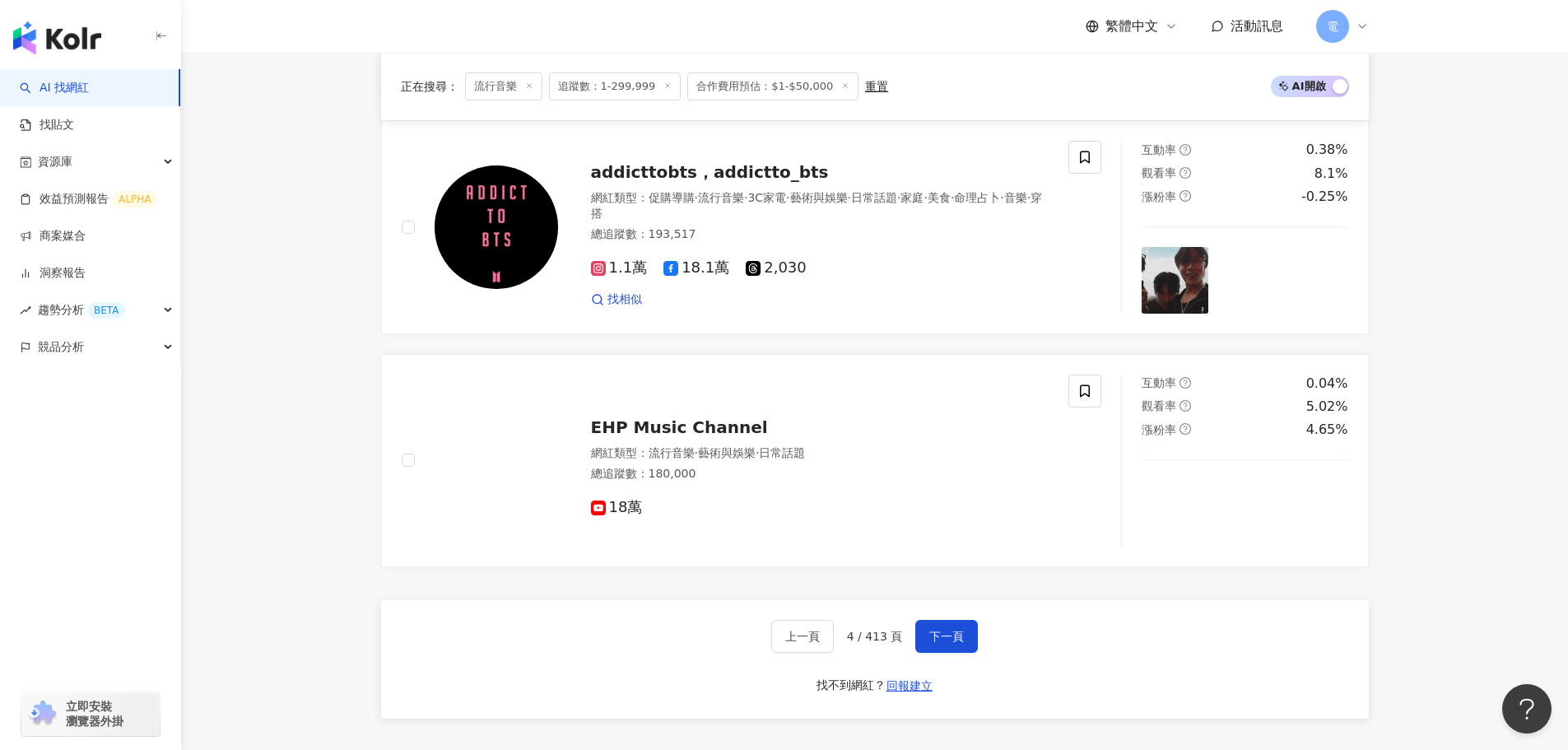
scroll to position [3050, 0]
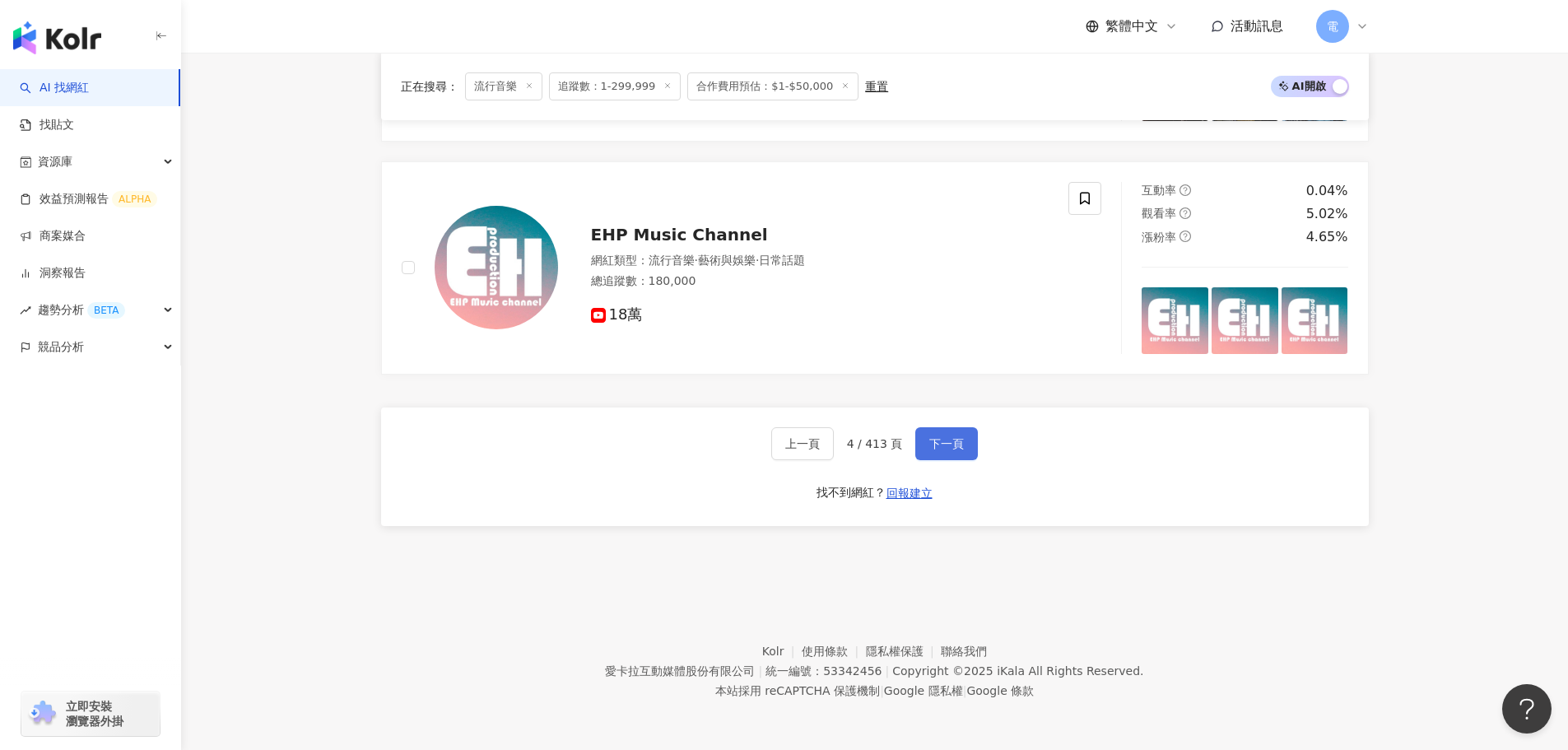
click at [937, 438] on span "下一頁" at bounding box center [947, 444] width 35 height 13
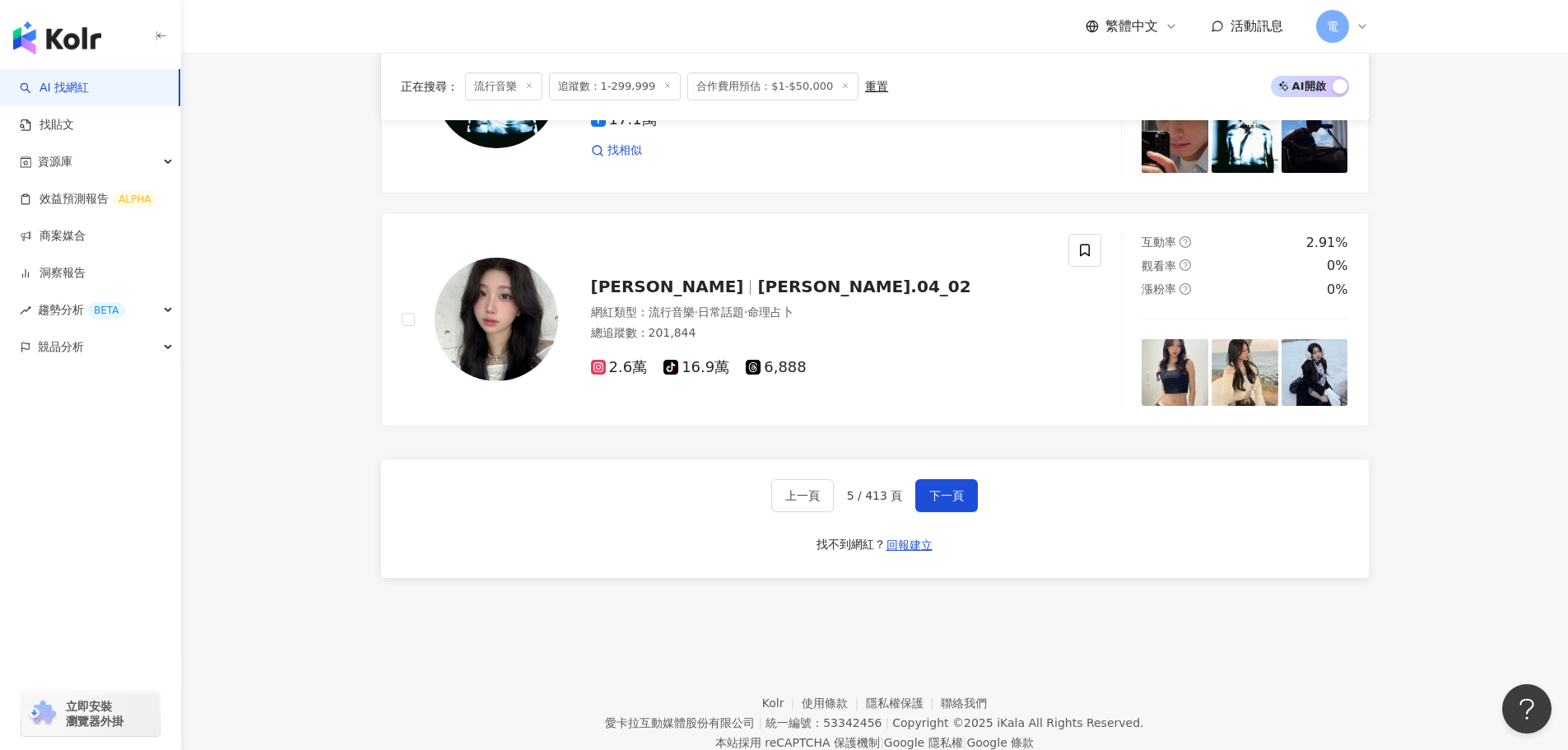
scroll to position [3000, 0]
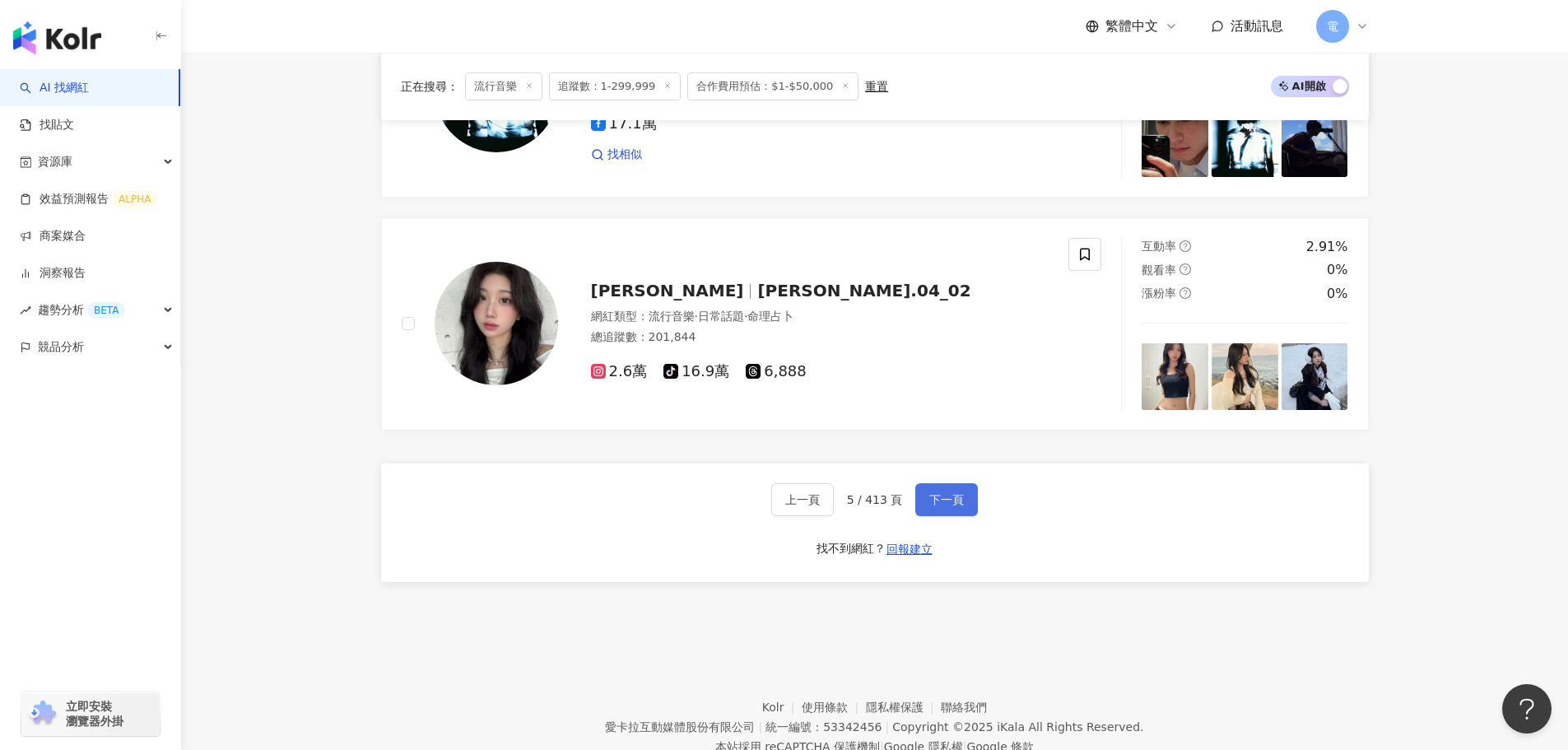
click at [946, 500] on span "下一頁" at bounding box center [947, 499] width 35 height 13
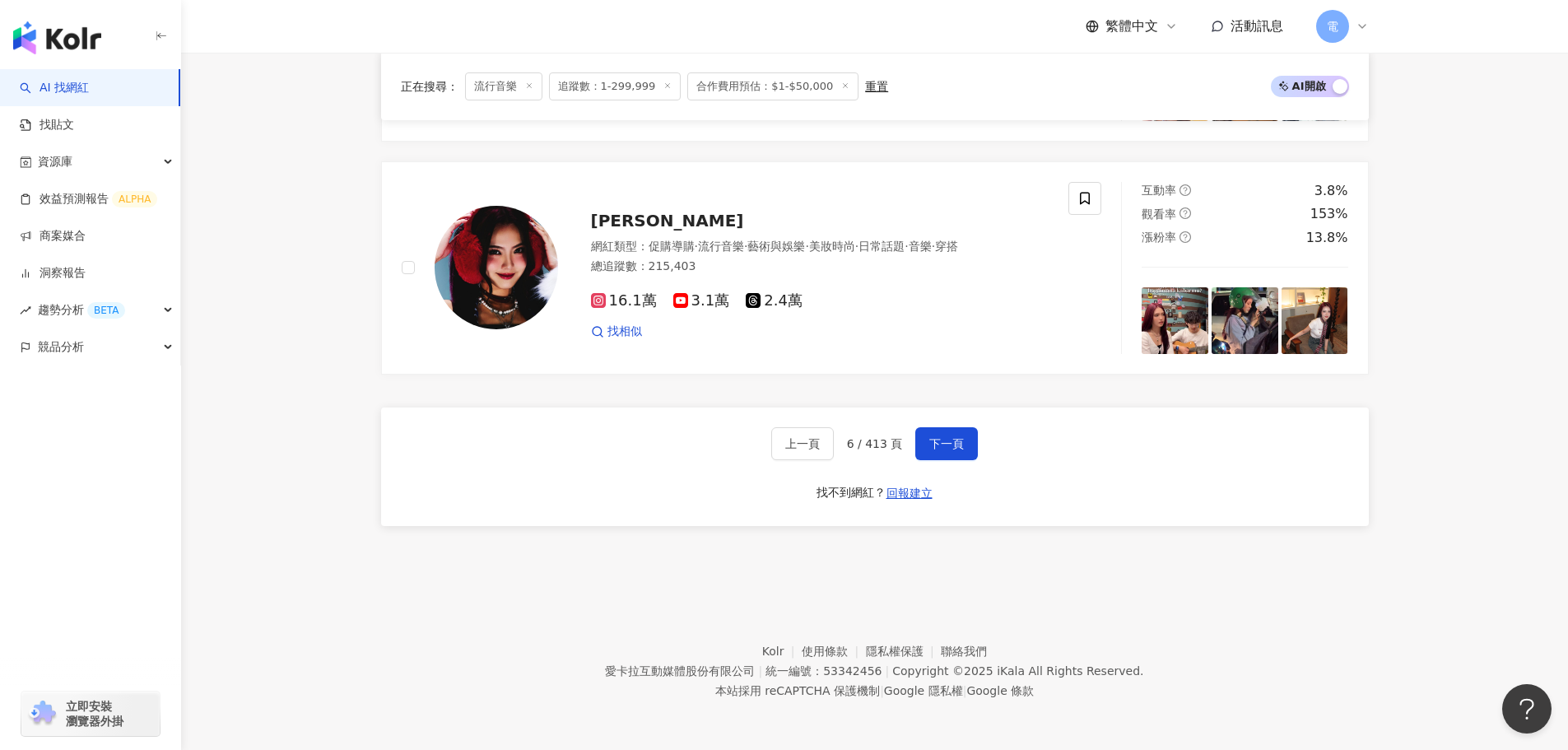
scroll to position [3098, 0]
click at [950, 426] on div "上一頁 6 / 413 頁 下一頁 找不到網紅？ 回報建立" at bounding box center [875, 467] width 988 height 118
click at [952, 443] on span "下一頁" at bounding box center [947, 444] width 35 height 13
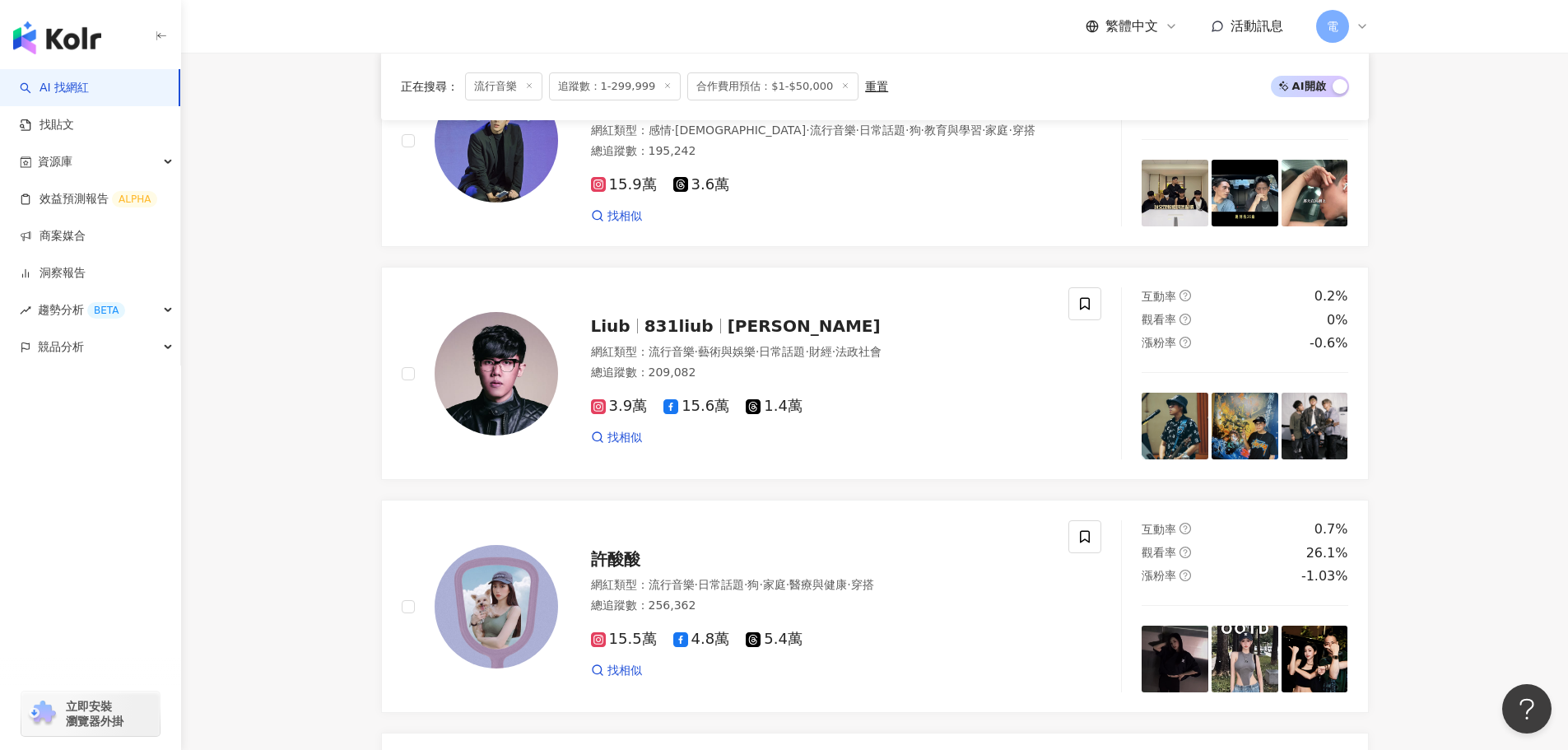
scroll to position [837, 0]
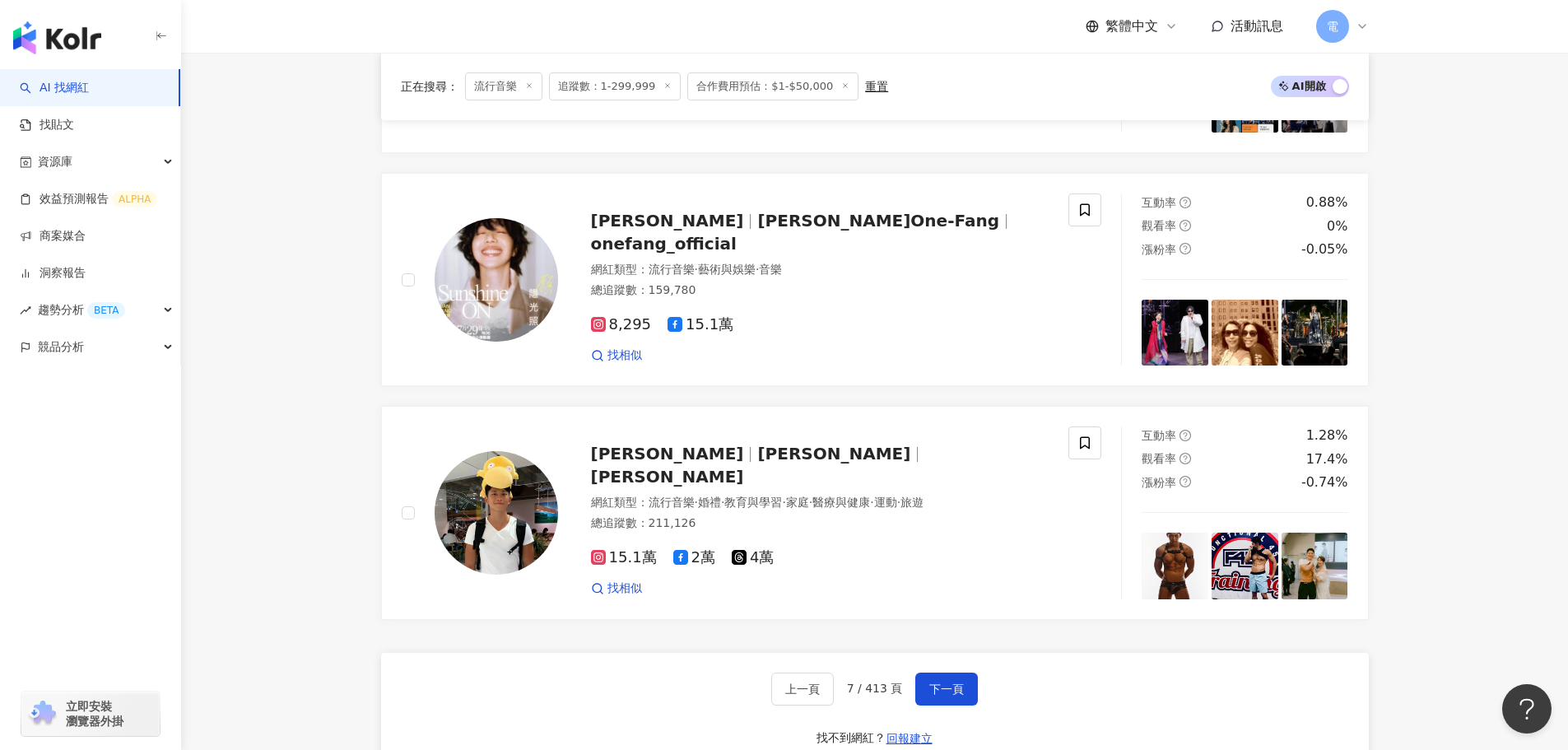
scroll to position [2818, 0]
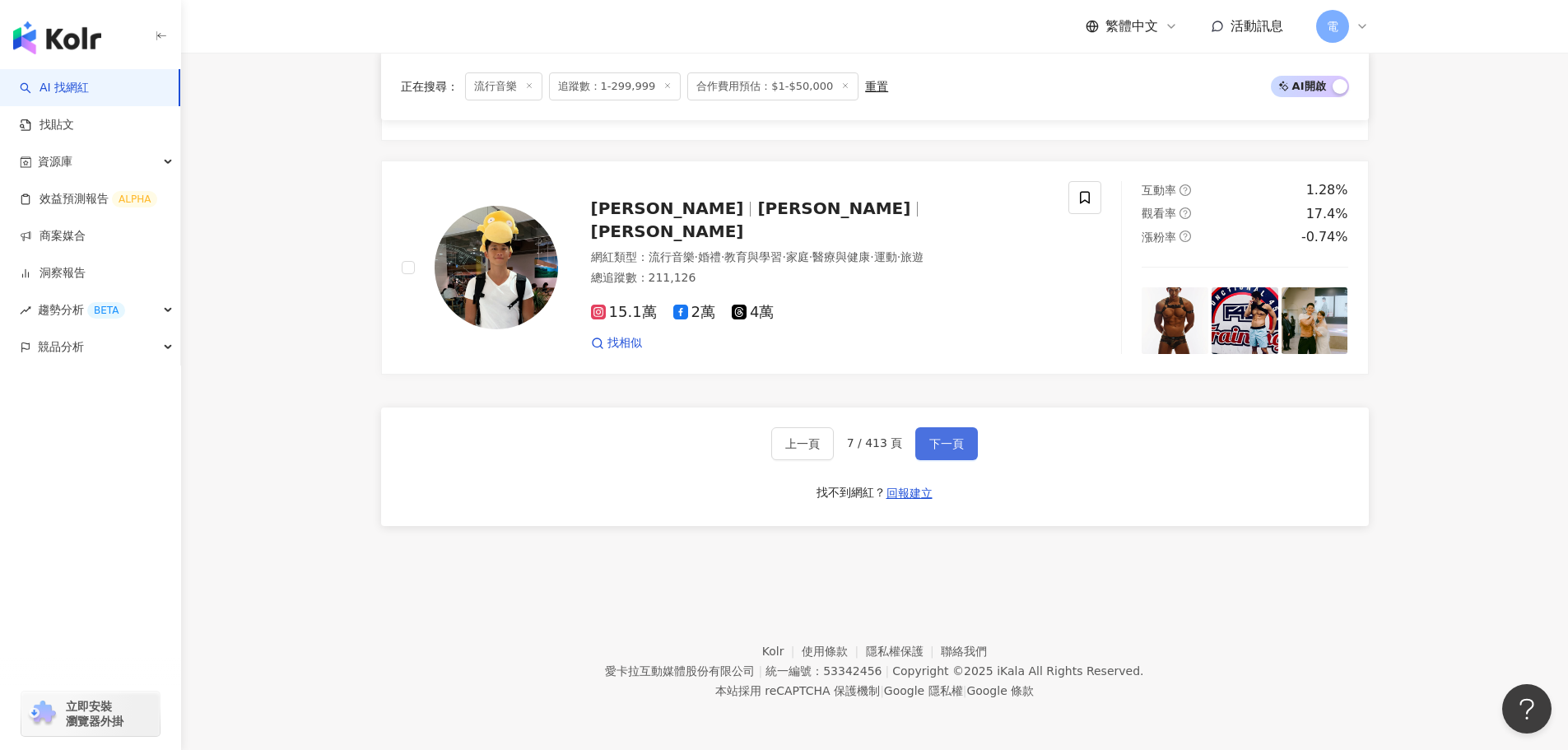
click at [960, 455] on button "下一頁" at bounding box center [946, 444] width 63 height 33
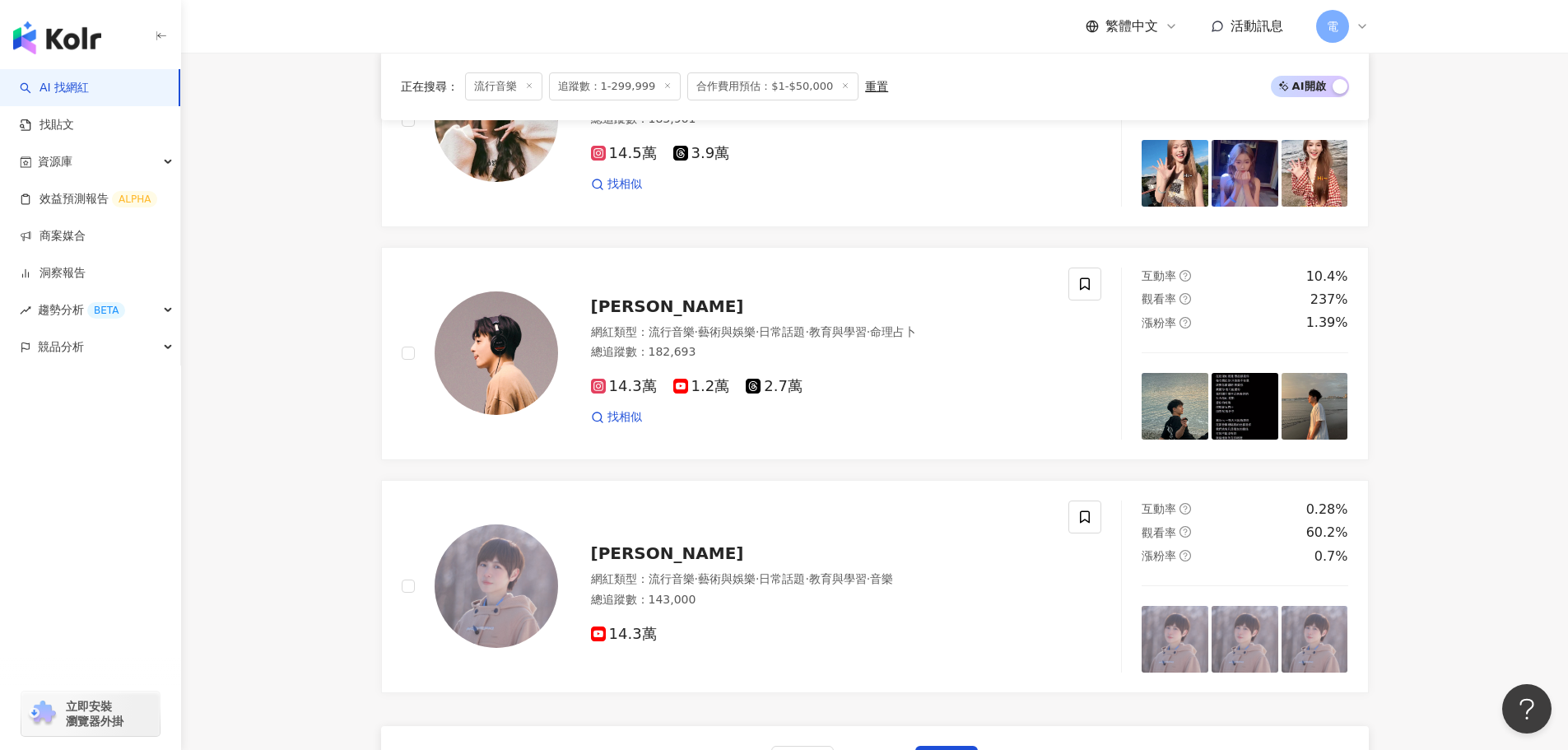
scroll to position [2786, 0]
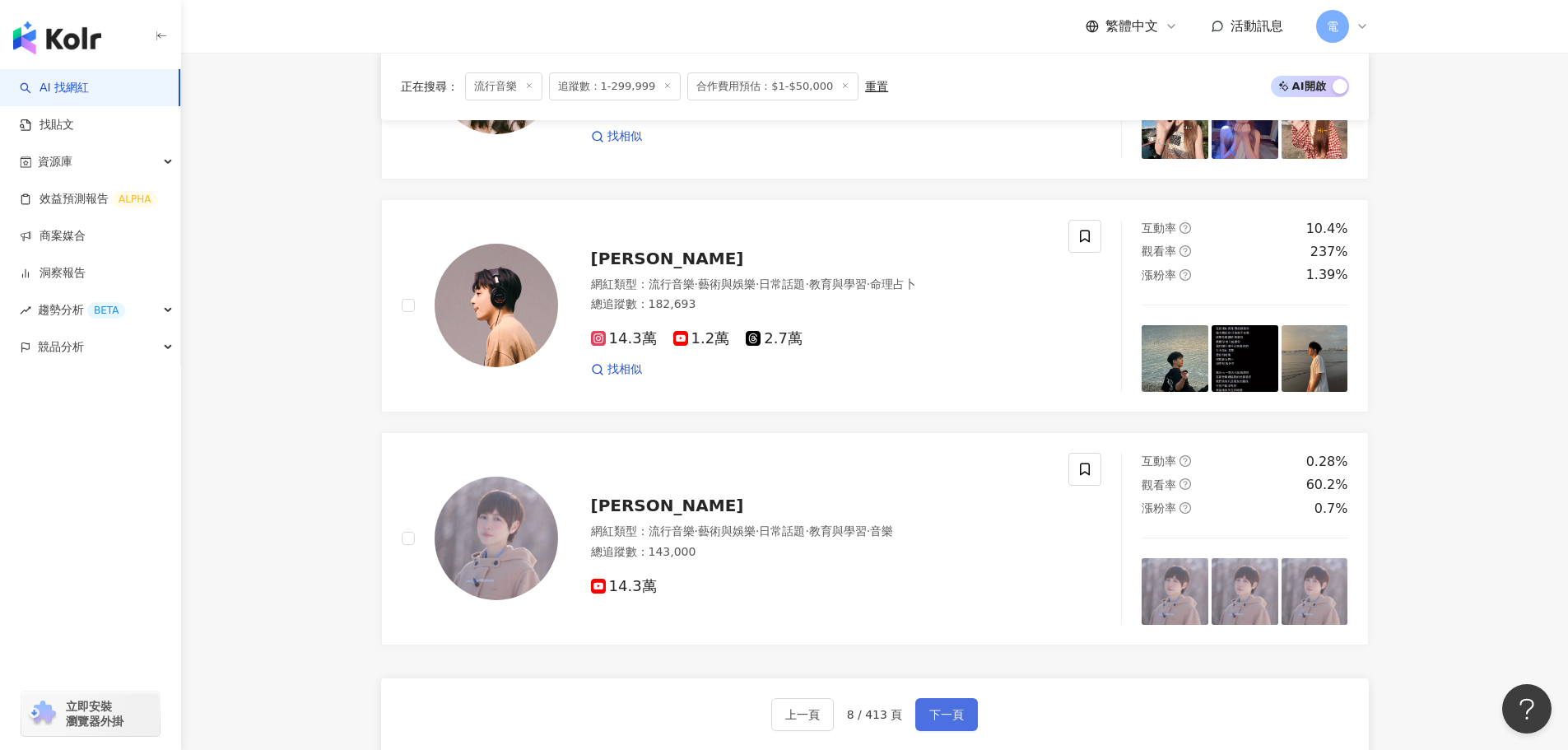
click at [930, 708] on span "下一頁" at bounding box center [947, 714] width 35 height 13
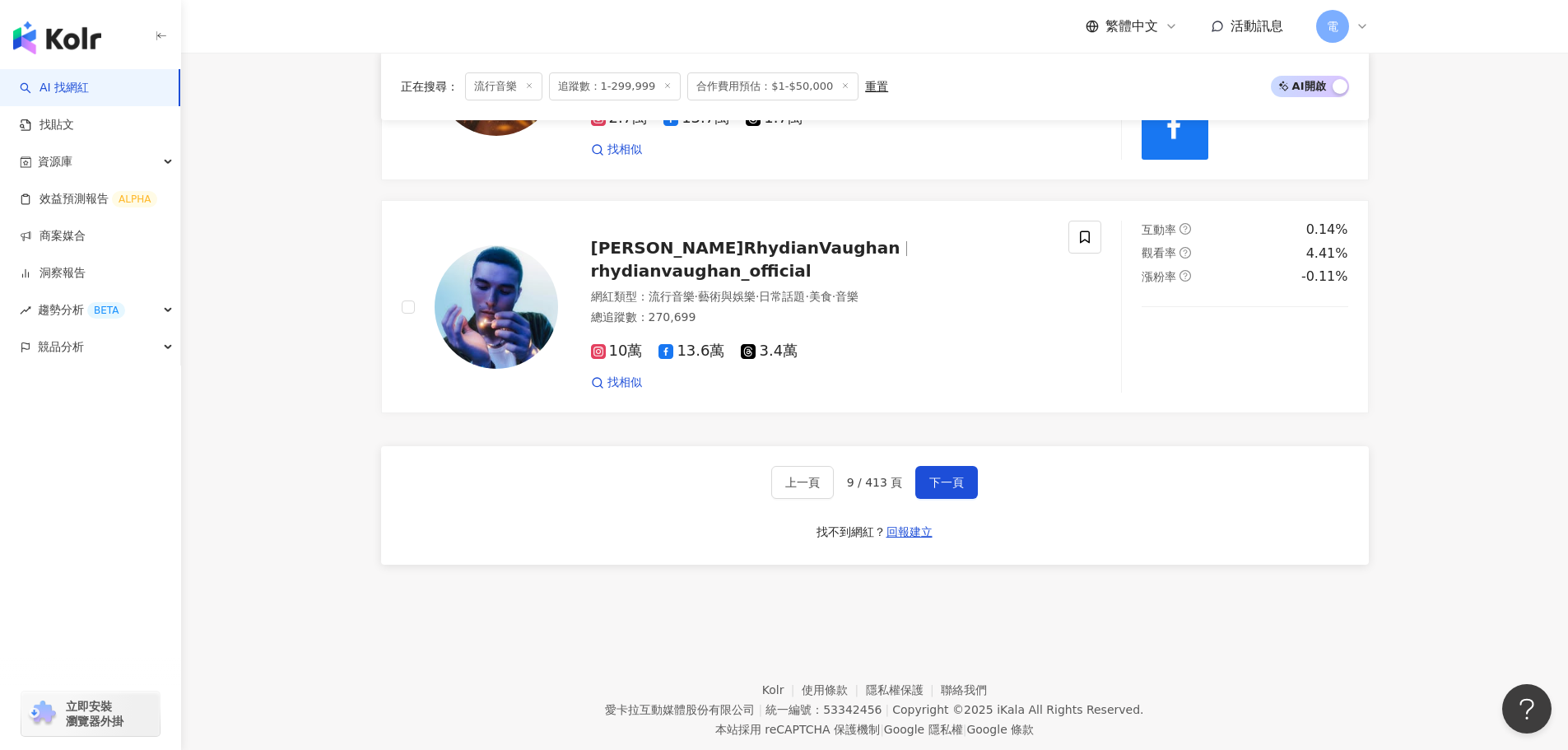
scroll to position [3050, 0]
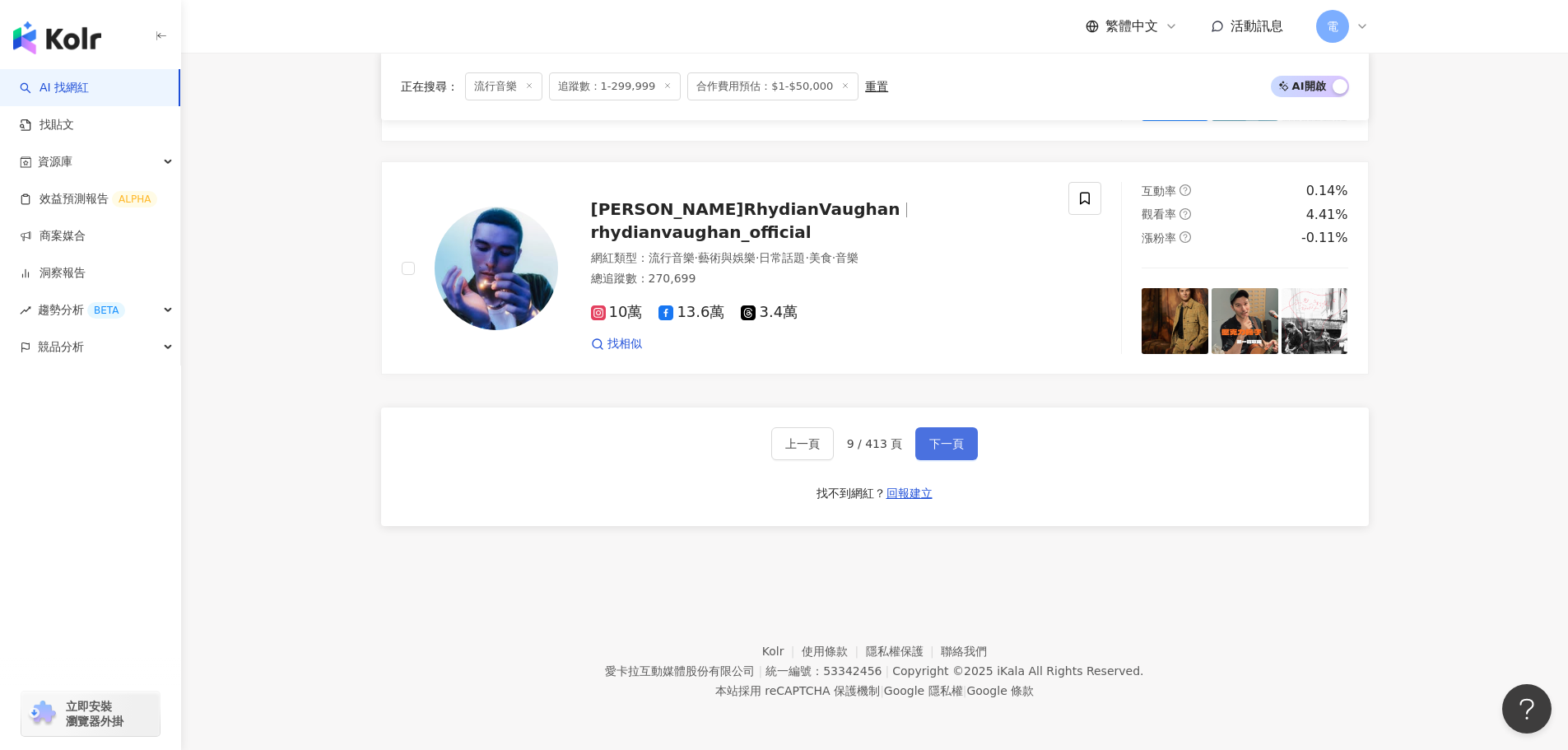
click at [960, 443] on span "下一頁" at bounding box center [947, 444] width 35 height 13
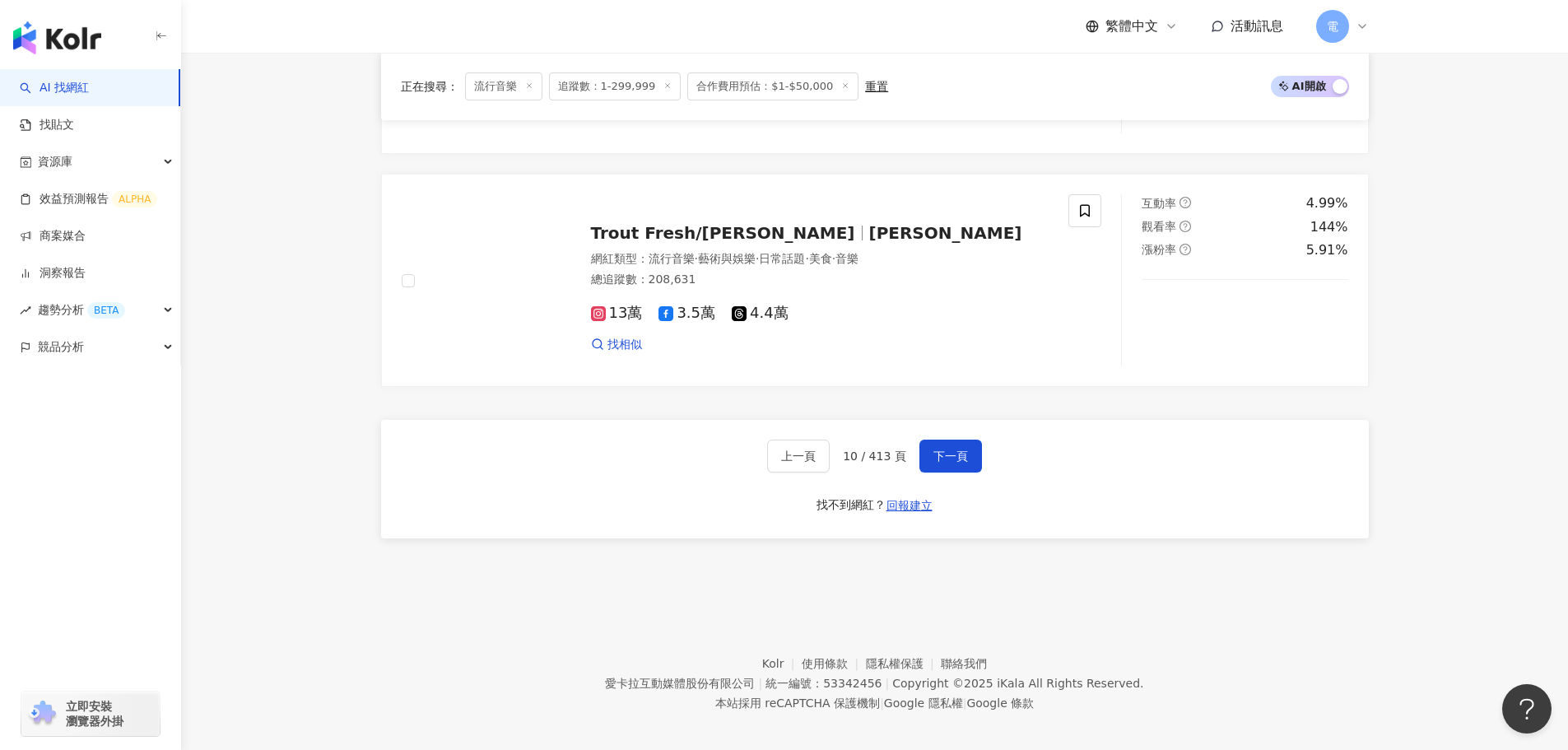
scroll to position [2948, 0]
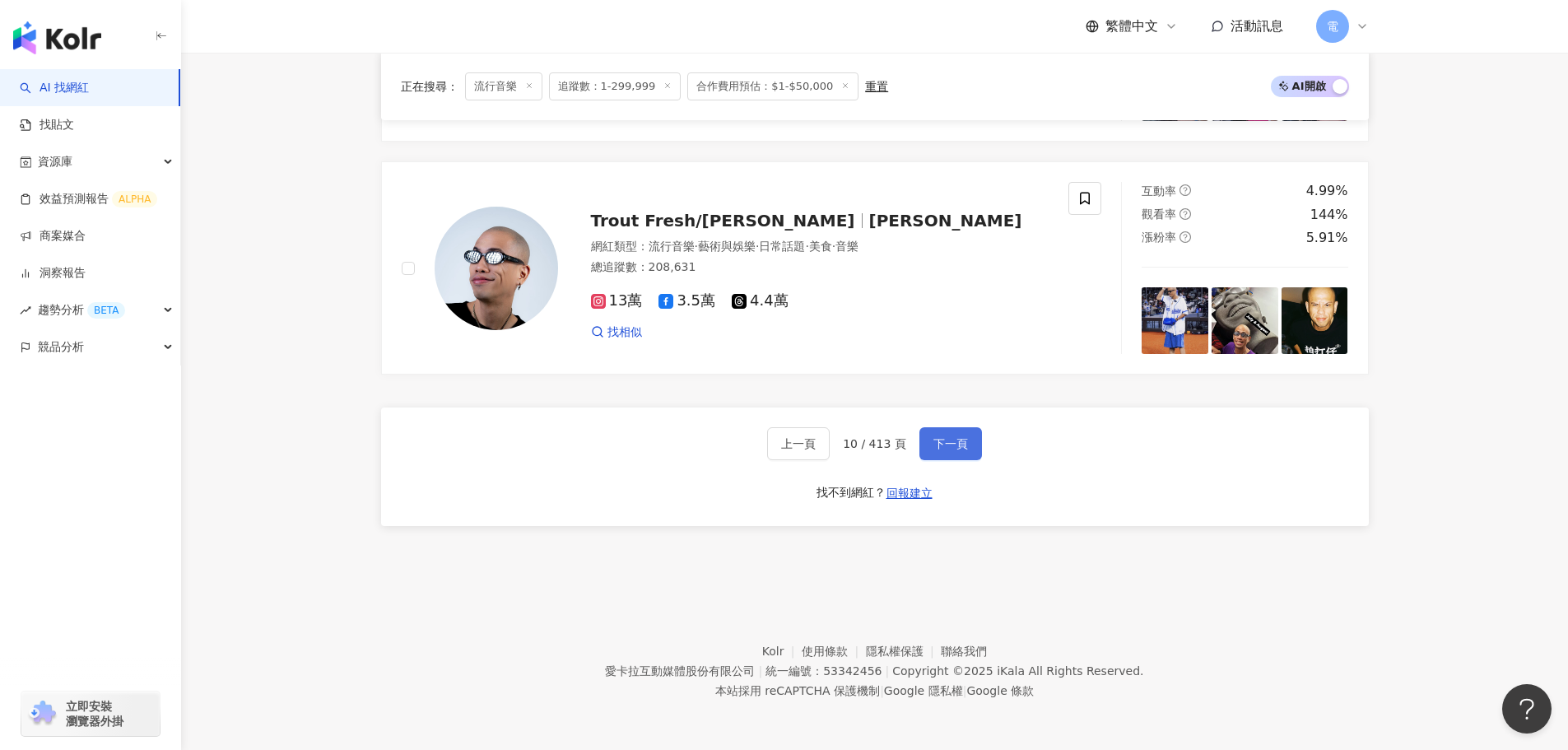
click at [939, 447] on span "下一頁" at bounding box center [950, 444] width 35 height 13
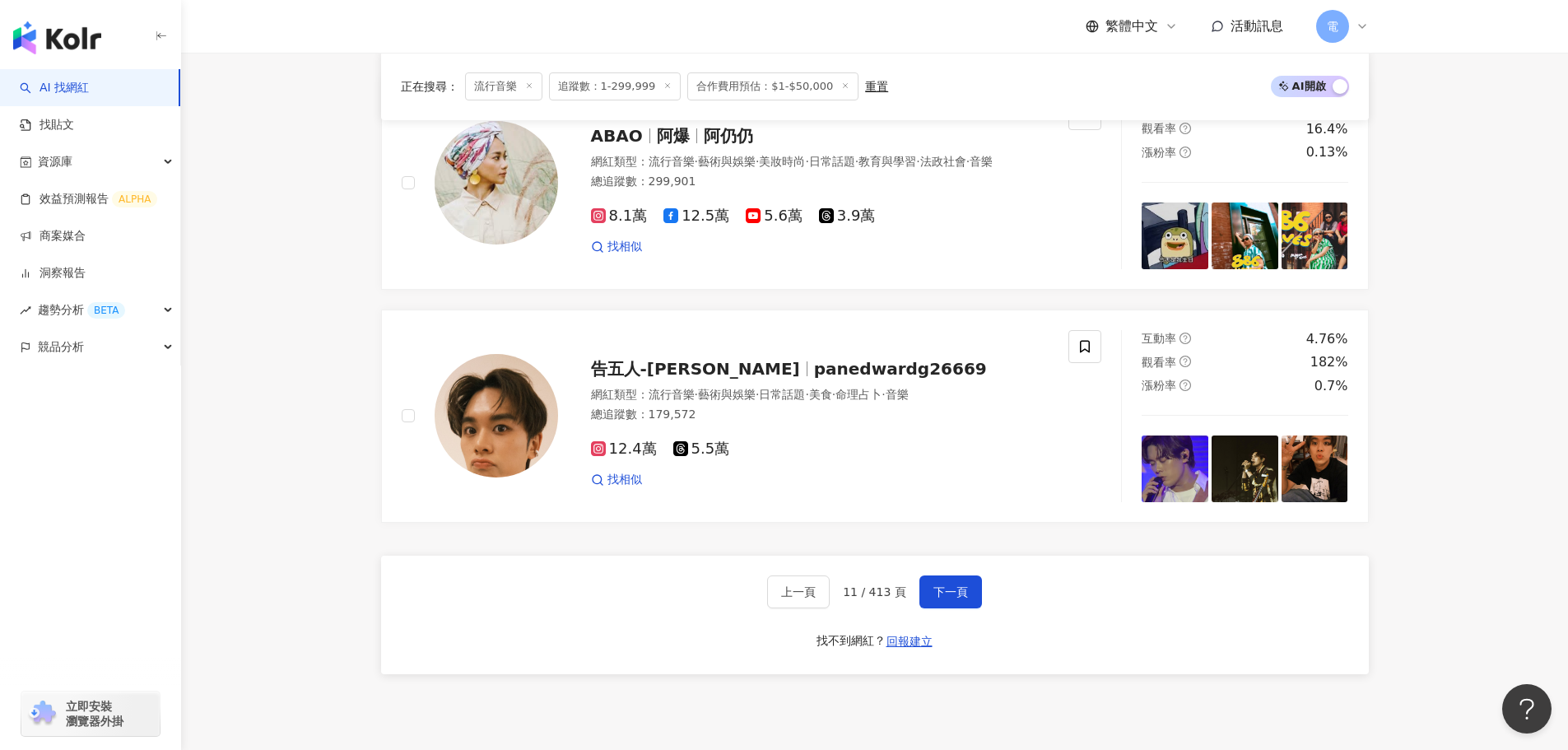
scroll to position [2905, 0]
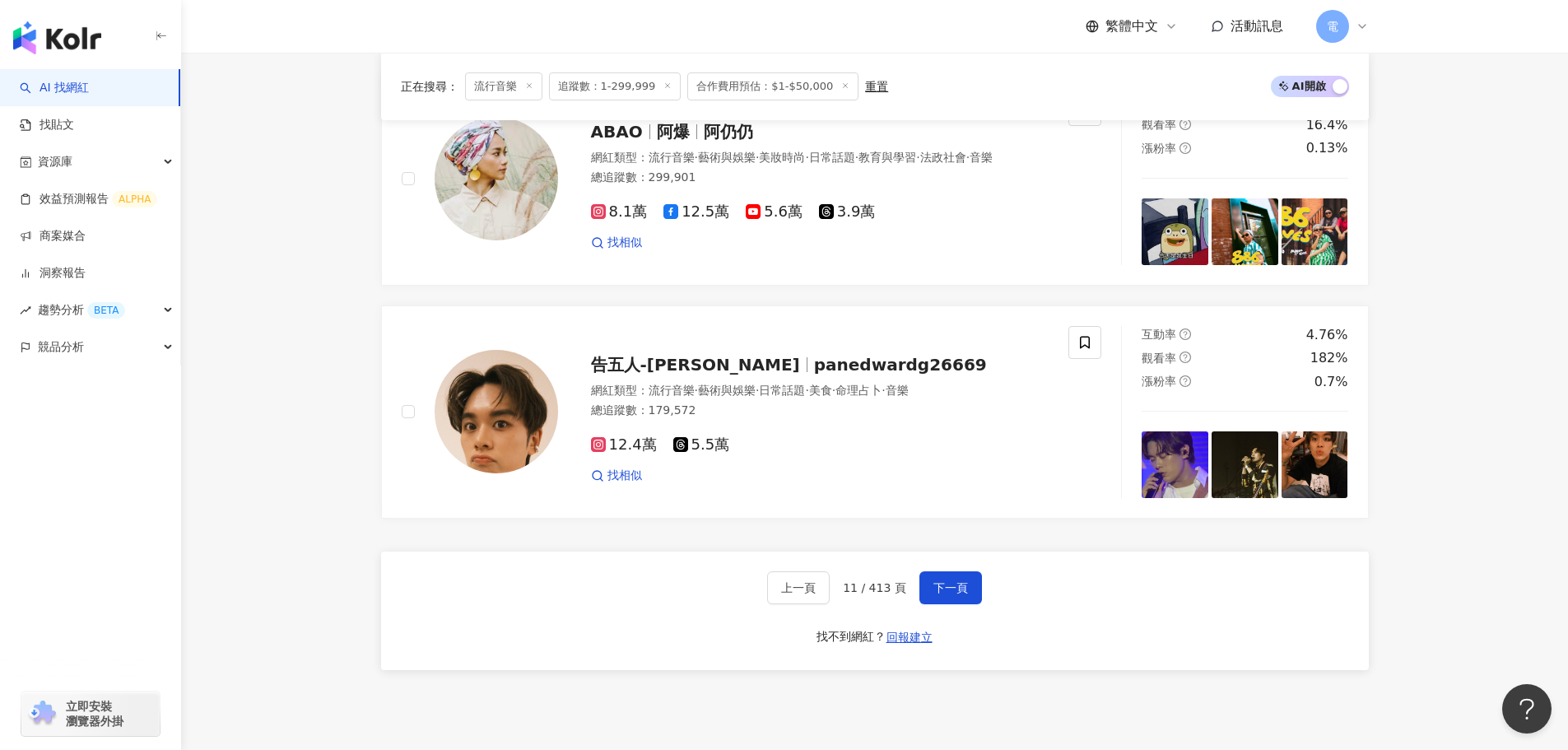
click at [950, 578] on div "上一頁 11 / 413 頁 下一頁 找不到網紅？ 回報建立" at bounding box center [875, 611] width 988 height 118
click at [948, 594] on span "下一頁" at bounding box center [950, 588] width 35 height 13
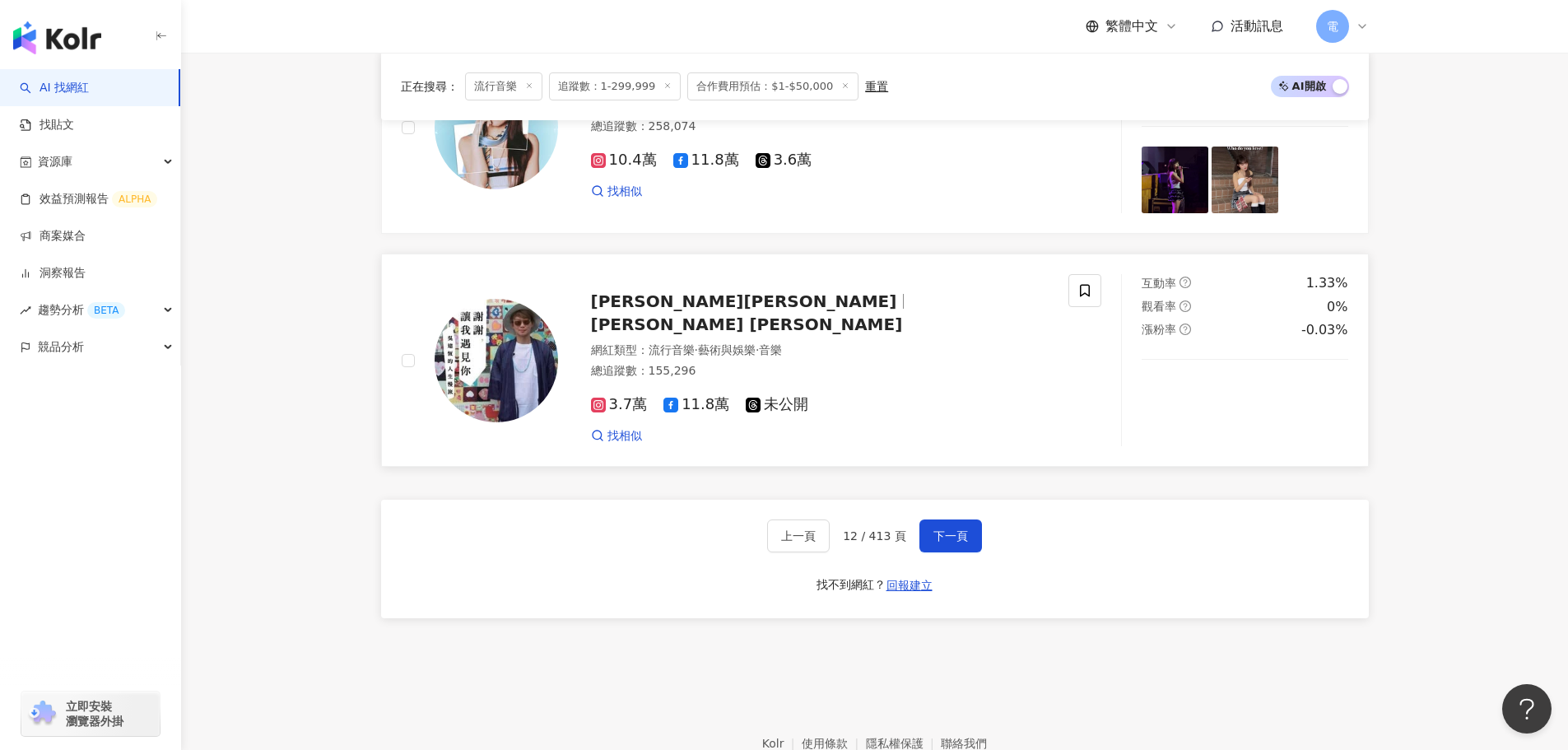
scroll to position [3133, 0]
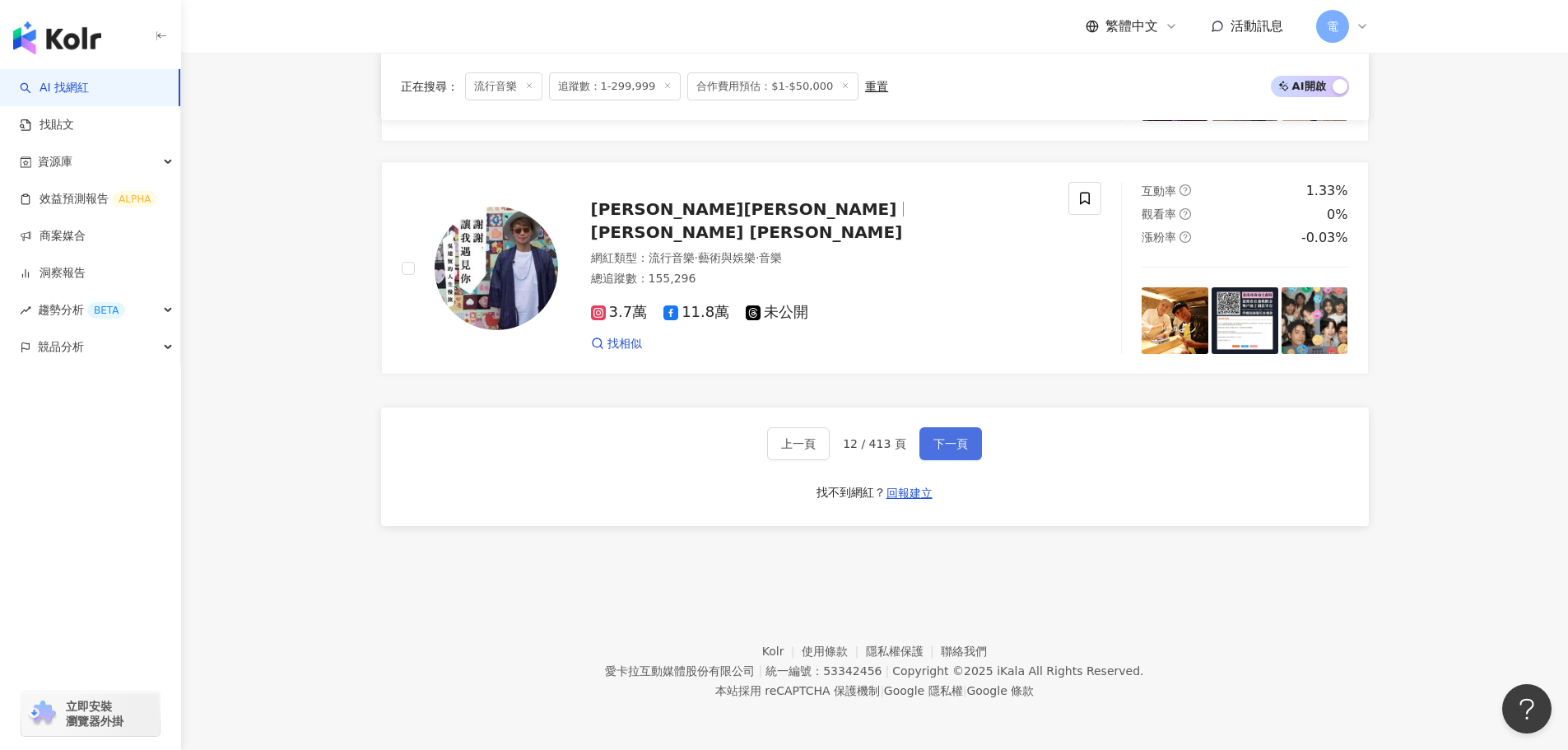
click at [936, 442] on span "下一頁" at bounding box center [950, 444] width 35 height 13
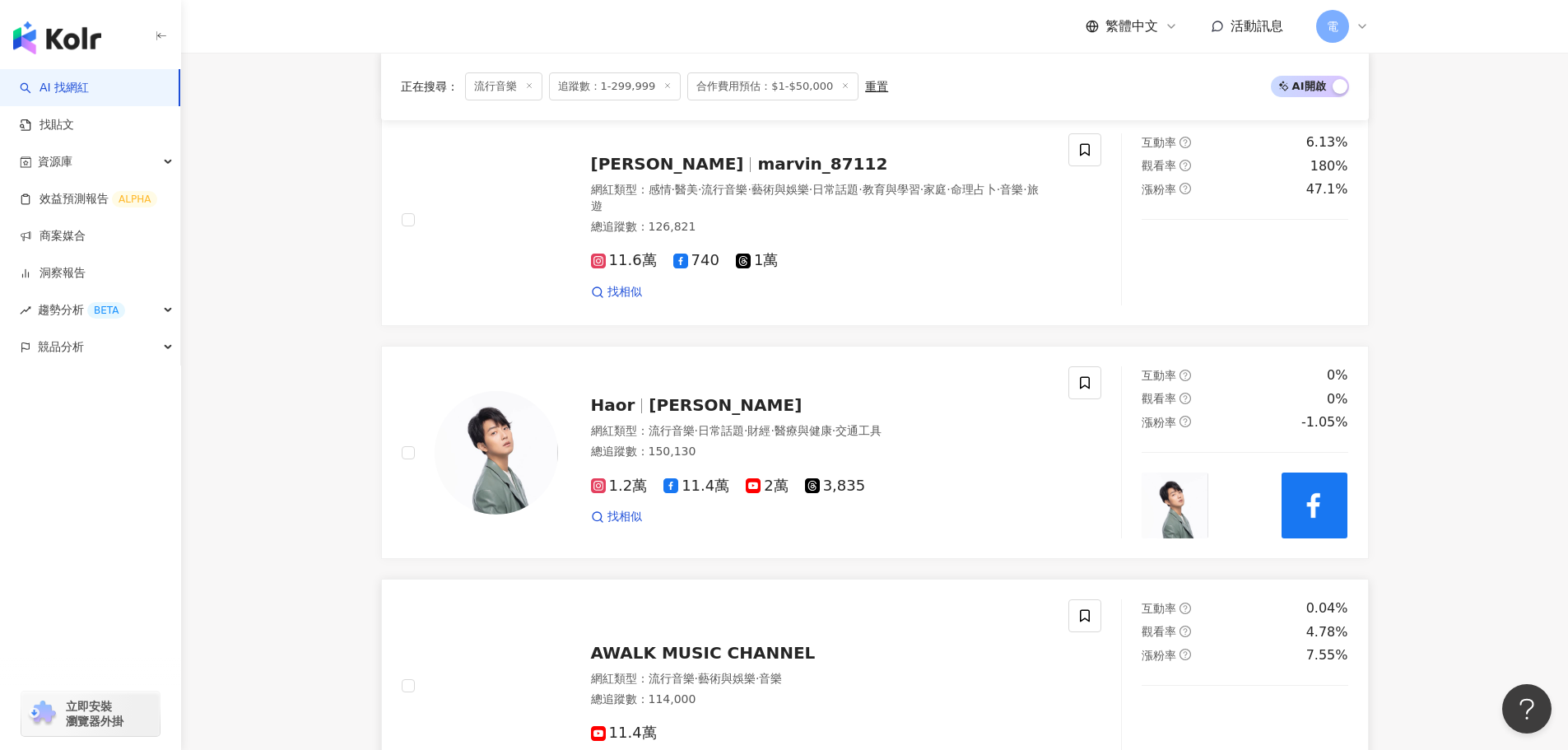
scroll to position [2964, 0]
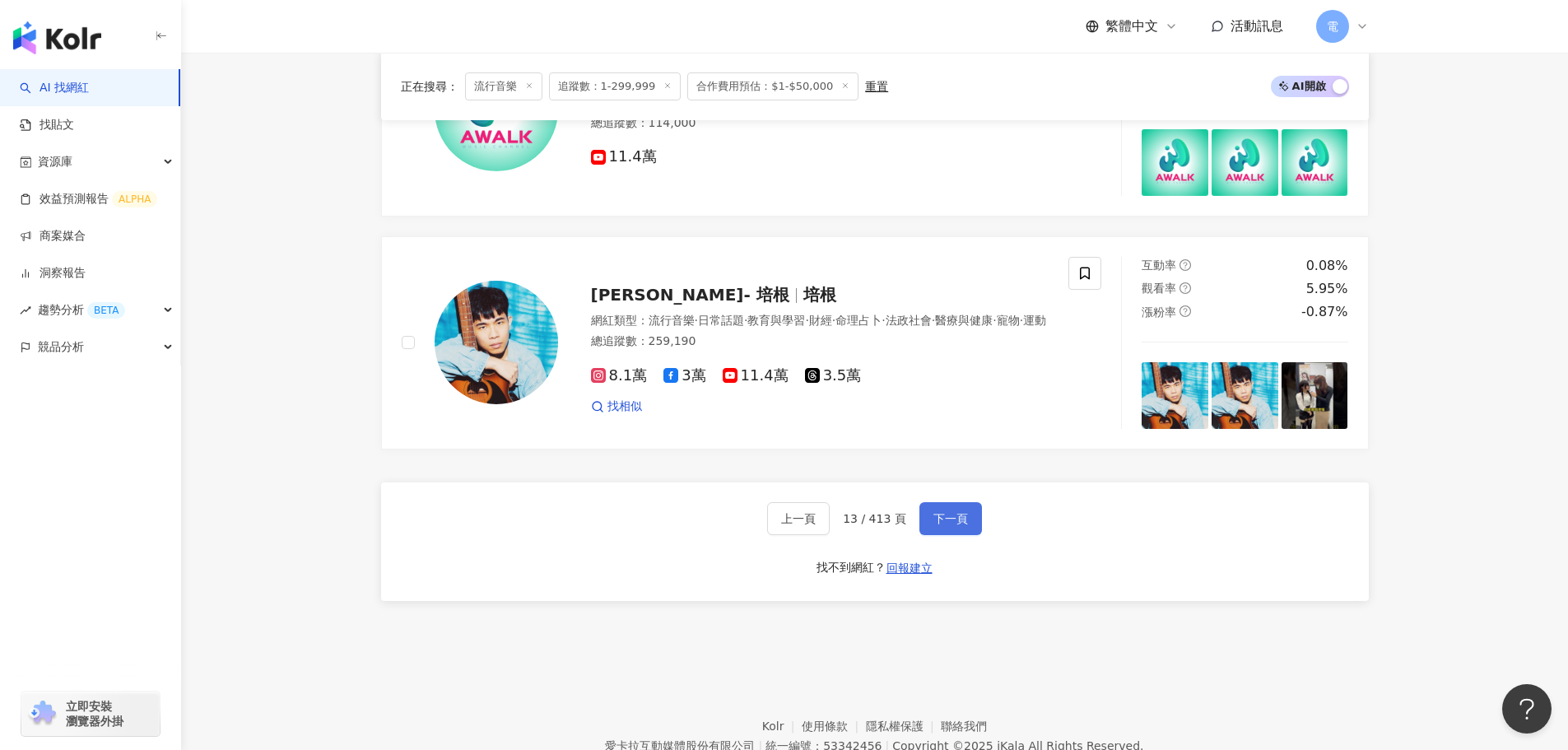
click at [943, 523] on span "下一頁" at bounding box center [950, 519] width 35 height 13
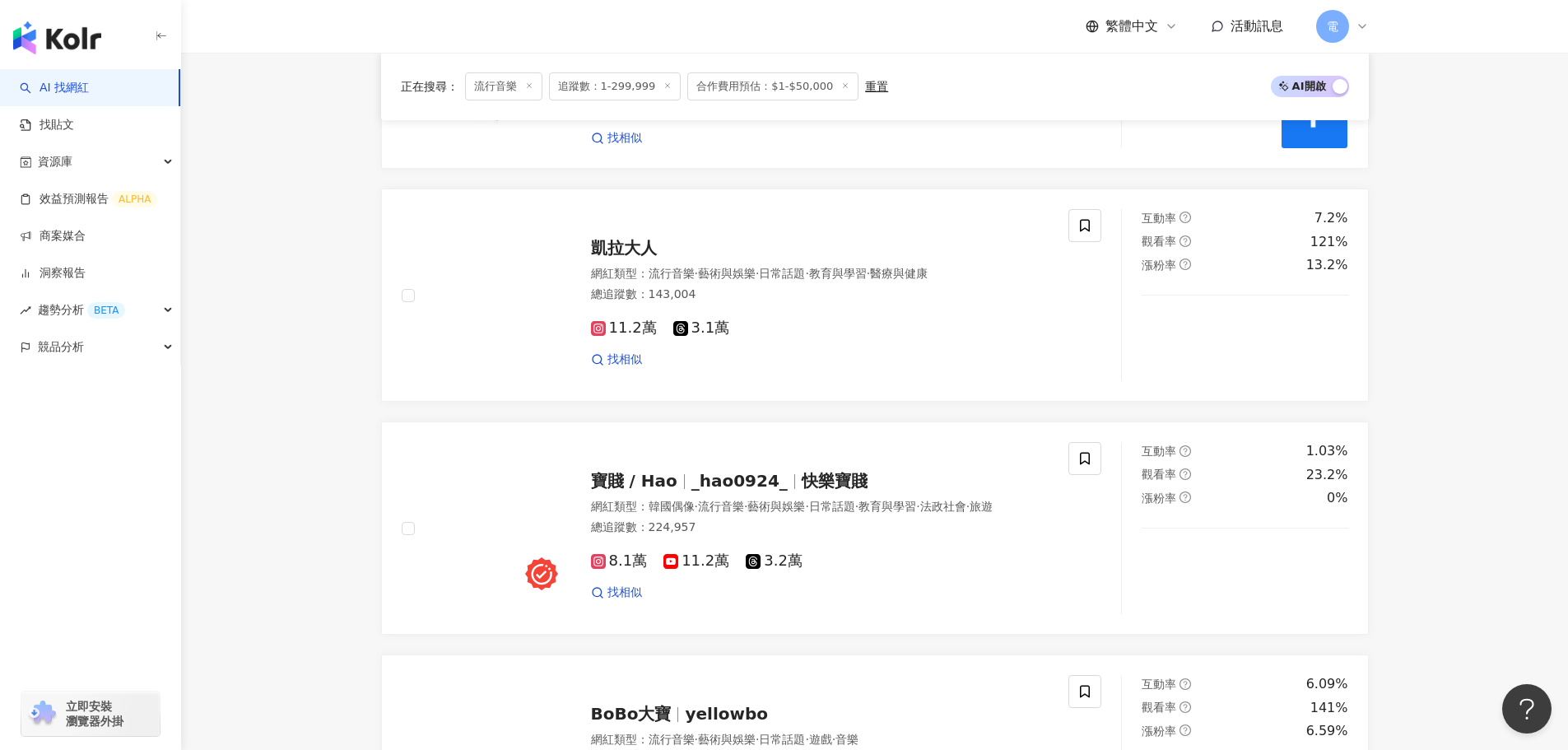
scroll to position [2974, 0]
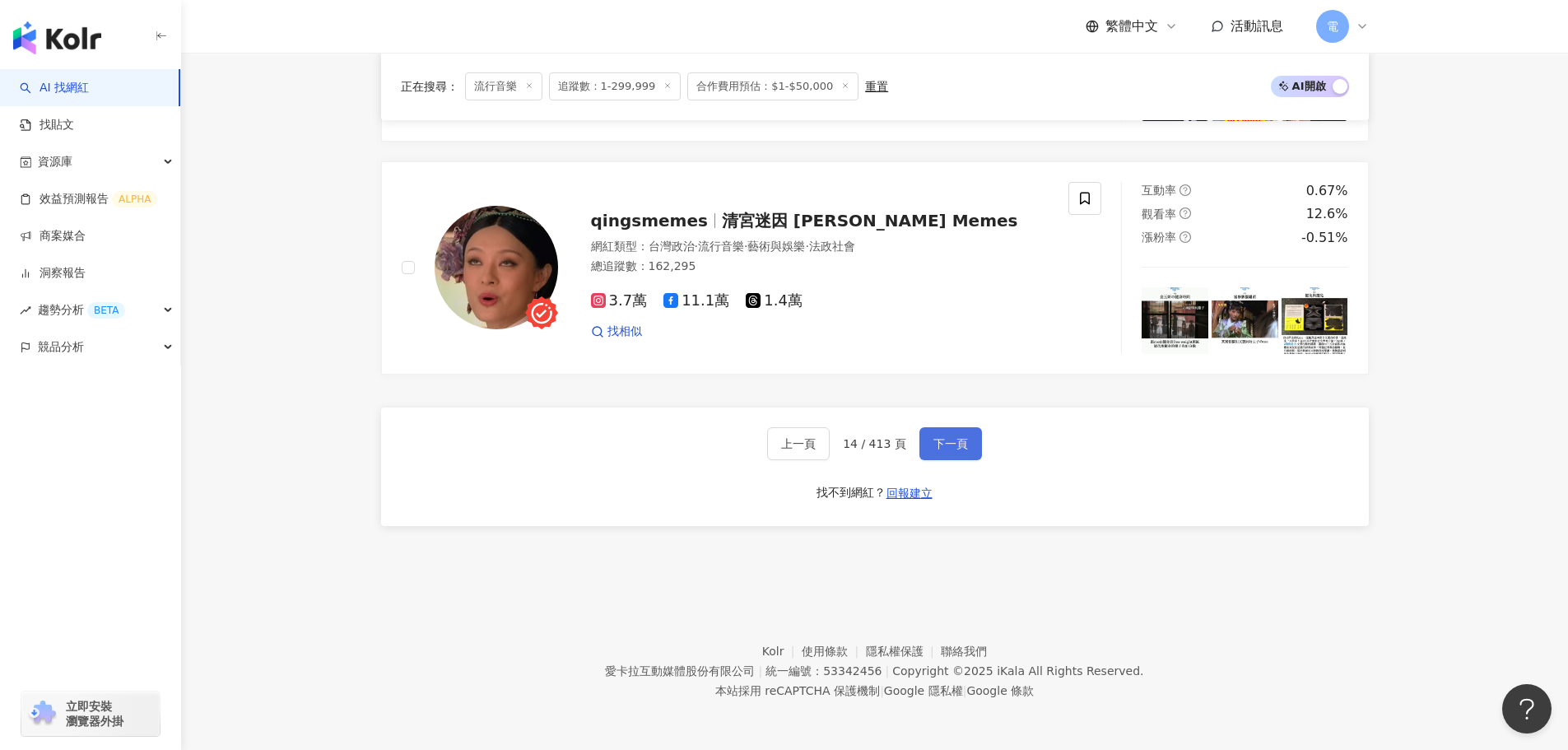
click at [937, 455] on button "下一頁" at bounding box center [950, 444] width 63 height 33
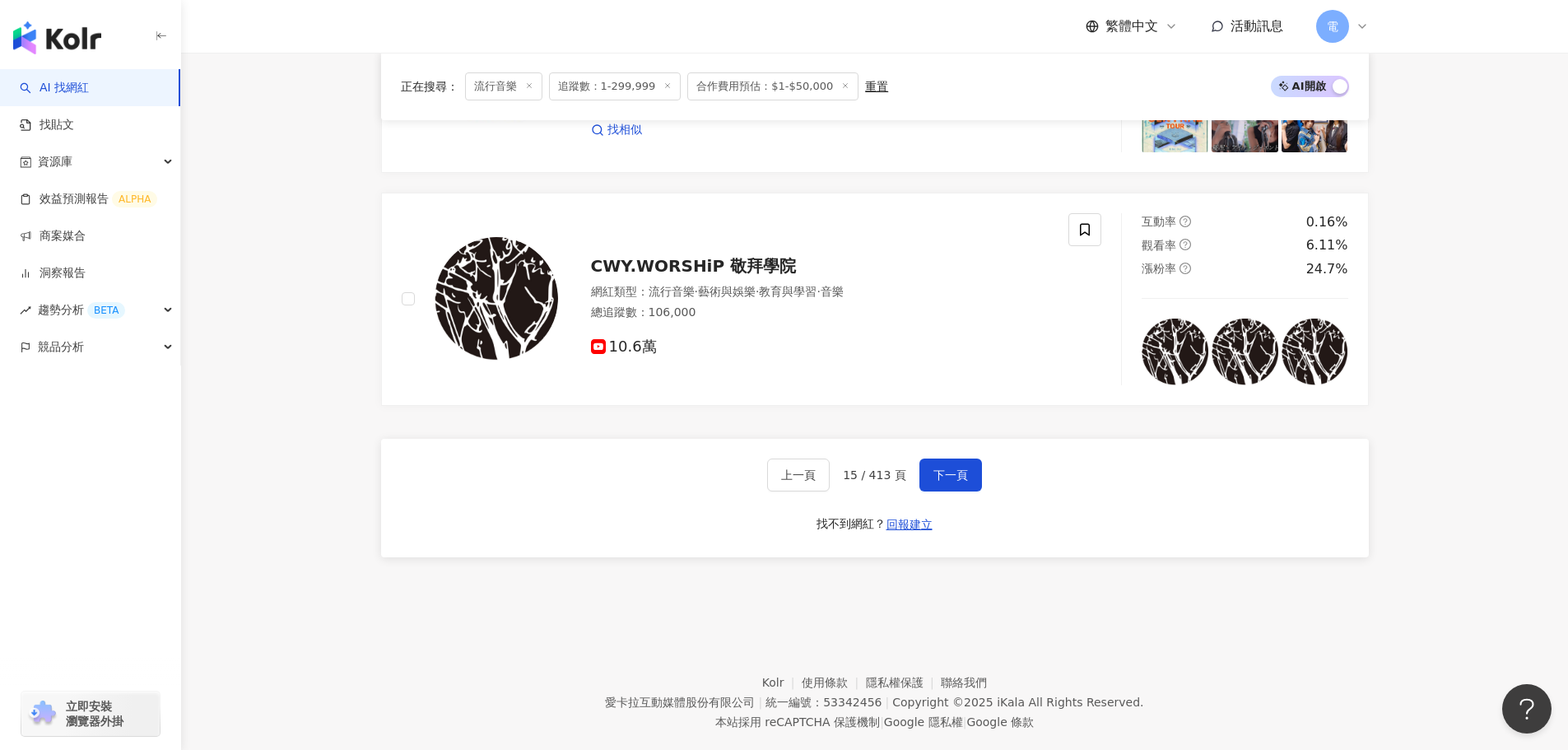
scroll to position [3050, 0]
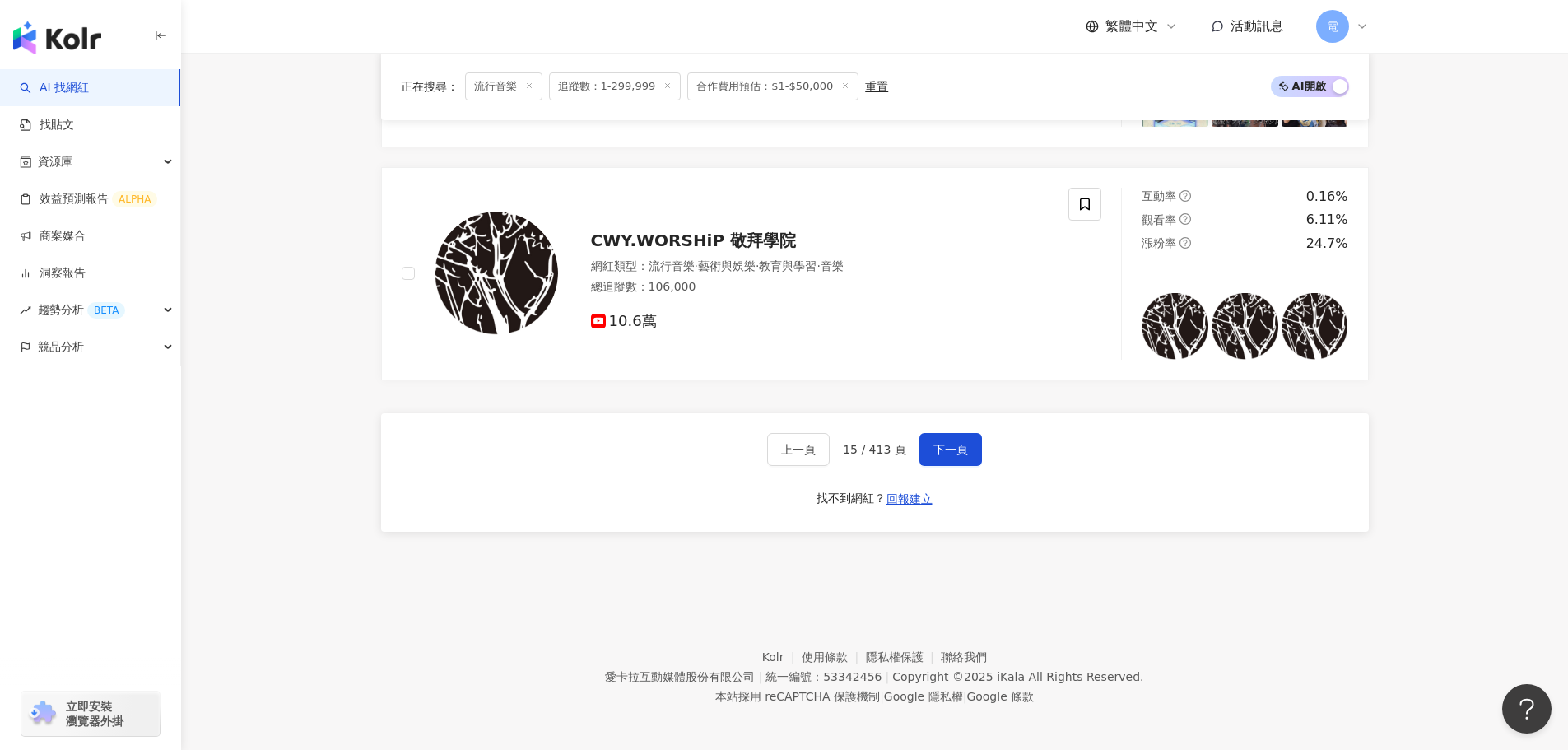
click at [936, 466] on div "上一頁 15 / 413 頁 下一頁 找不到網紅？ 回報建立" at bounding box center [875, 472] width 988 height 118
click at [948, 447] on span "下一頁" at bounding box center [950, 449] width 35 height 13
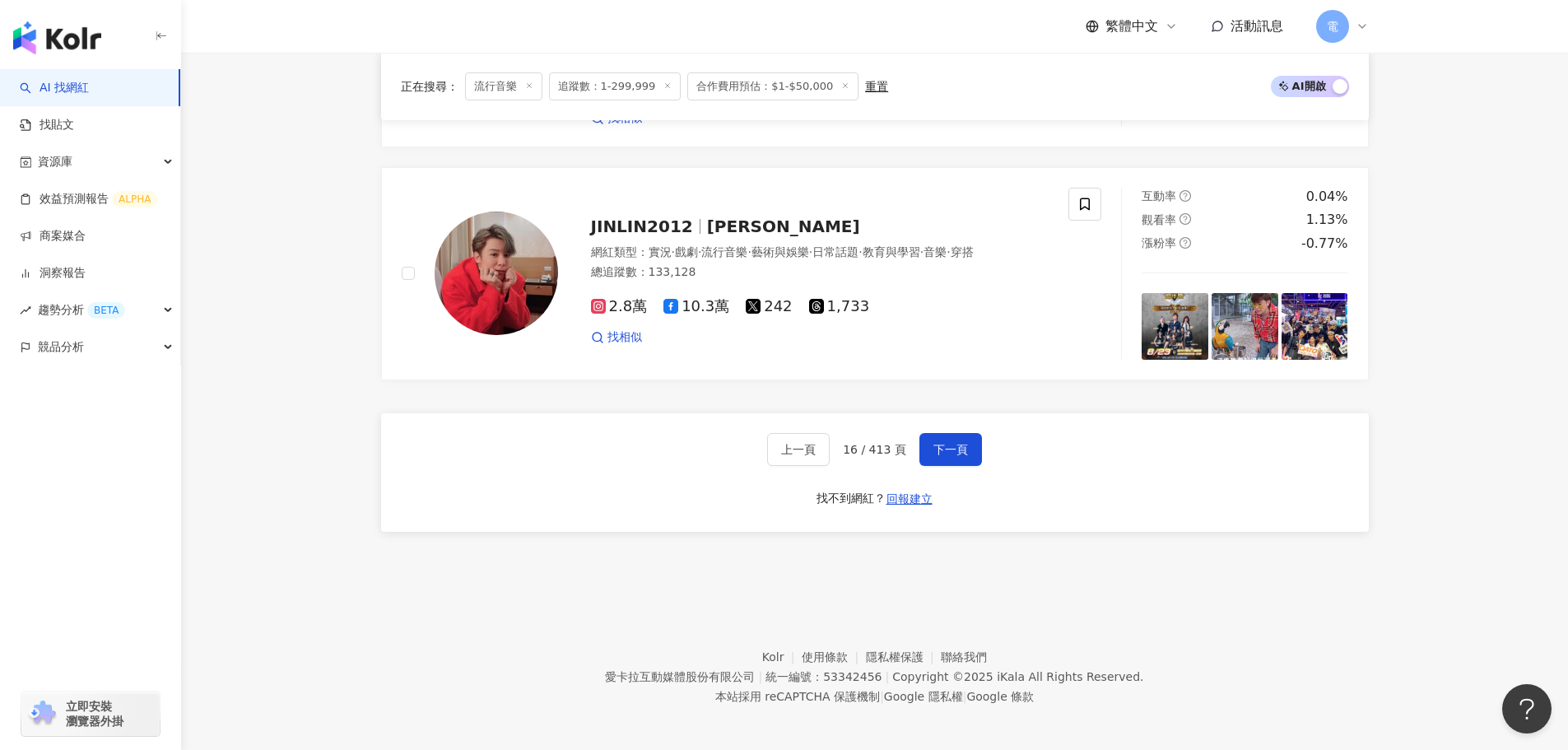
click at [980, 445] on div "上一頁 16 / 413 頁 下一頁 找不到網紅？ 回報建立" at bounding box center [875, 472] width 988 height 118
click at [973, 450] on button "下一頁" at bounding box center [950, 449] width 63 height 33
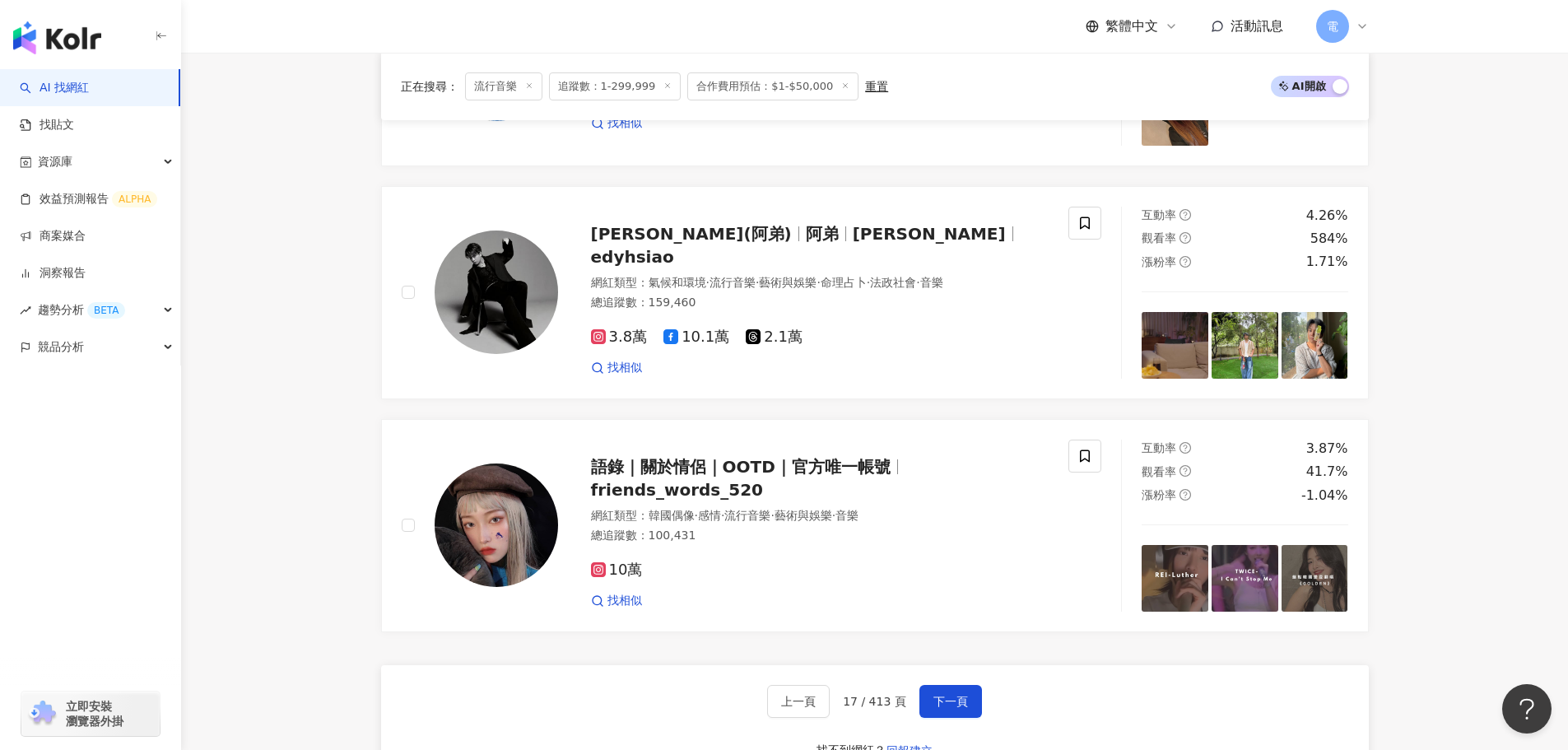
scroll to position [2877, 0]
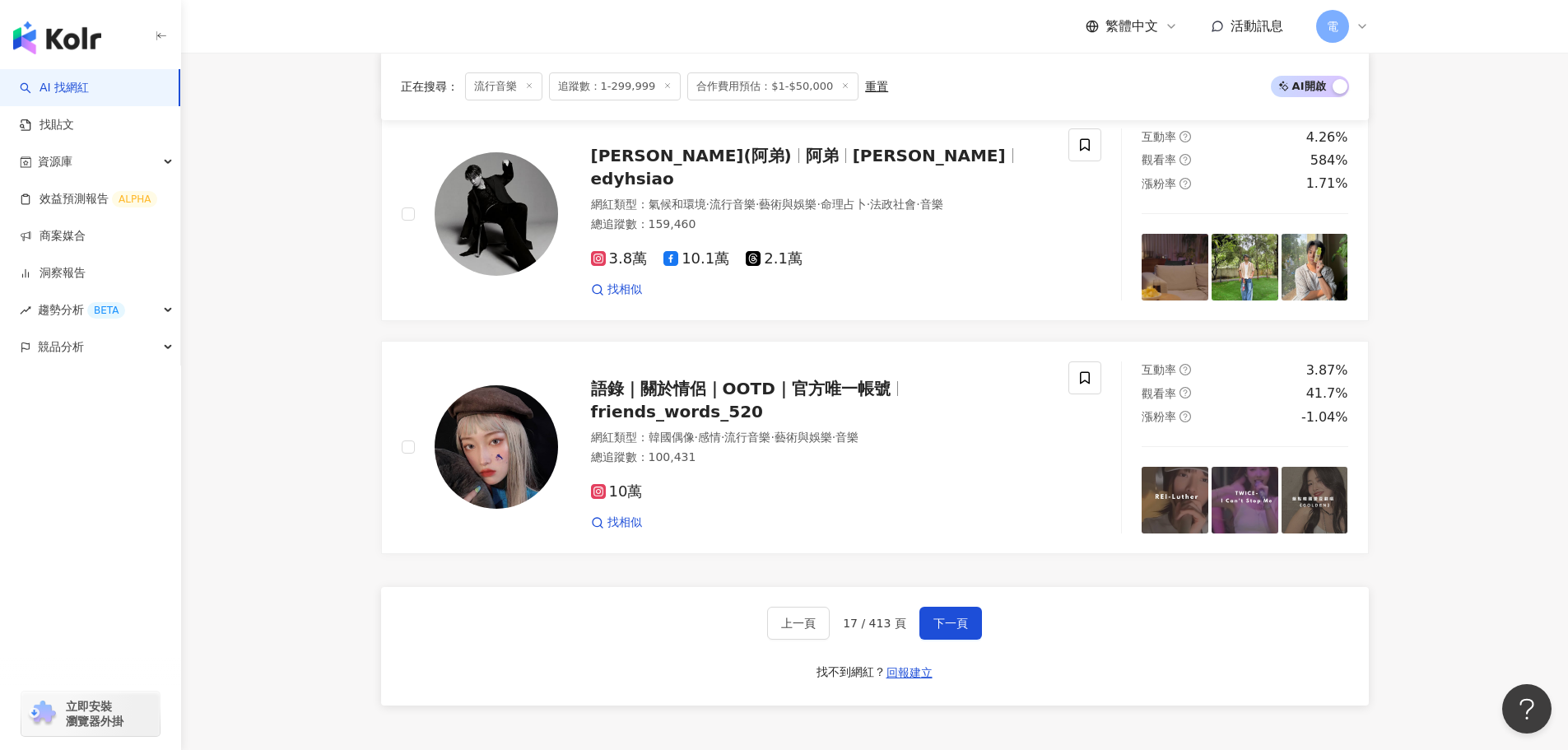
click at [987, 611] on div "上一頁 17 / 413 頁 下一頁 找不到網紅？ 回報建立" at bounding box center [875, 646] width 988 height 118
click at [948, 617] on span "下一頁" at bounding box center [950, 623] width 35 height 13
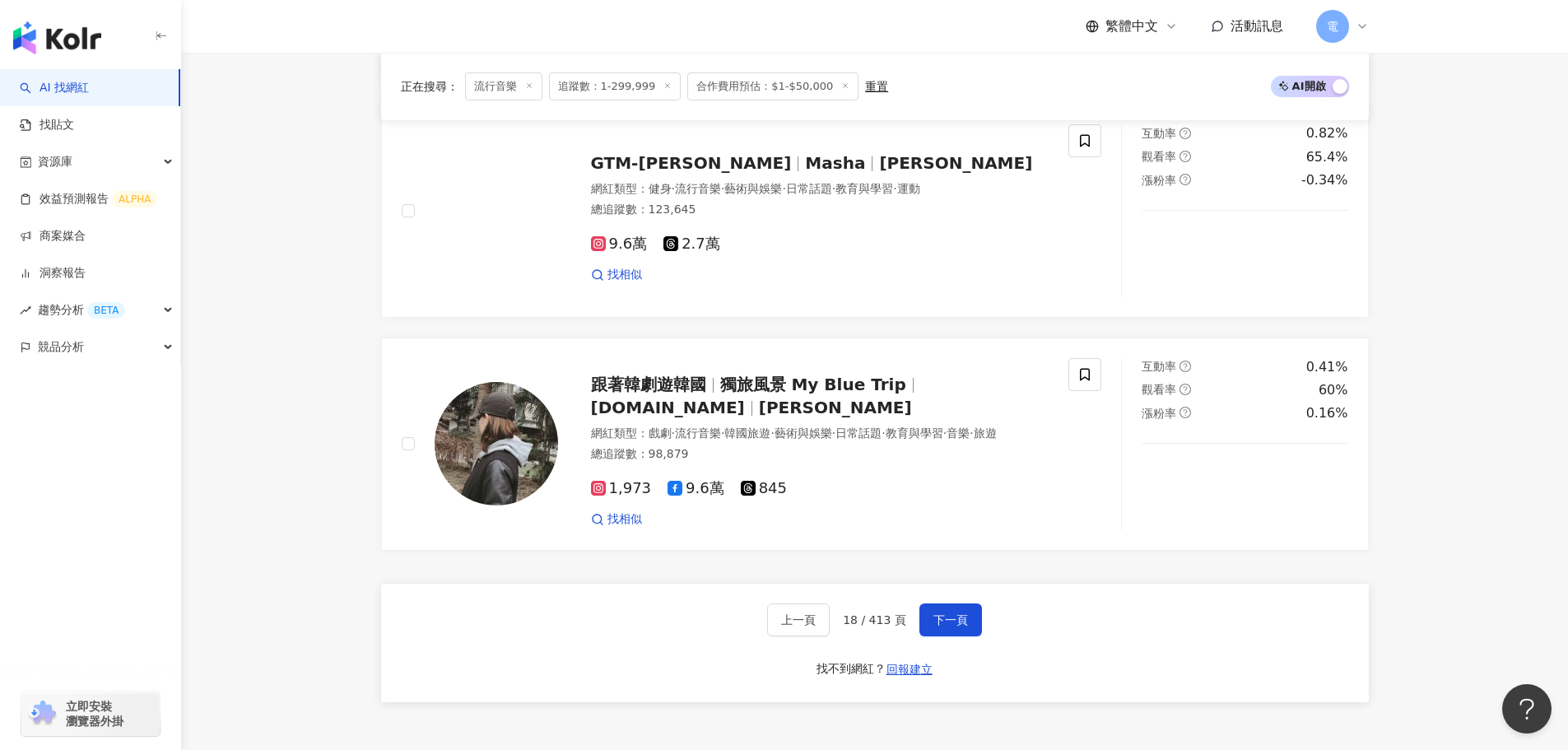
scroll to position [3065, 0]
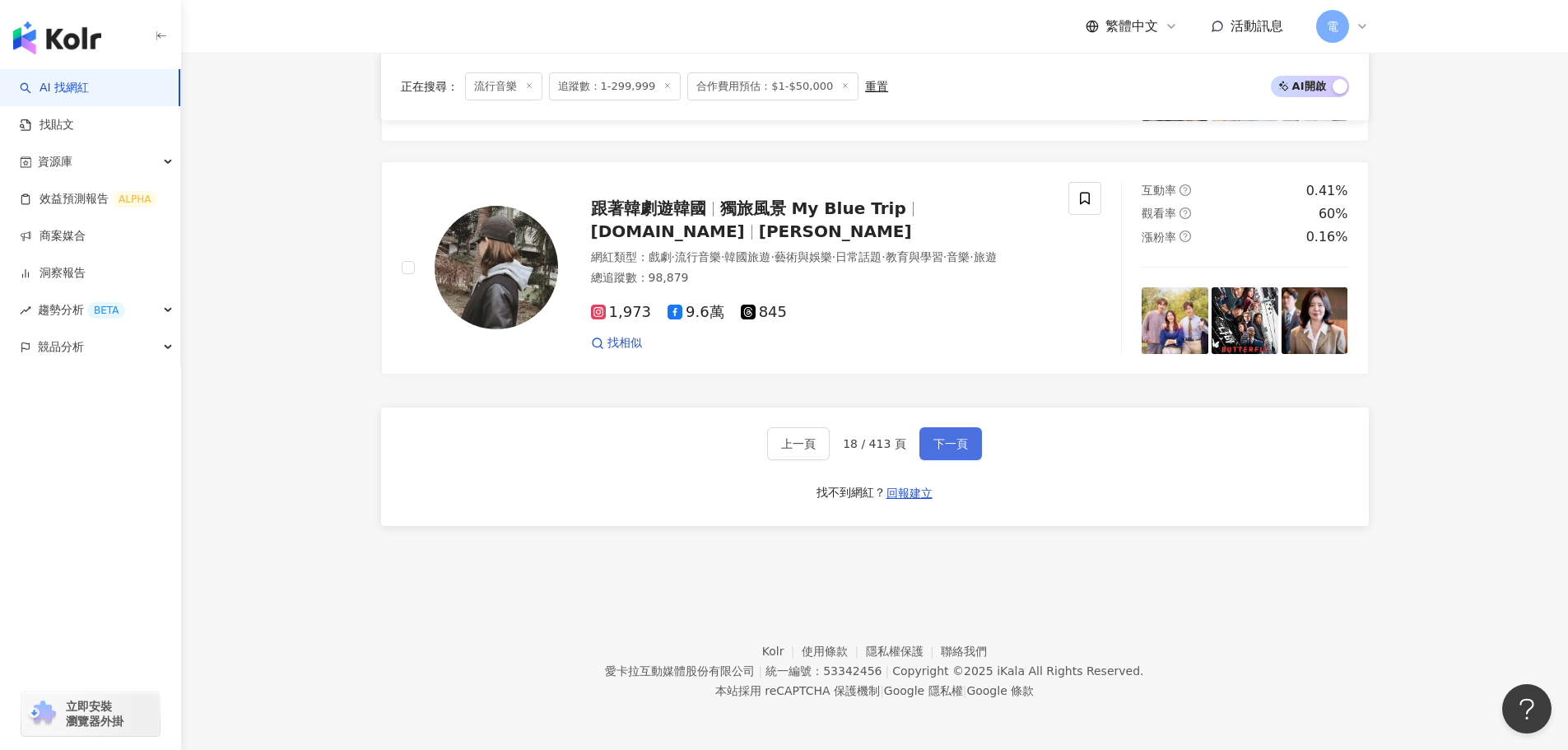
click at [949, 443] on span "下一頁" at bounding box center [950, 444] width 35 height 13
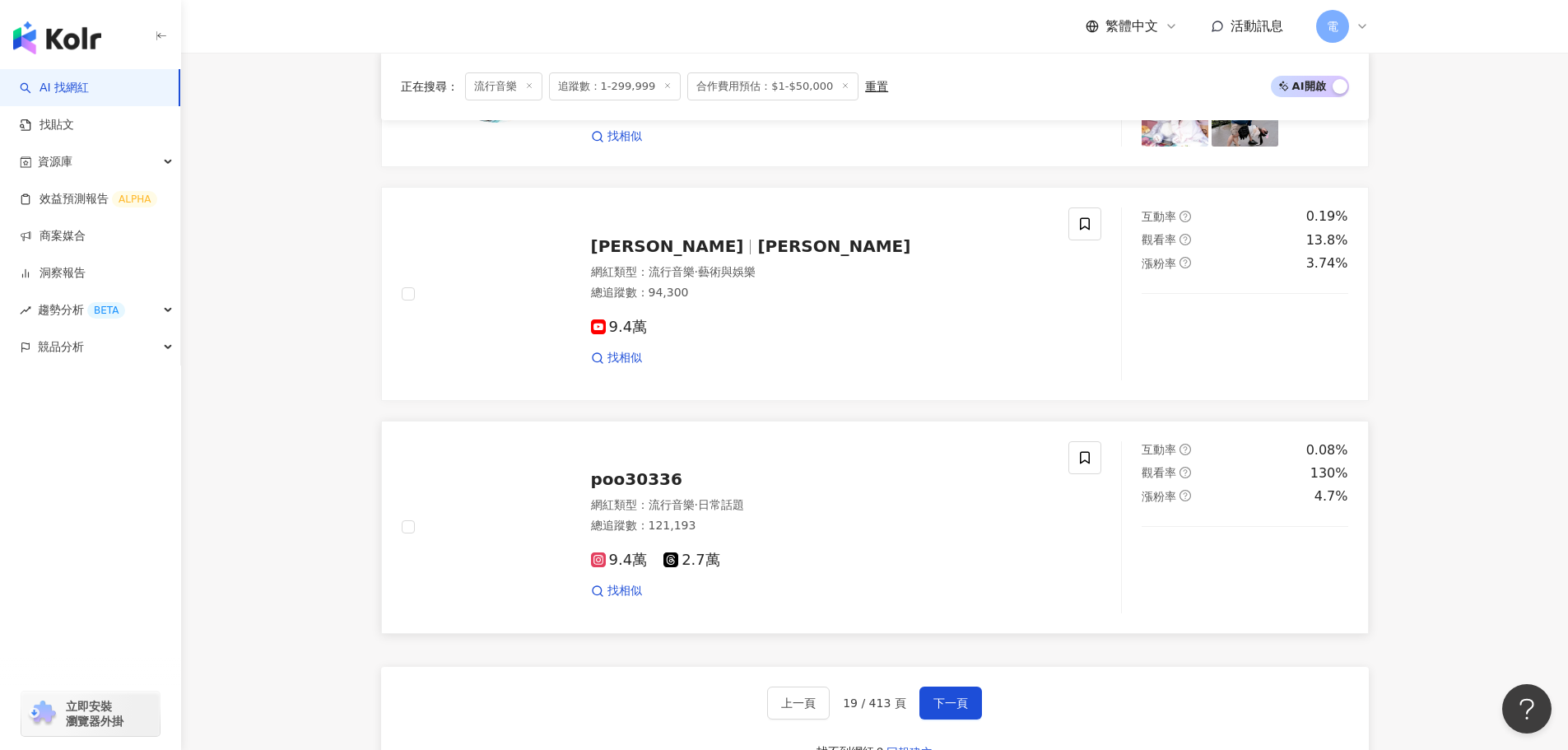
scroll to position [2881, 0]
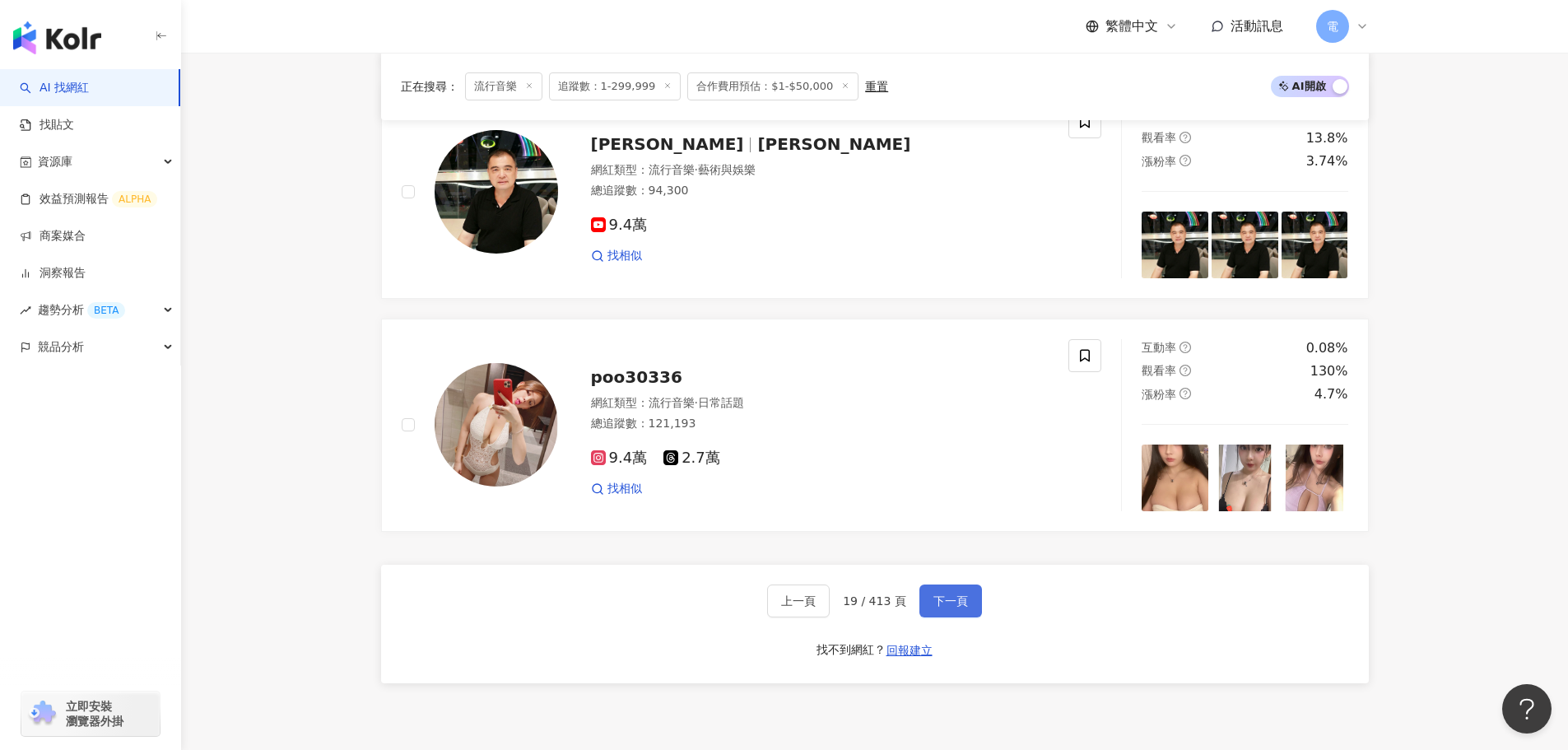
click at [948, 617] on button "下一頁" at bounding box center [950, 601] width 63 height 33
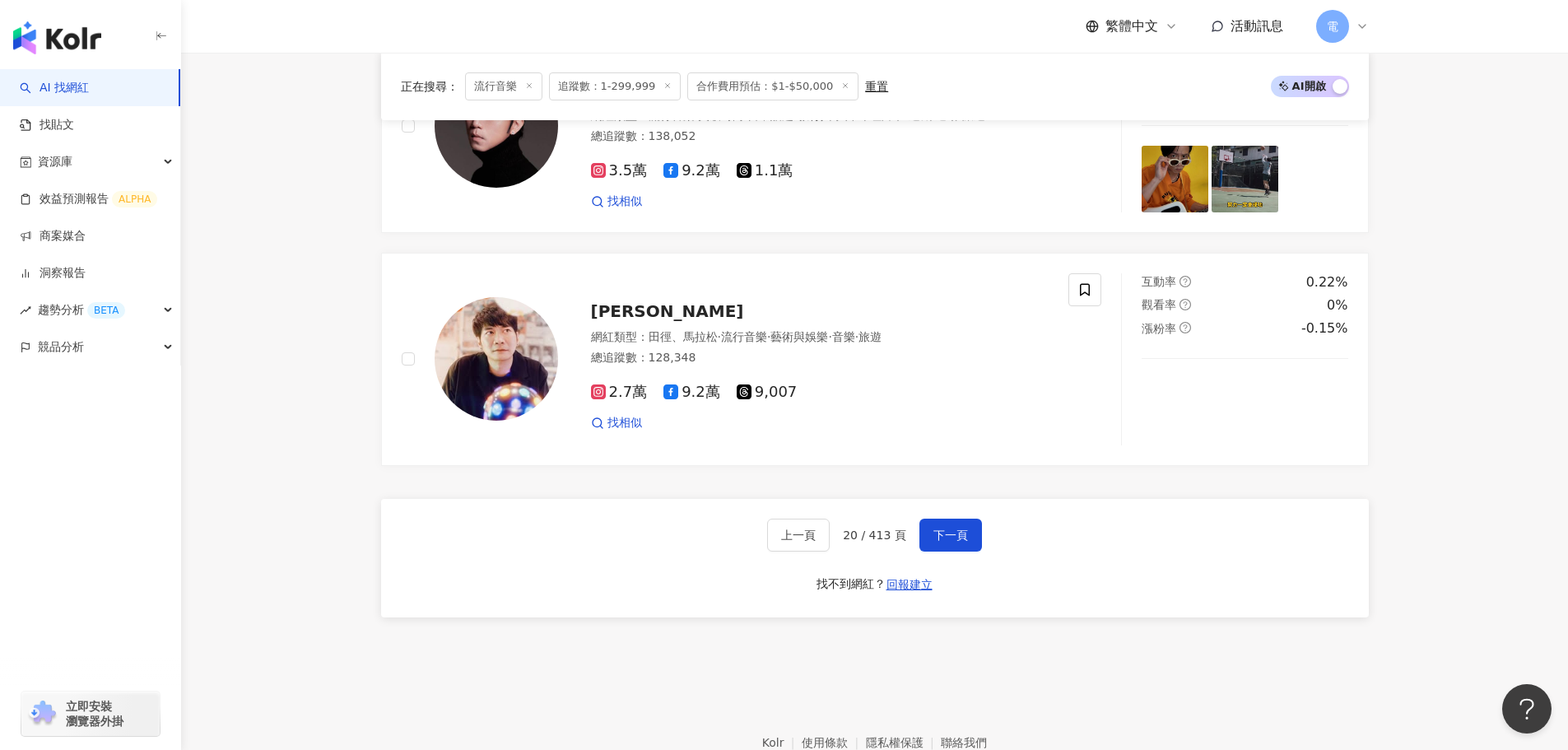
scroll to position [3050, 0]
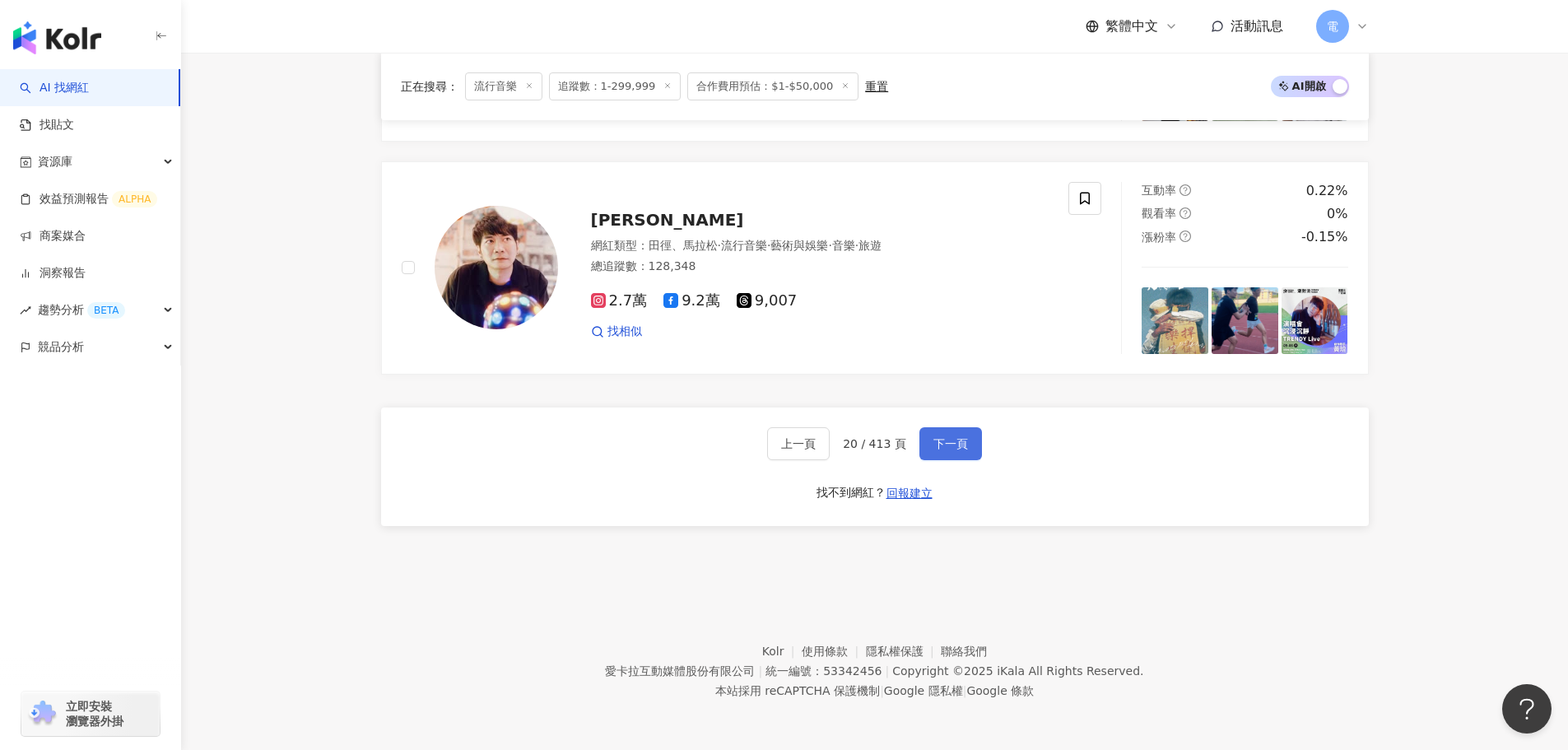
click at [960, 452] on button "下一頁" at bounding box center [950, 444] width 63 height 33
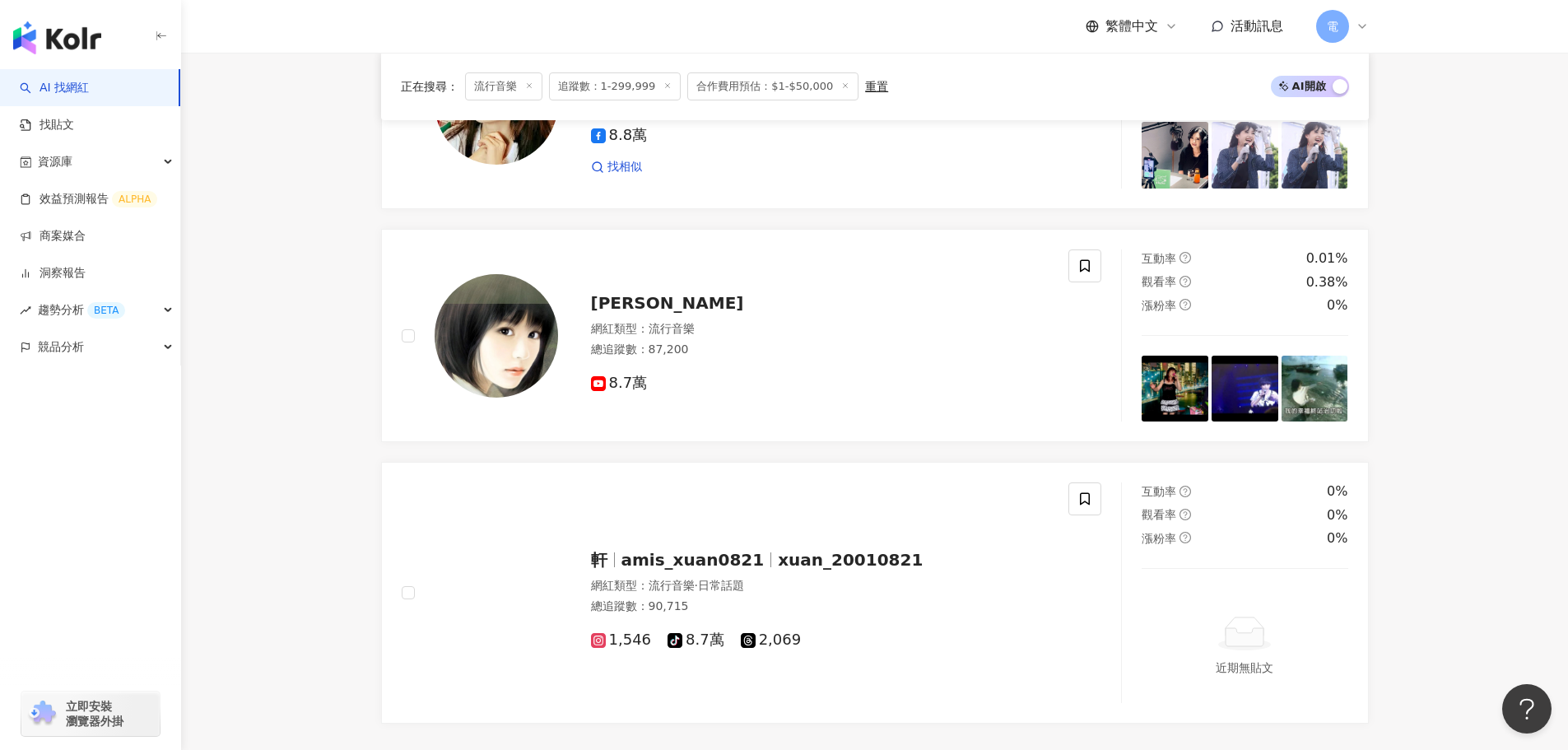
scroll to position [3118, 0]
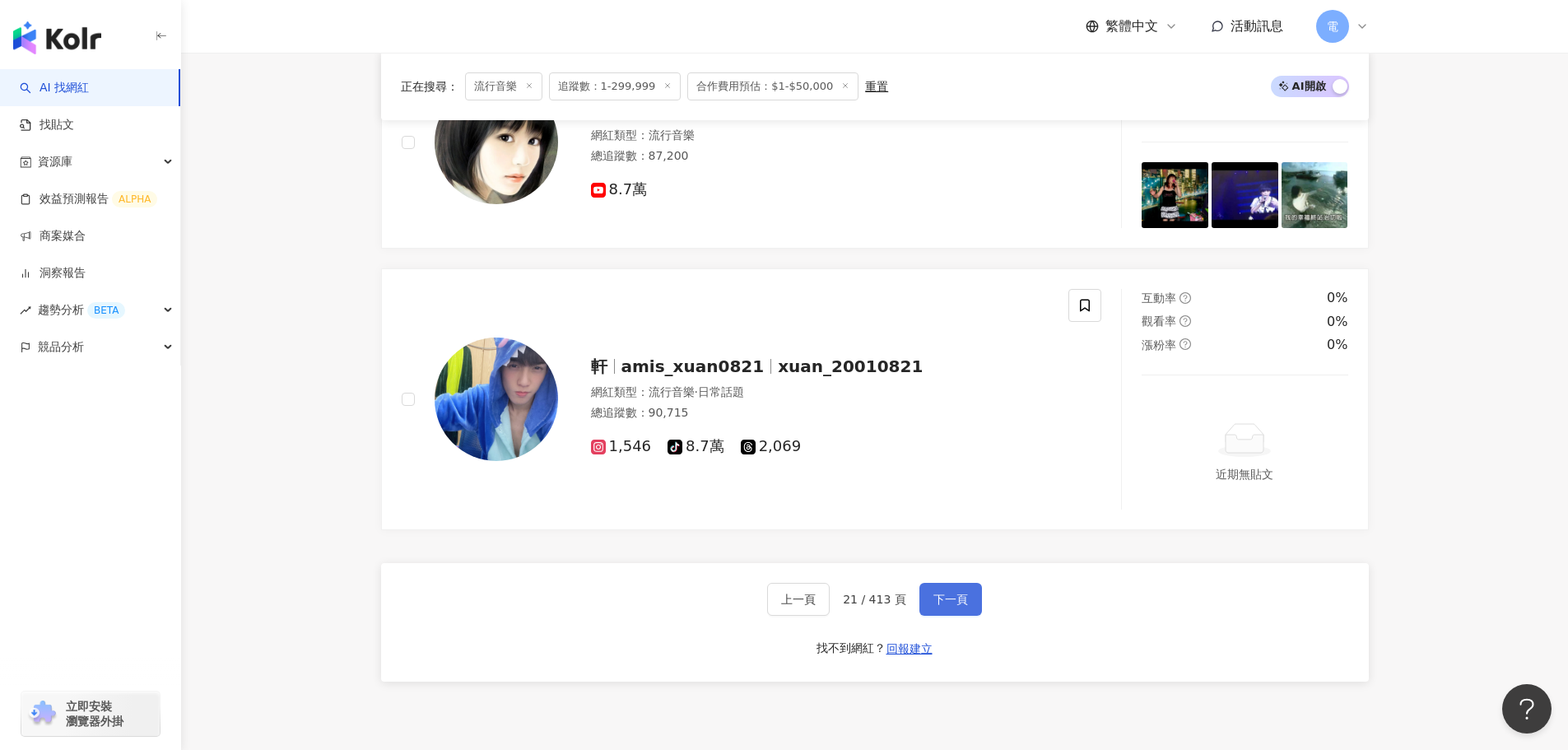
click at [947, 606] on span "下一頁" at bounding box center [950, 599] width 35 height 13
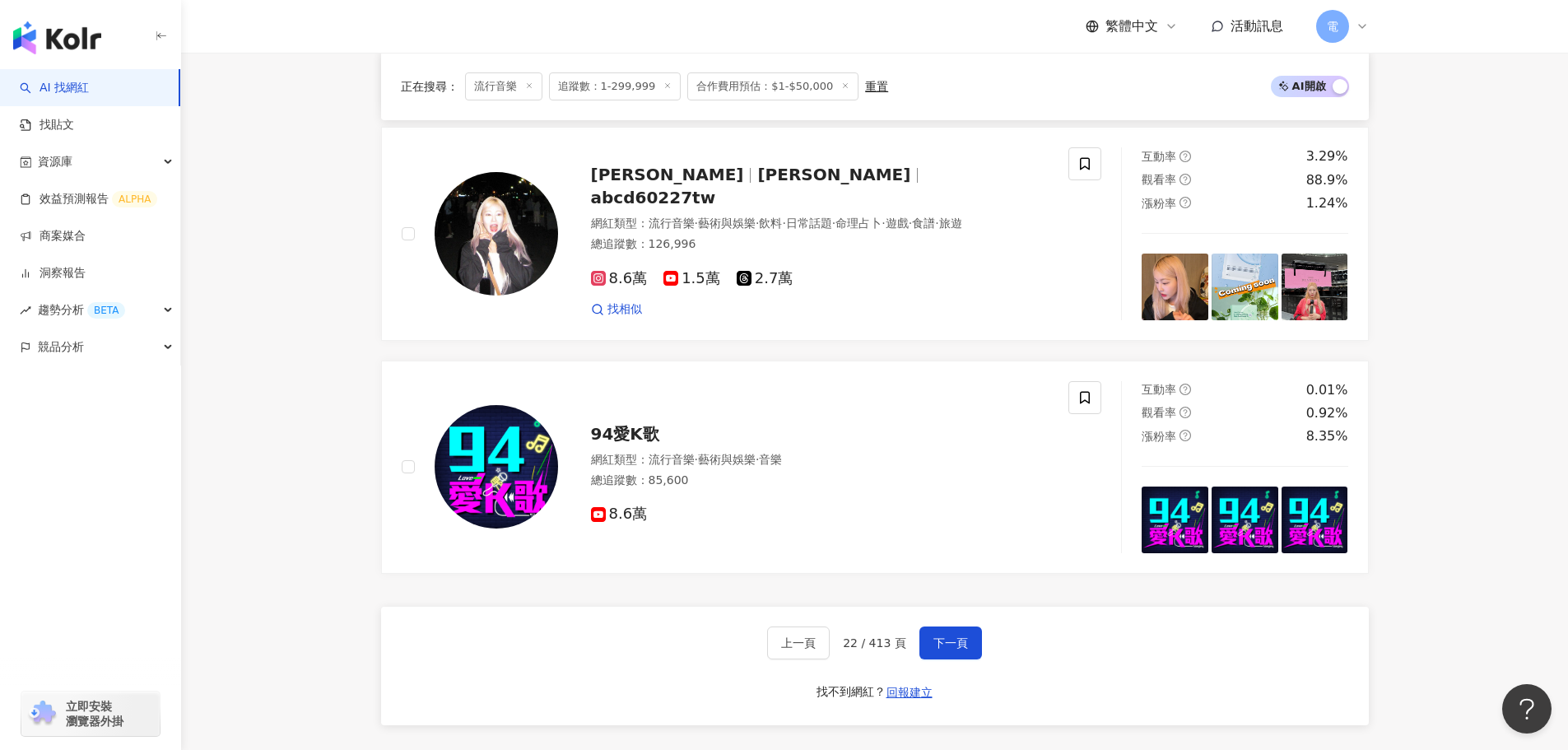
scroll to position [2935, 0]
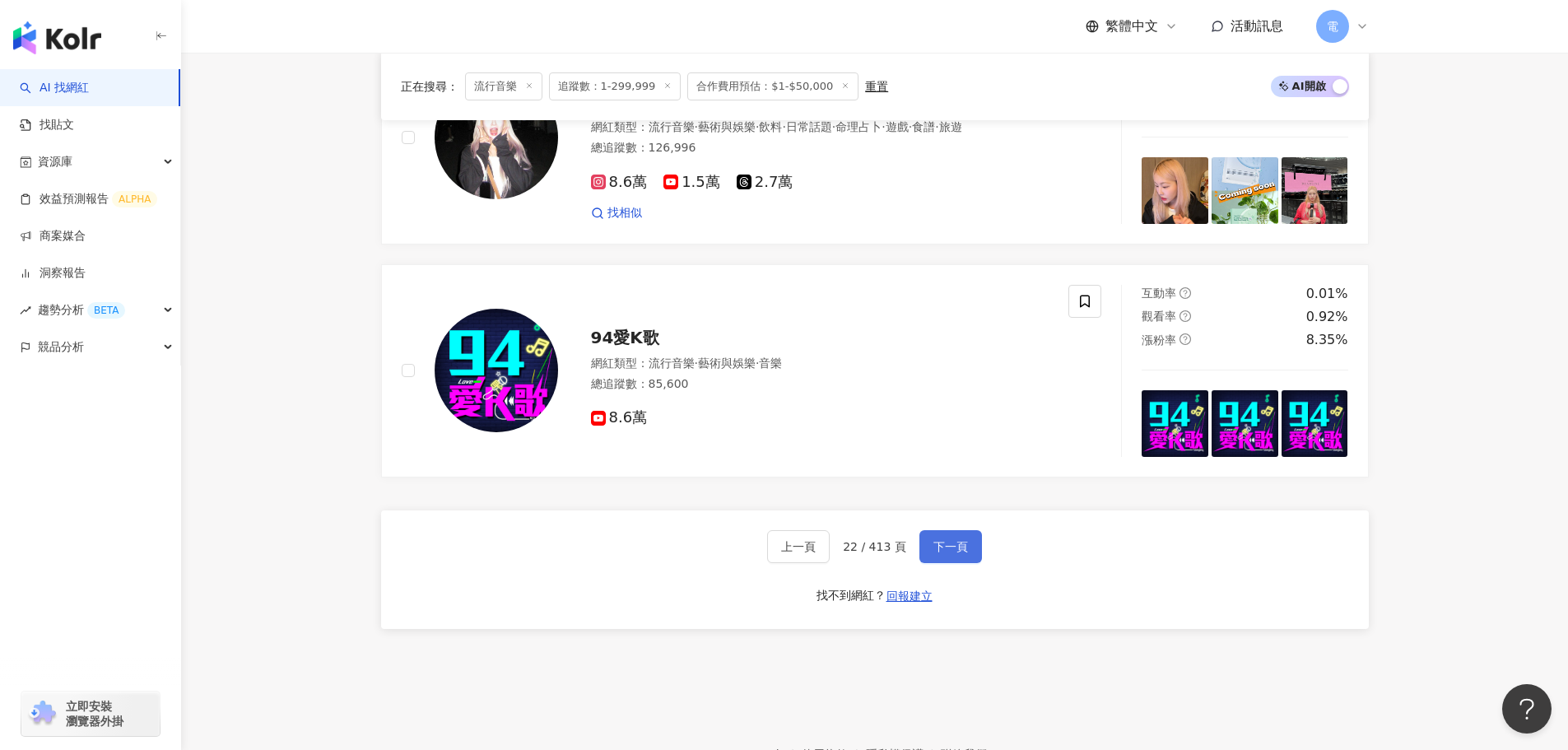
click at [971, 560] on button "下一頁" at bounding box center [950, 547] width 63 height 33
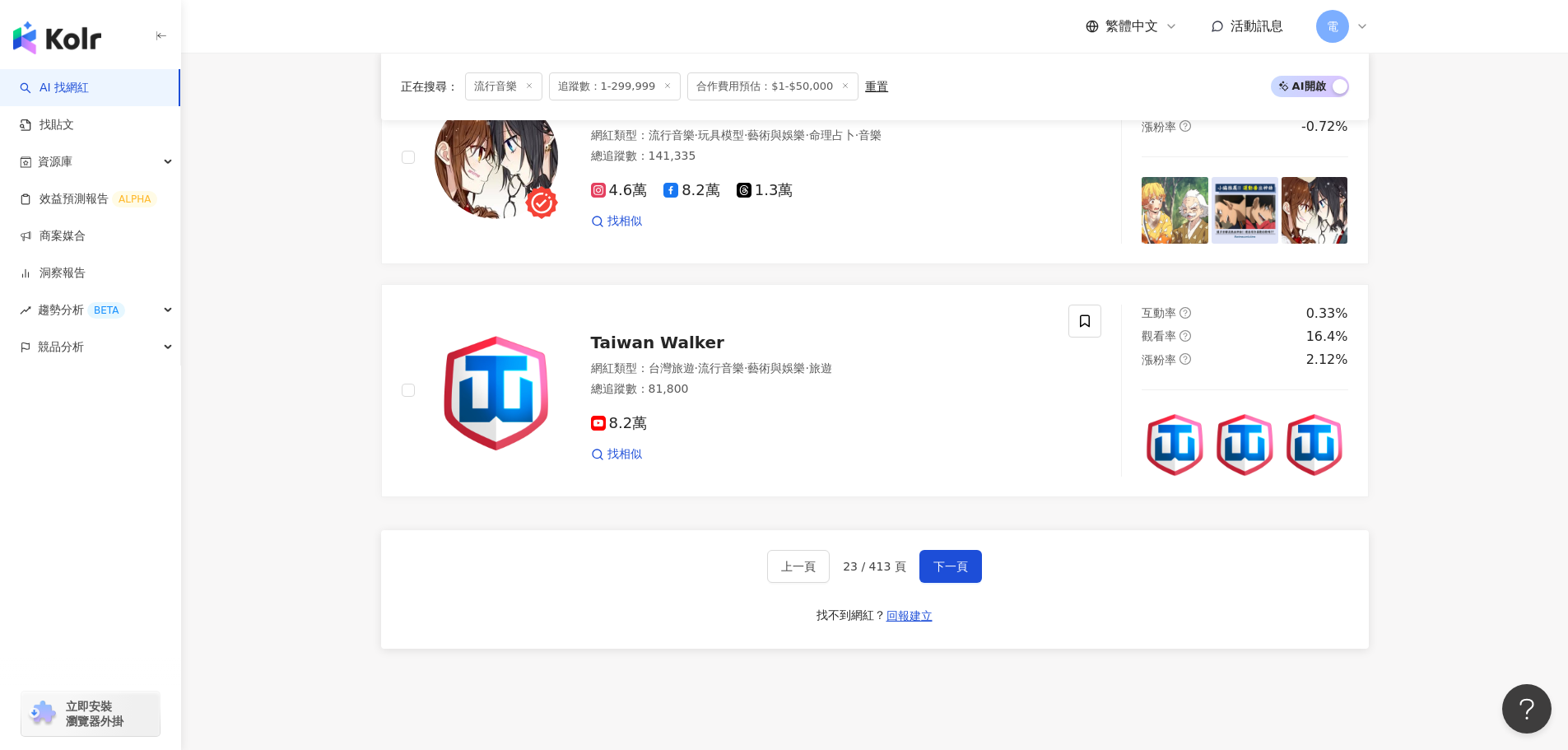
scroll to position [3050, 0]
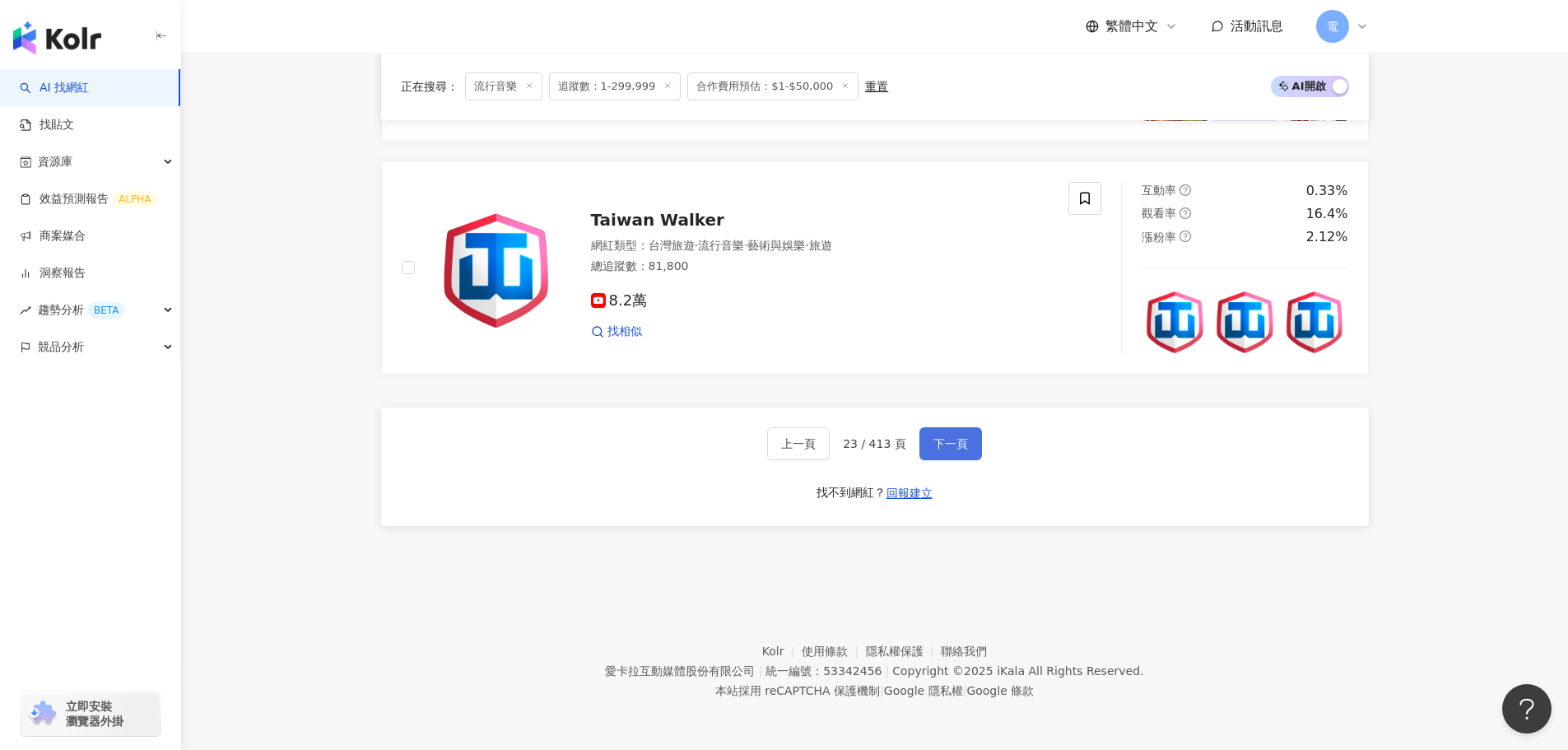
click at [924, 434] on button "下一頁" at bounding box center [950, 444] width 63 height 33
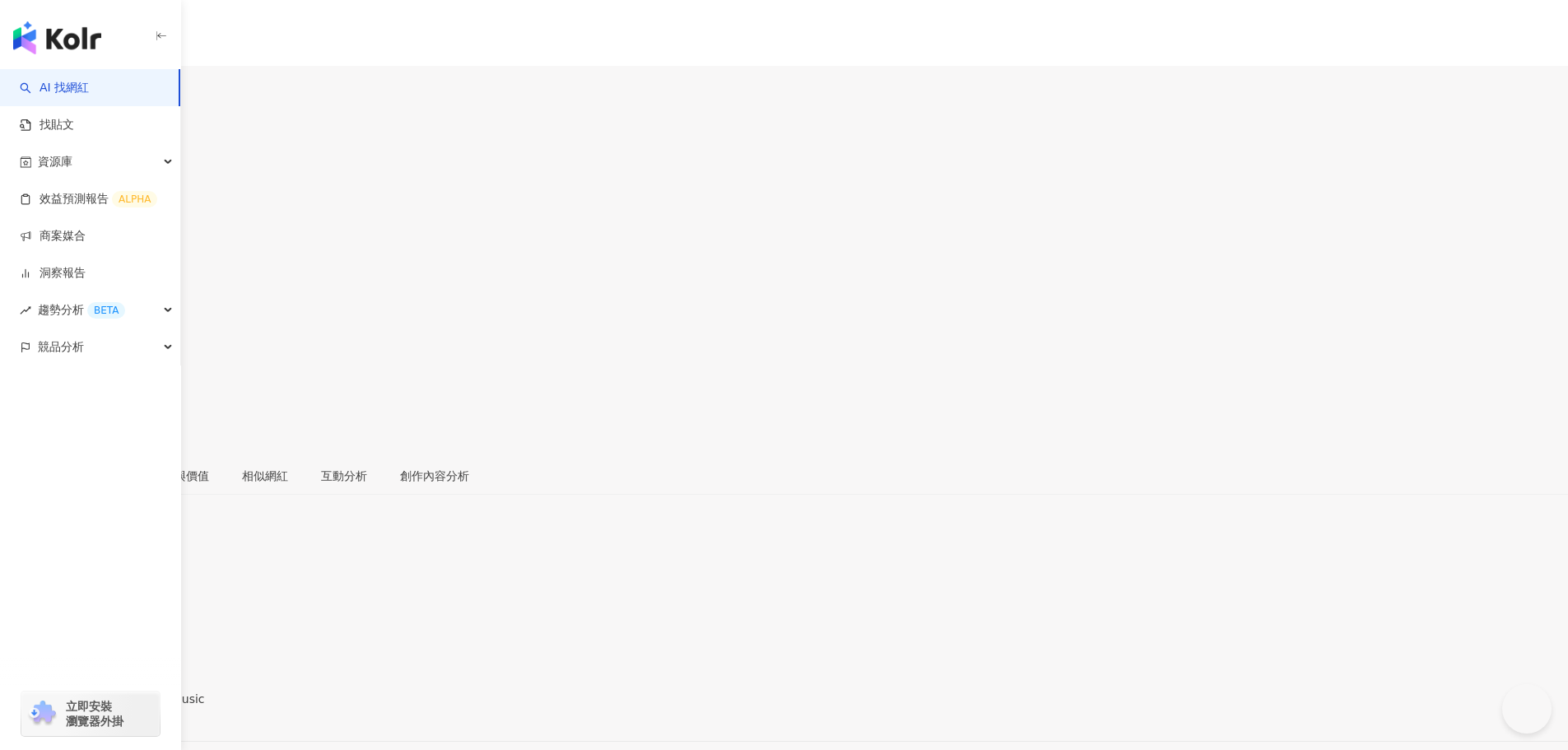
scroll to position [412, 0]
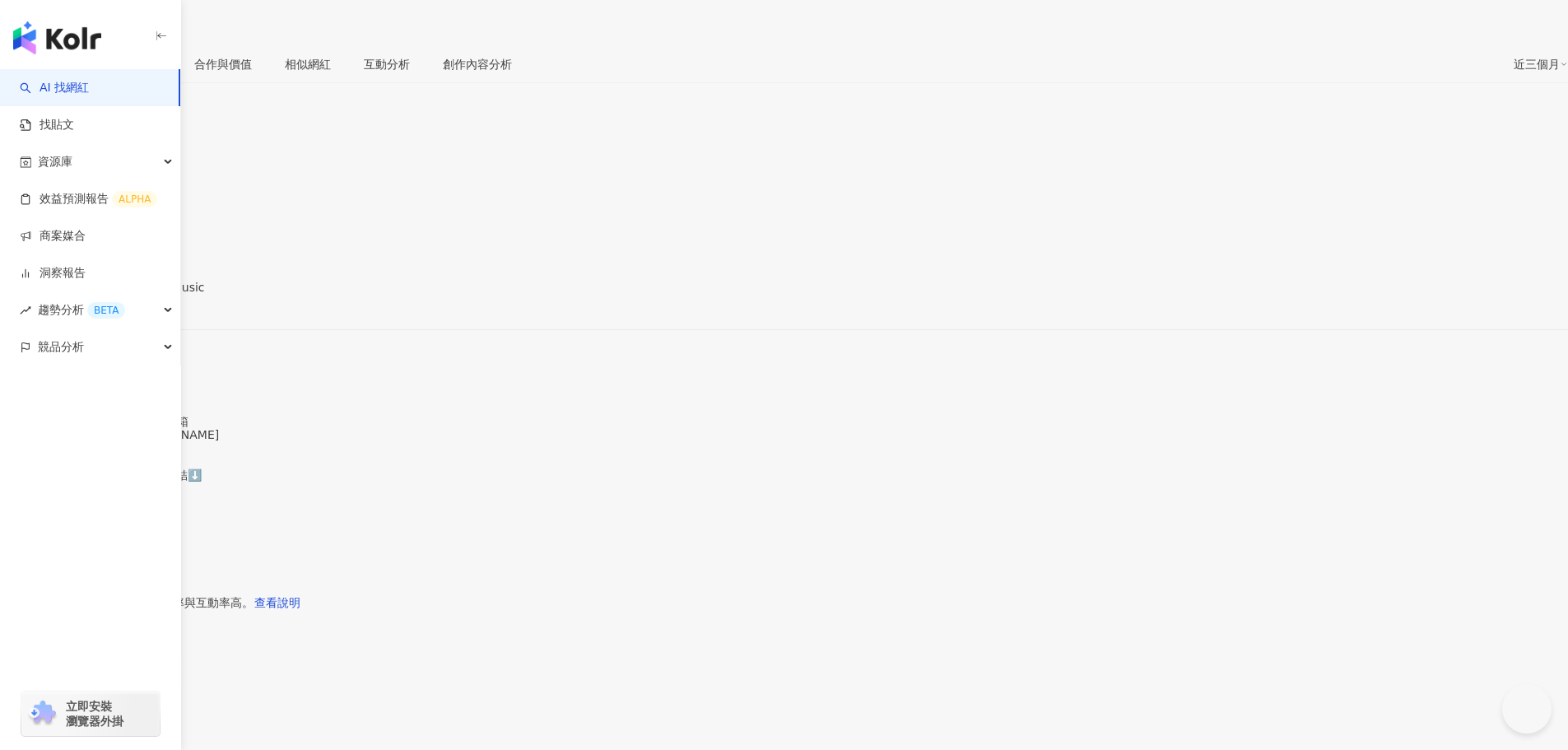
click at [145, 294] on div "https://www.instagram.com/addtomusic/" at bounding box center [80, 301] width 128 height 13
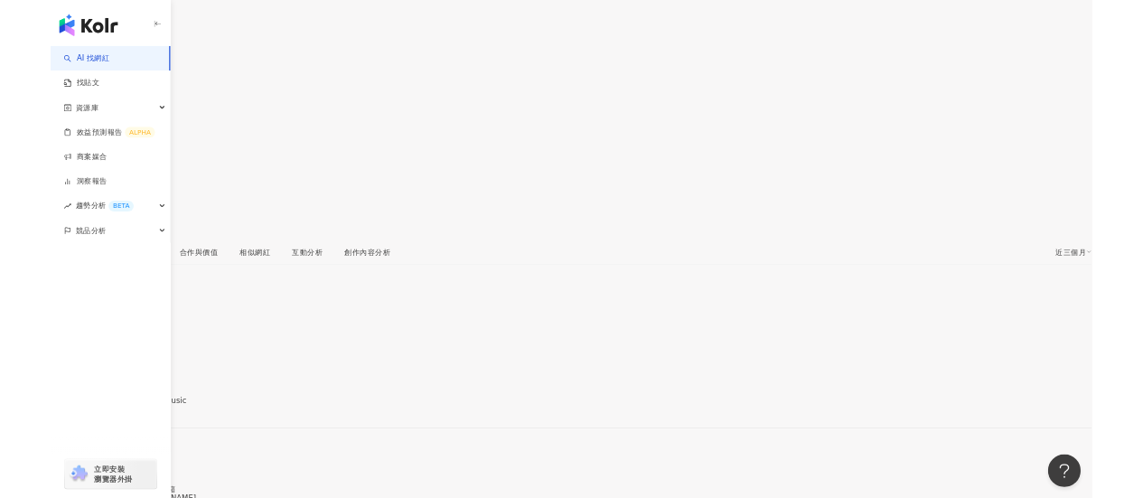
scroll to position [90, 0]
